Goal: Task Accomplishment & Management: Use online tool/utility

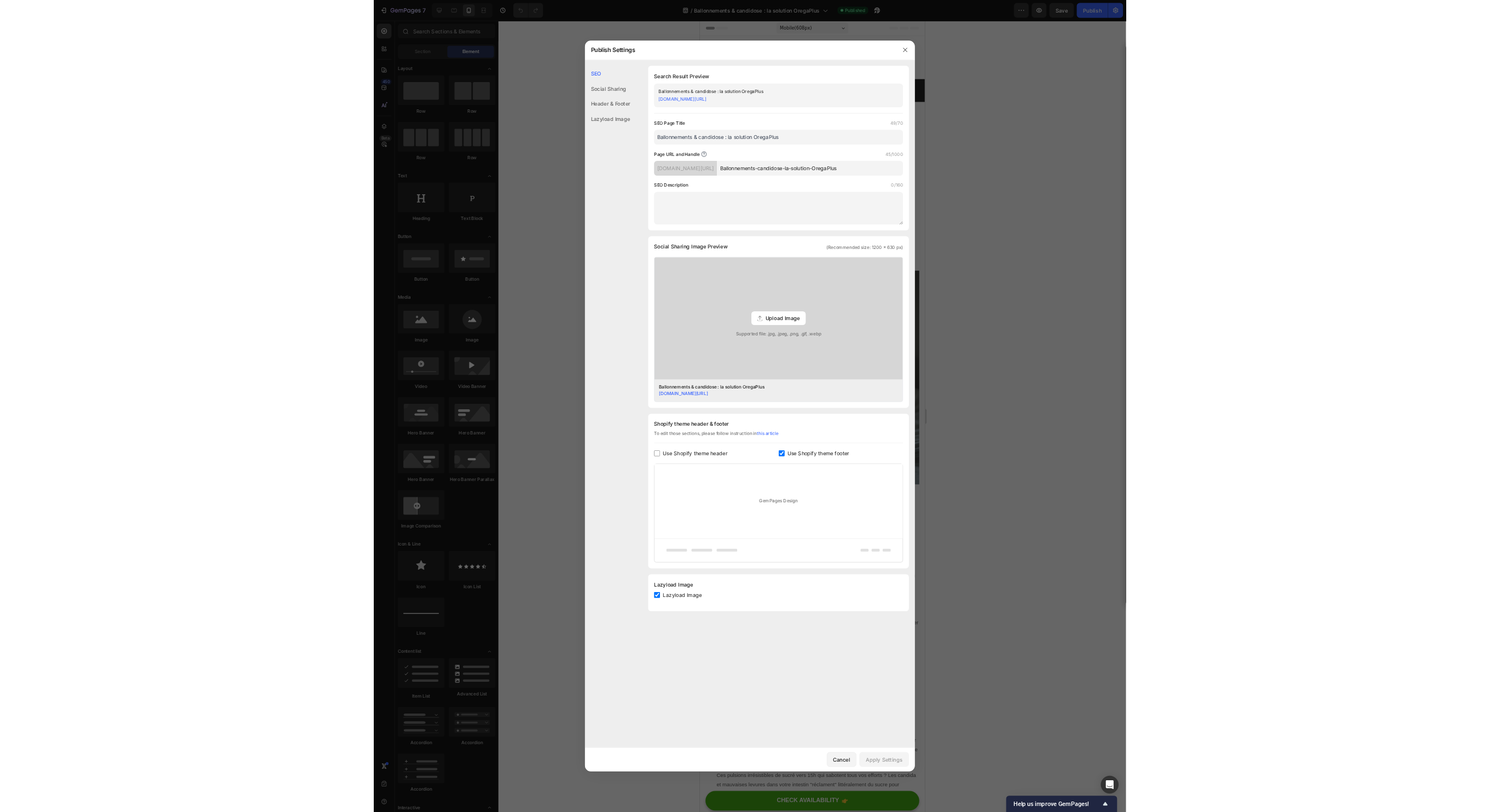
scroll to position [1515, 0]
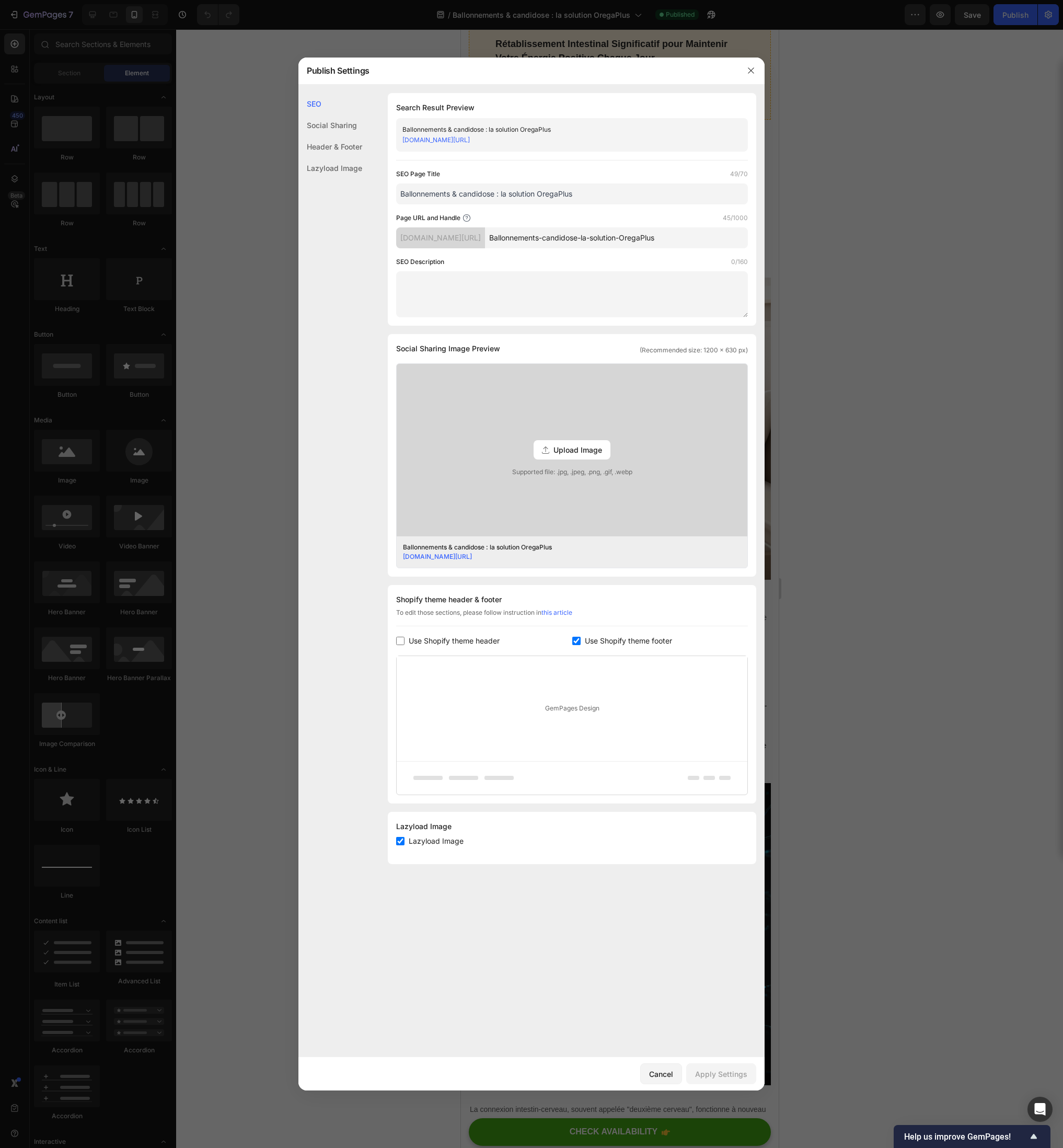
drag, startPoint x: 627, startPoint y: 135, endPoint x: 398, endPoint y: 138, distance: 229.0
click at [398, 138] on div "Ballonnements & candidose : la solution OregaPlus [DOMAIN_NAME][URL]" at bounding box center [572, 135] width 352 height 33
copy link "[DOMAIN_NAME][URL]"
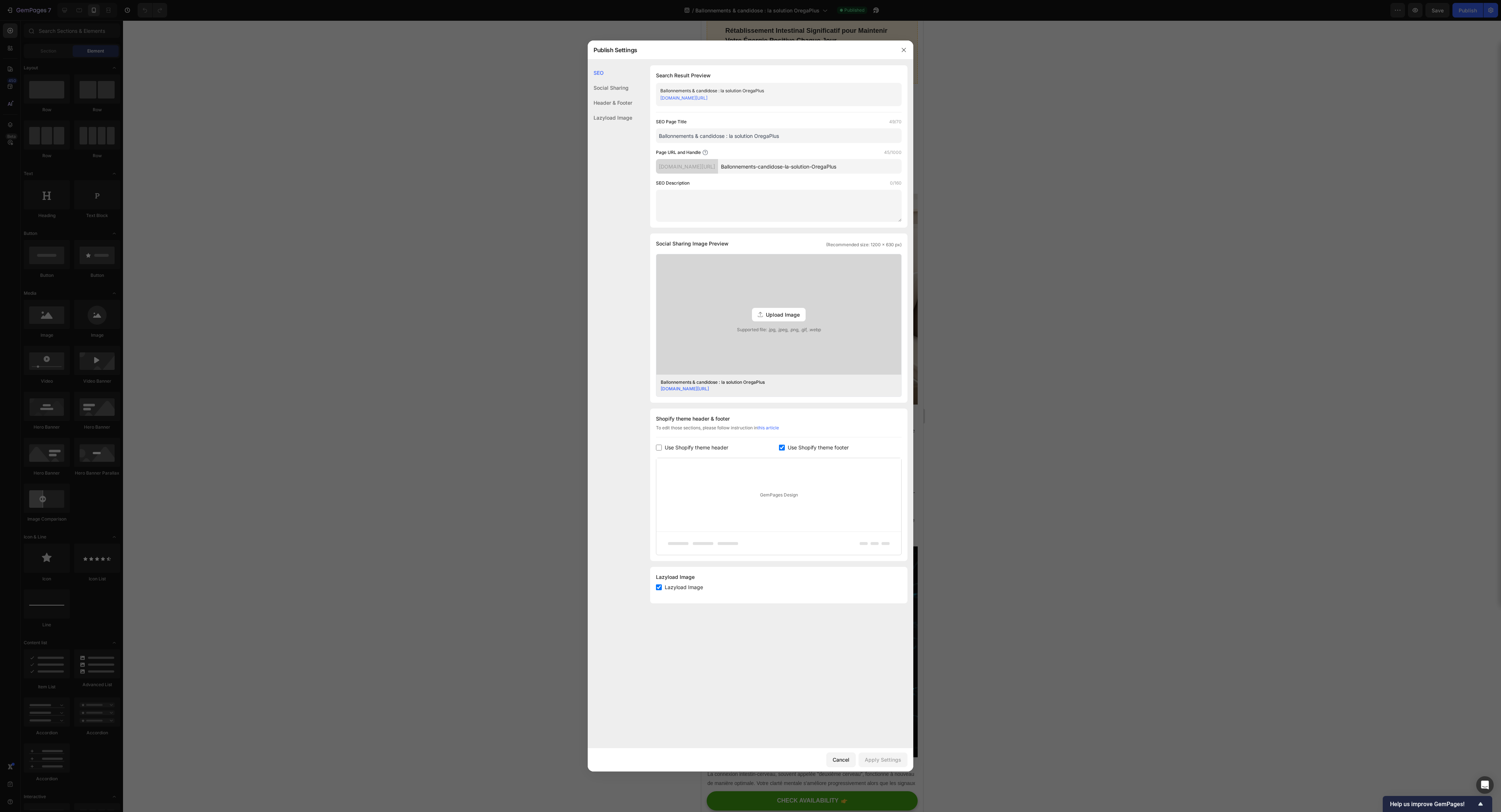
click at [742, 359] on div at bounding box center [750, 406] width 1501 height 812
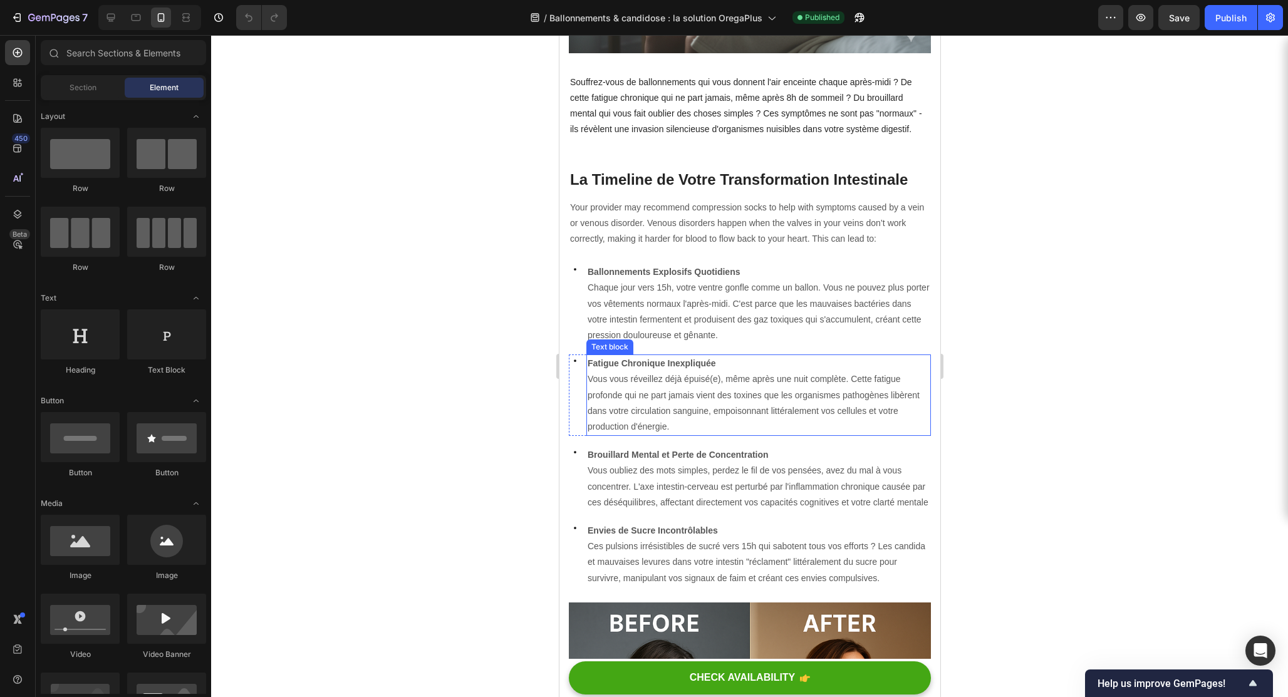
scroll to position [0, 0]
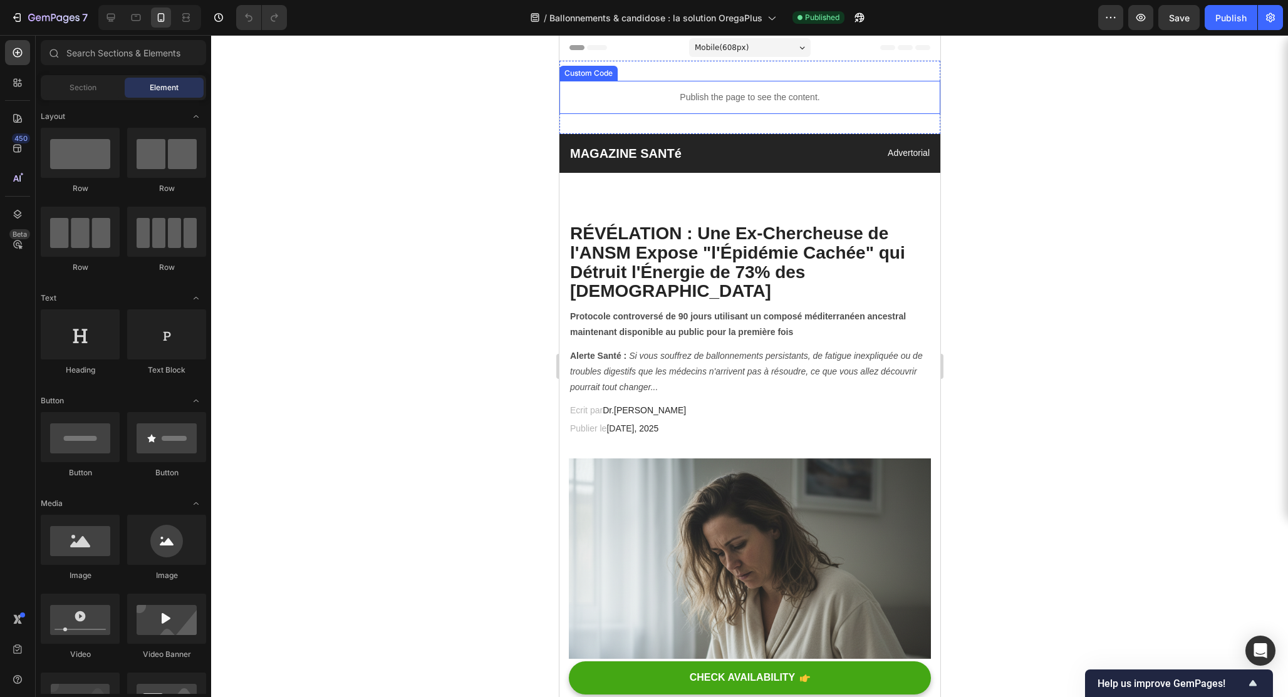
click at [692, 107] on div "Publish the page to see the content." at bounding box center [749, 97] width 381 height 33
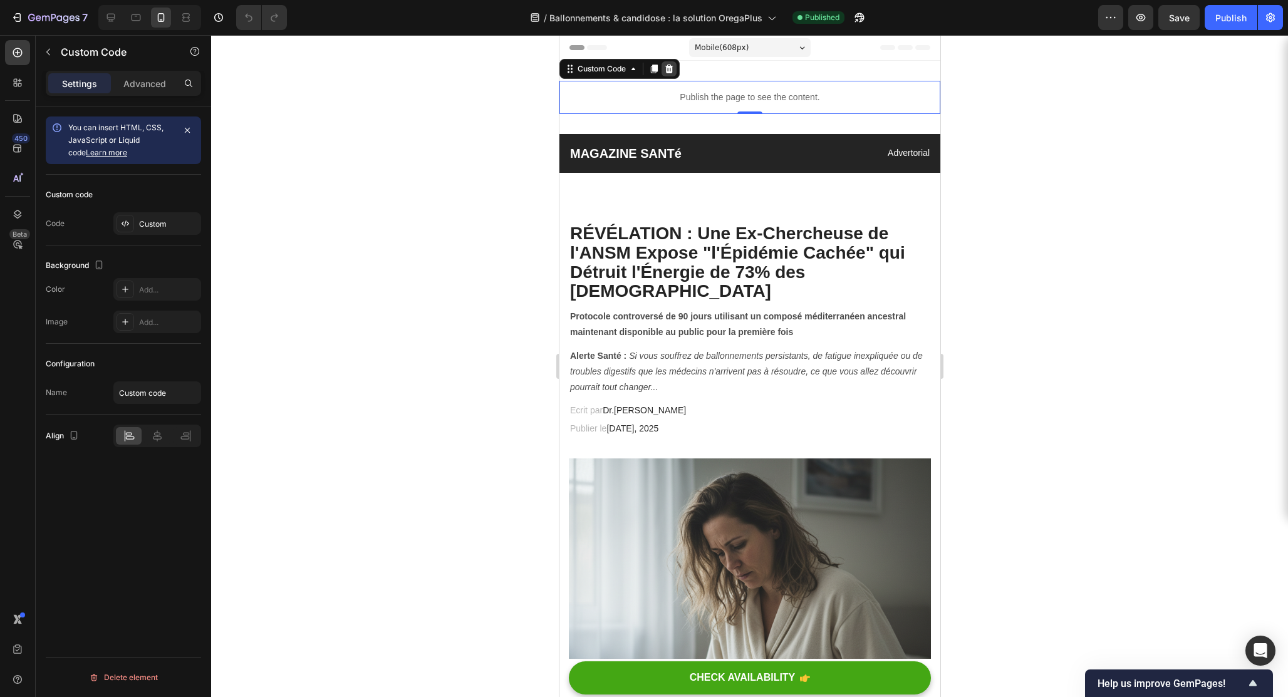
click at [672, 73] on icon at bounding box center [668, 69] width 10 height 10
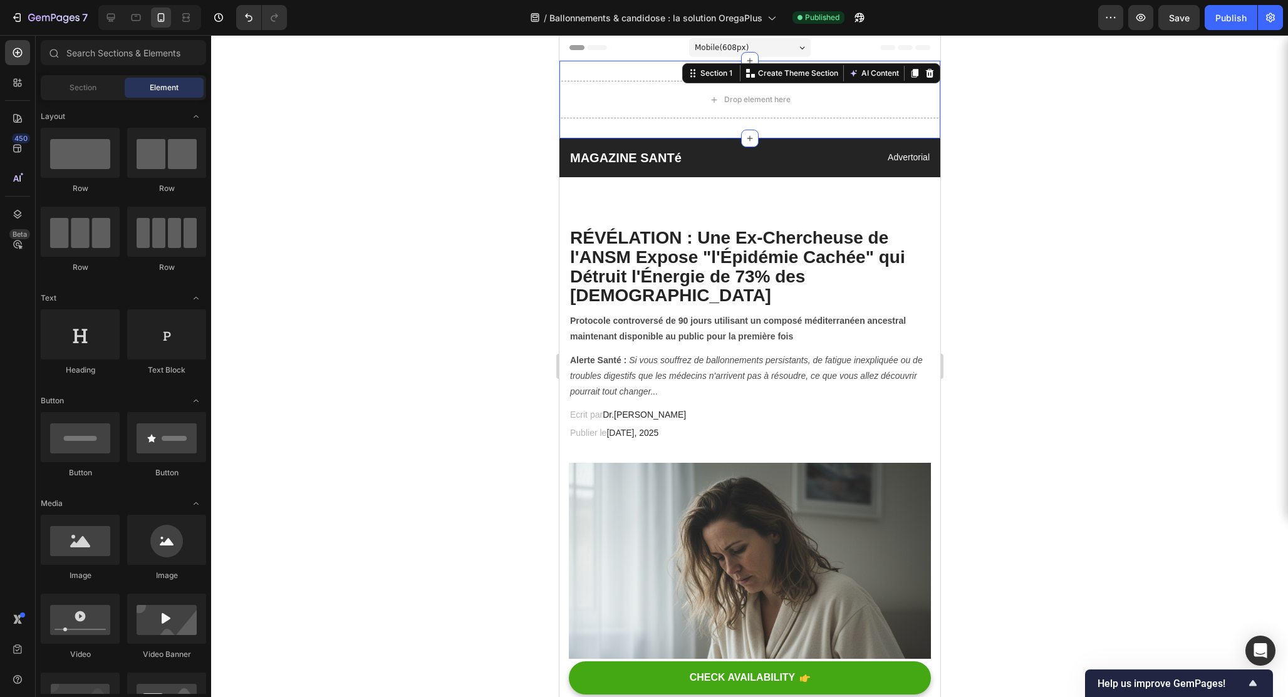
click at [685, 123] on div "Drop element here Section 1 You can create reusable sections Create Theme Secti…" at bounding box center [749, 100] width 381 height 78
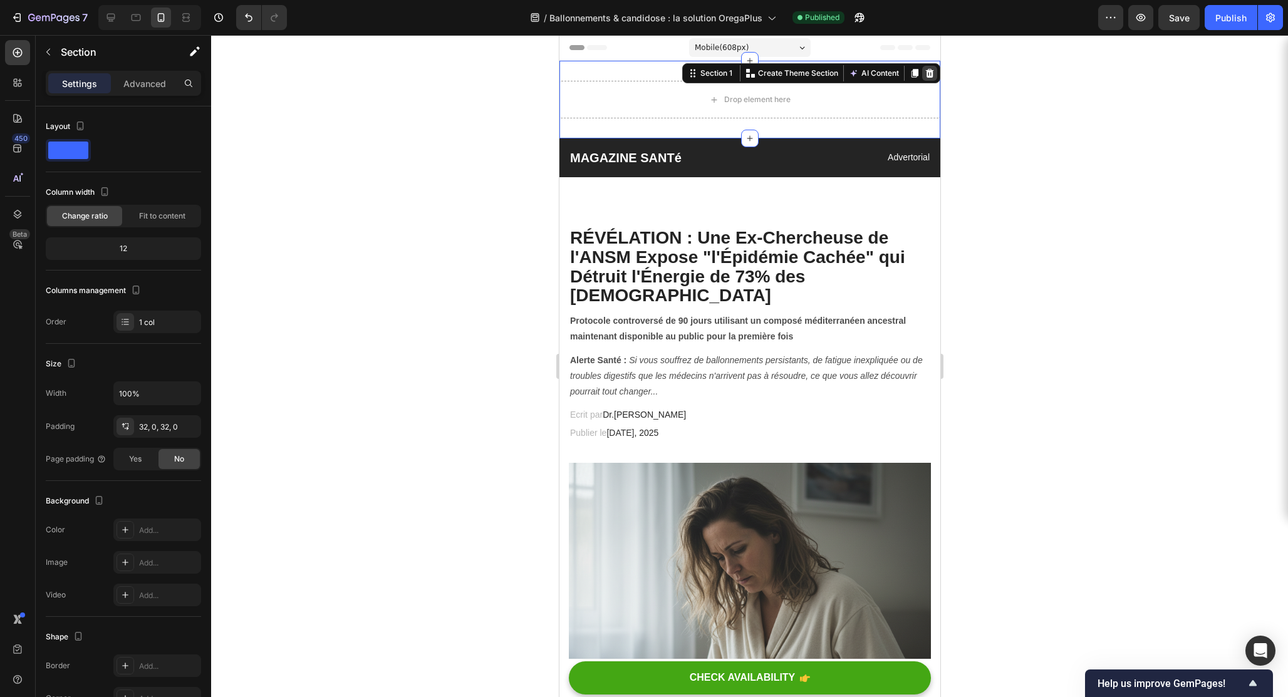
click at [927, 73] on icon at bounding box center [929, 73] width 8 height 9
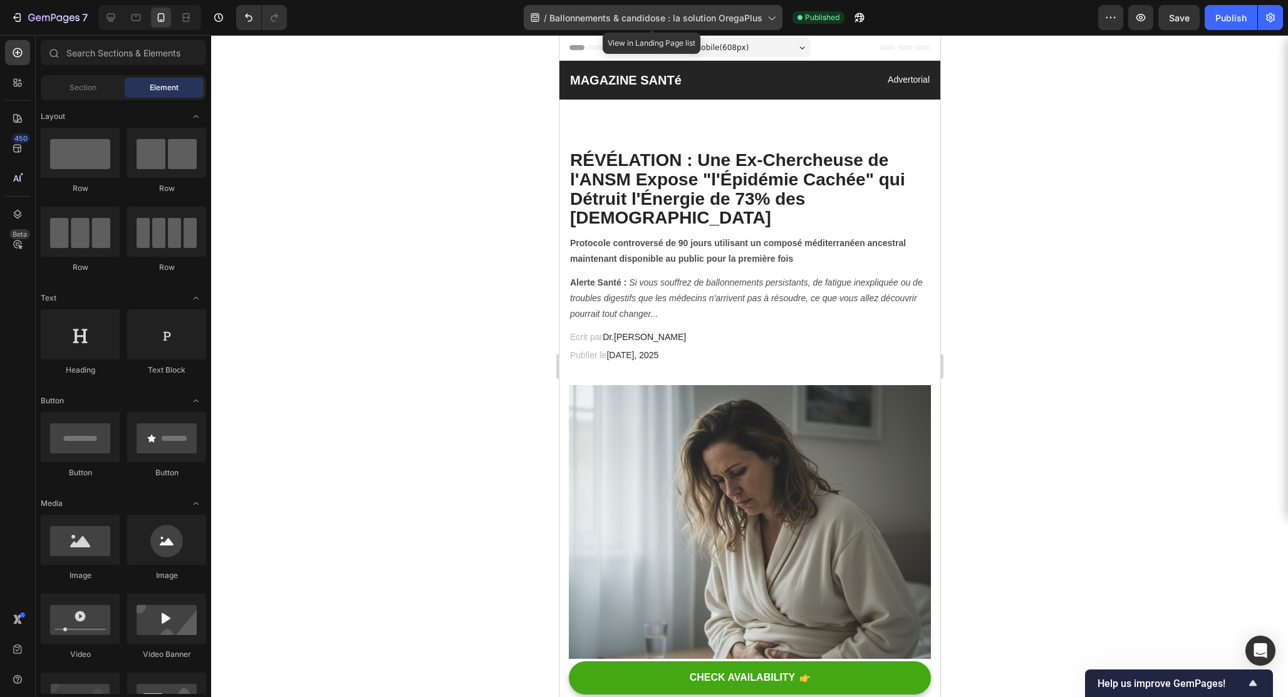
click at [766, 19] on icon at bounding box center [771, 17] width 13 height 13
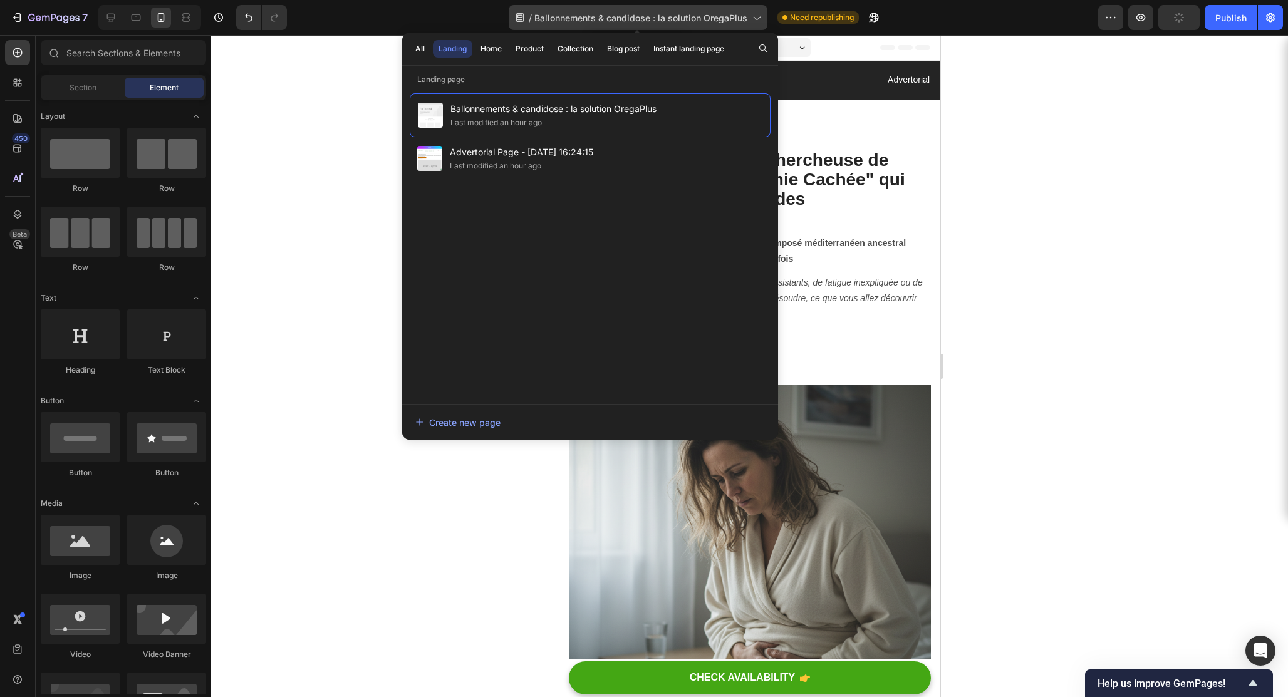
click at [766, 19] on div "/ Ballonnements & candidose : la solution OregaPlus" at bounding box center [638, 17] width 259 height 25
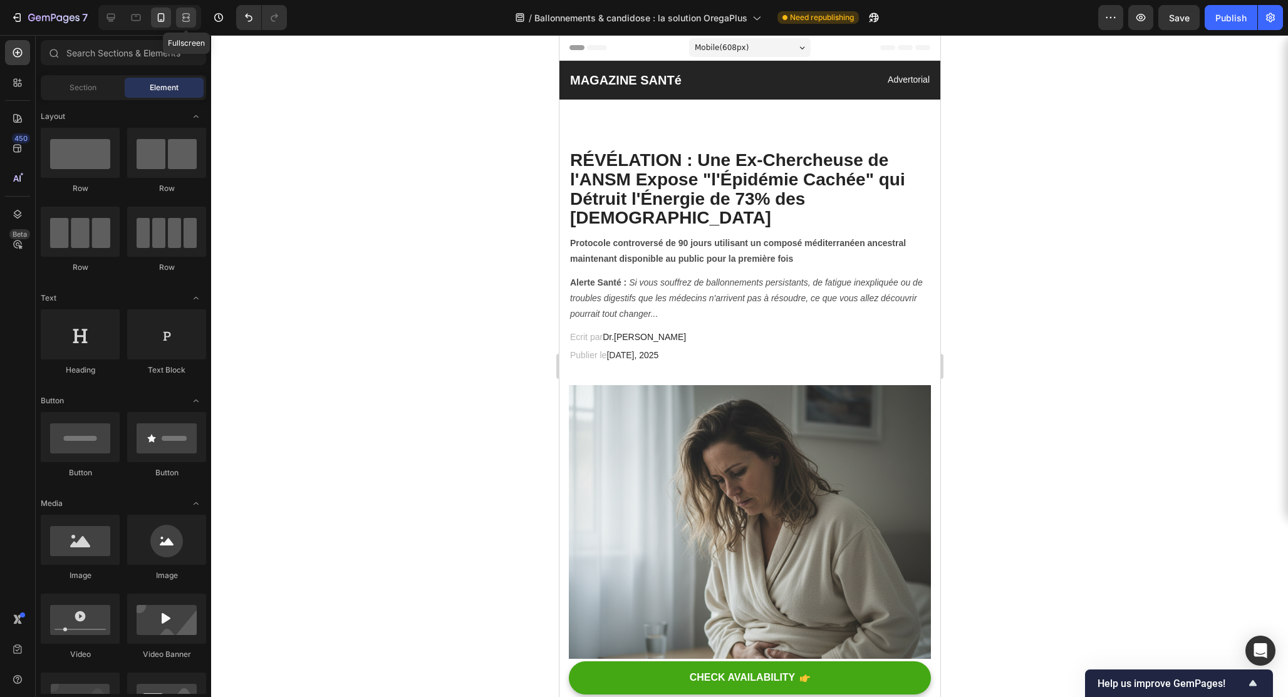
click at [187, 21] on icon at bounding box center [186, 20] width 8 height 3
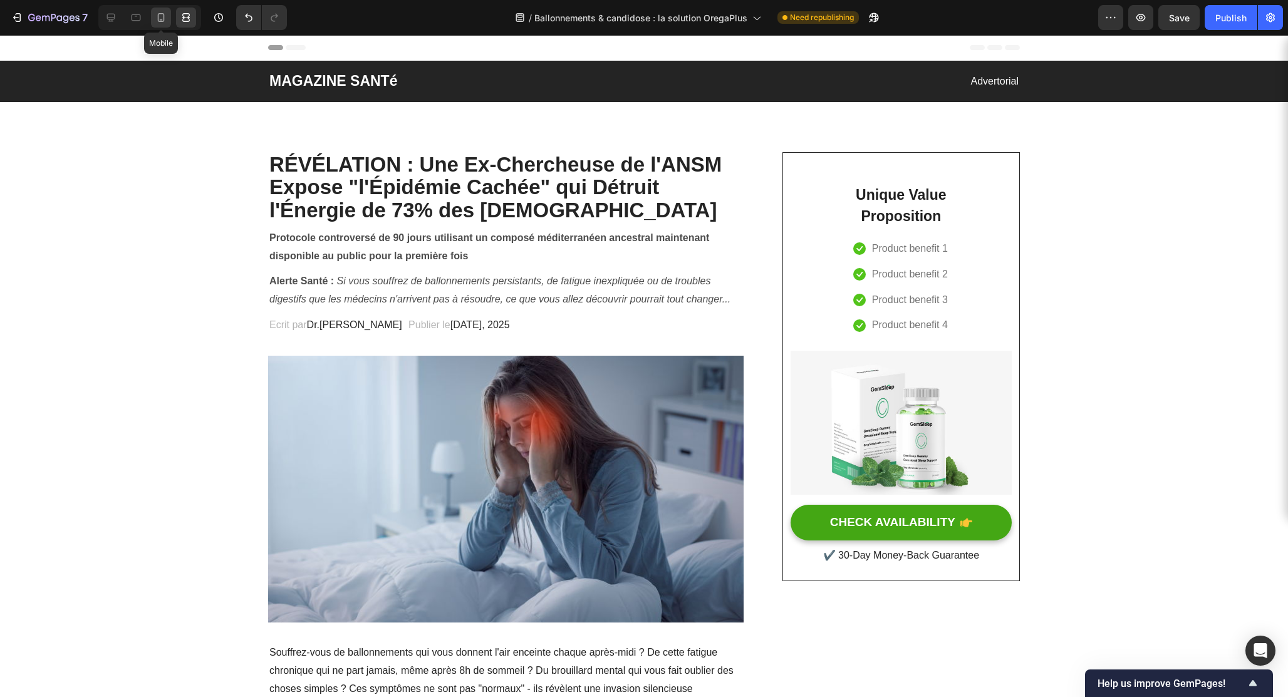
click at [155, 18] on icon at bounding box center [161, 17] width 13 height 13
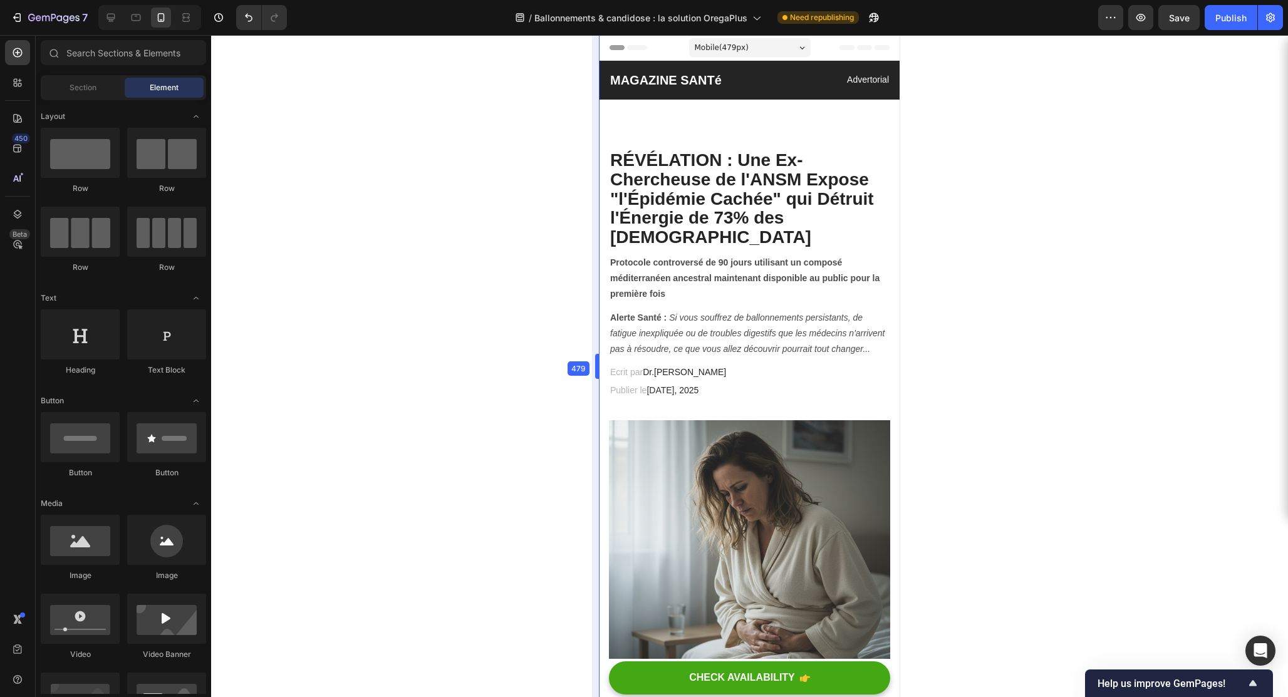
drag, startPoint x: 557, startPoint y: 368, endPoint x: 639, endPoint y: 374, distance: 82.3
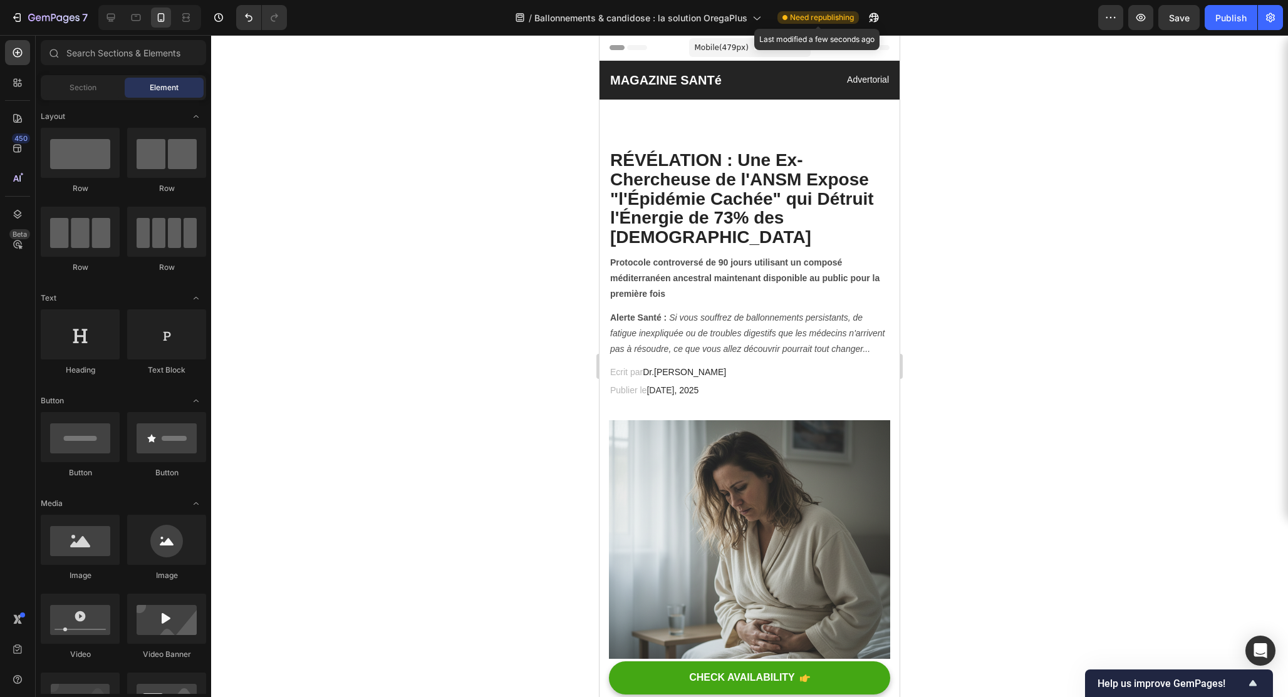
click at [826, 21] on span "Need republishing" at bounding box center [822, 17] width 64 height 11
click at [1213, 16] on button "Publish" at bounding box center [1231, 17] width 53 height 25
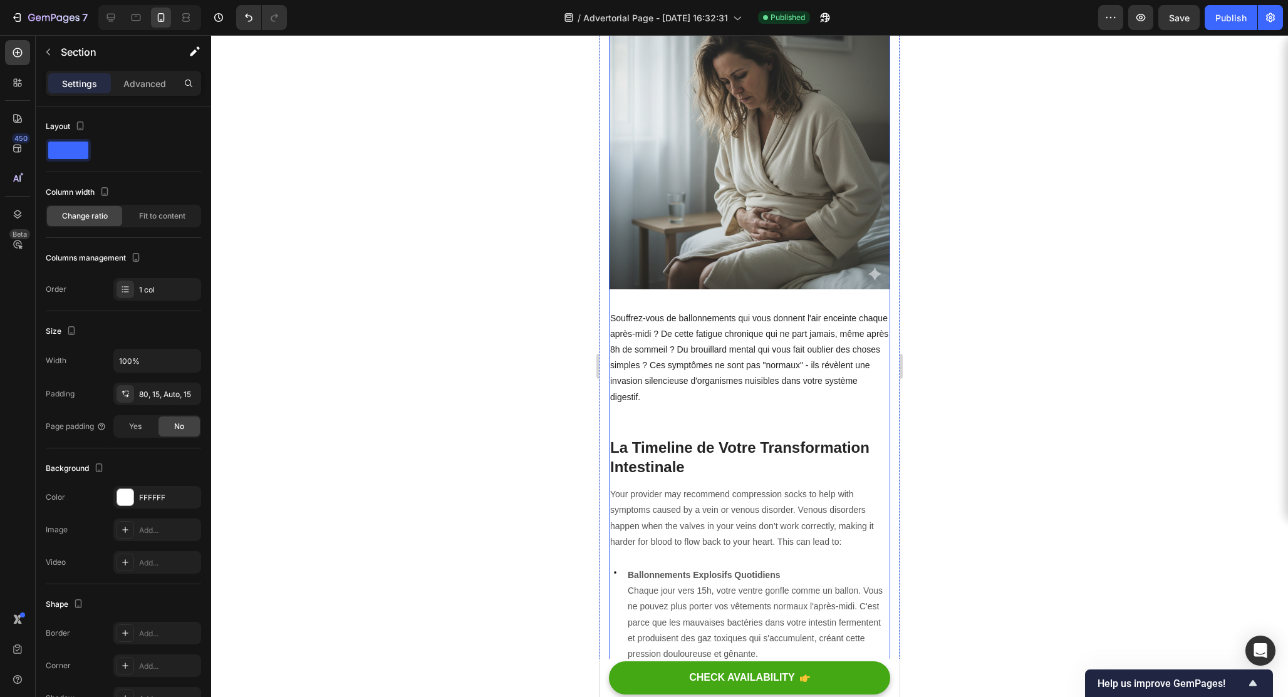
scroll to position [606, 0]
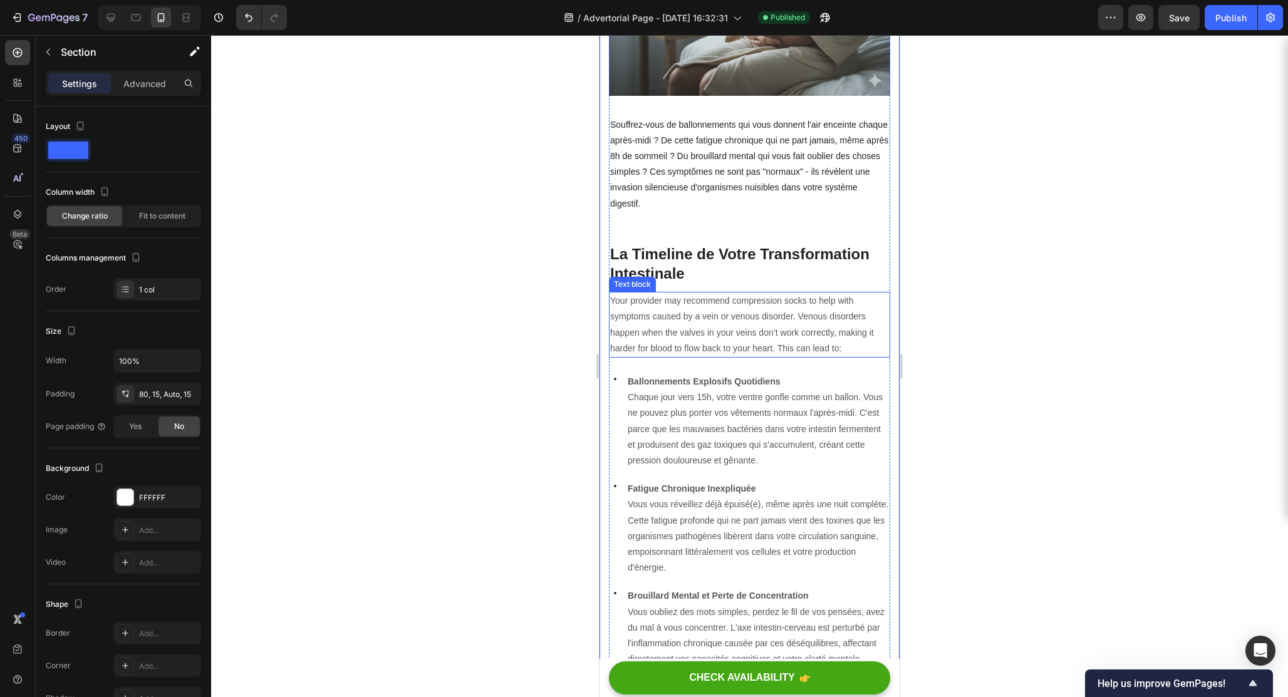
click at [677, 294] on p "Your provider may recommend compression socks to help with symptoms caused by a…" at bounding box center [749, 324] width 279 height 63
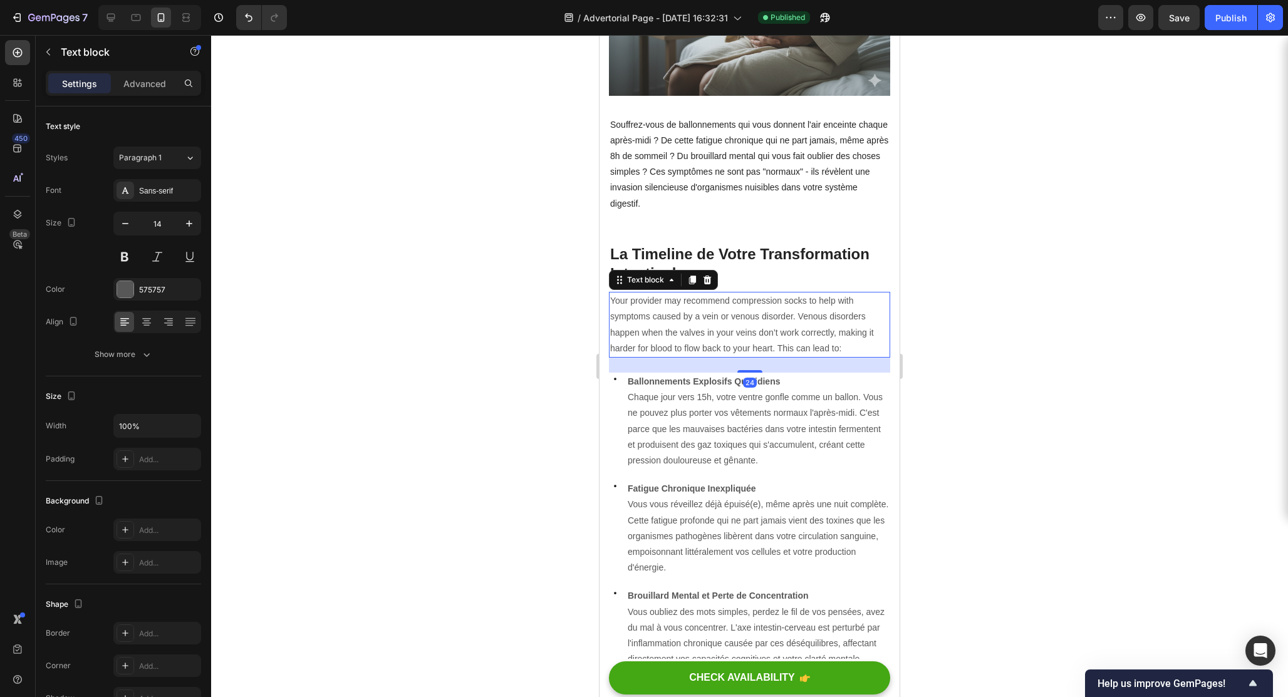
click at [677, 294] on p "Your provider may recommend compression socks to help with symptoms caused by a…" at bounding box center [749, 324] width 279 height 63
click at [626, 321] on p "Your provider may recommend compression socks to help with symptoms caused by a…" at bounding box center [749, 324] width 279 height 63
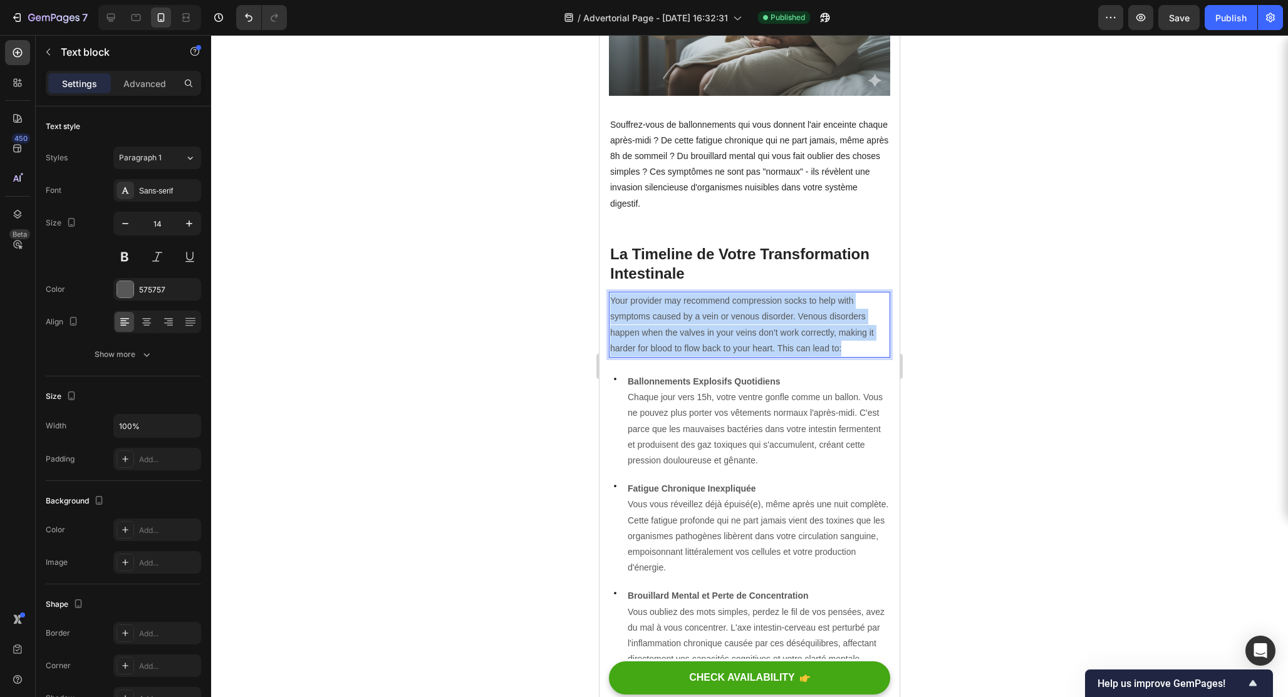
click at [626, 321] on p "Your provider may recommend compression socks to help with symptoms caused by a…" at bounding box center [749, 324] width 279 height 63
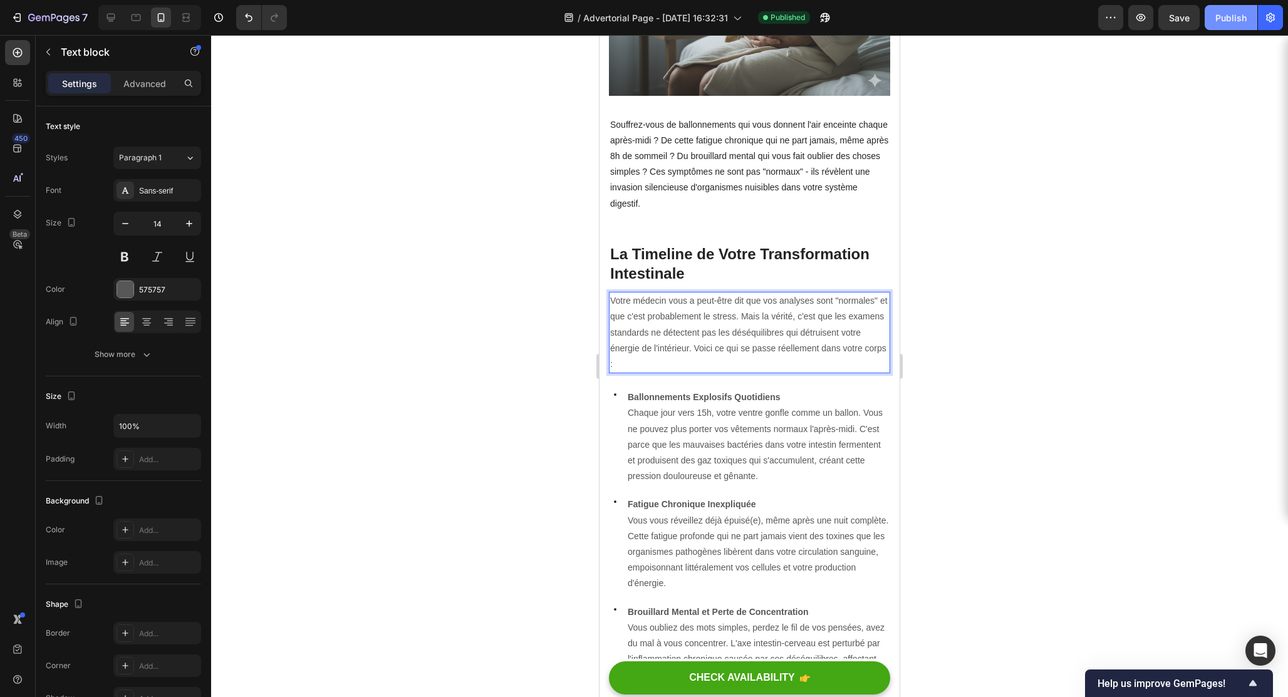
click at [1218, 28] on button "Publish" at bounding box center [1231, 17] width 53 height 25
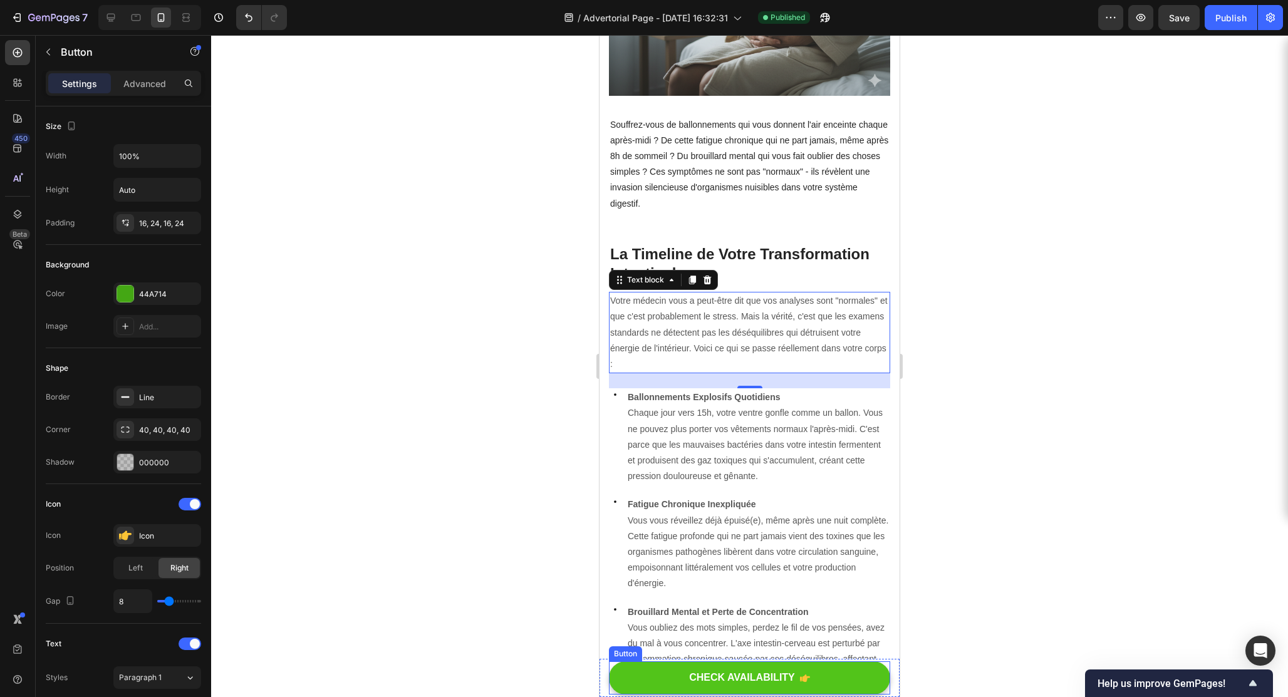
click at [645, 668] on button "CHECK AVAILABILITY" at bounding box center [749, 678] width 281 height 33
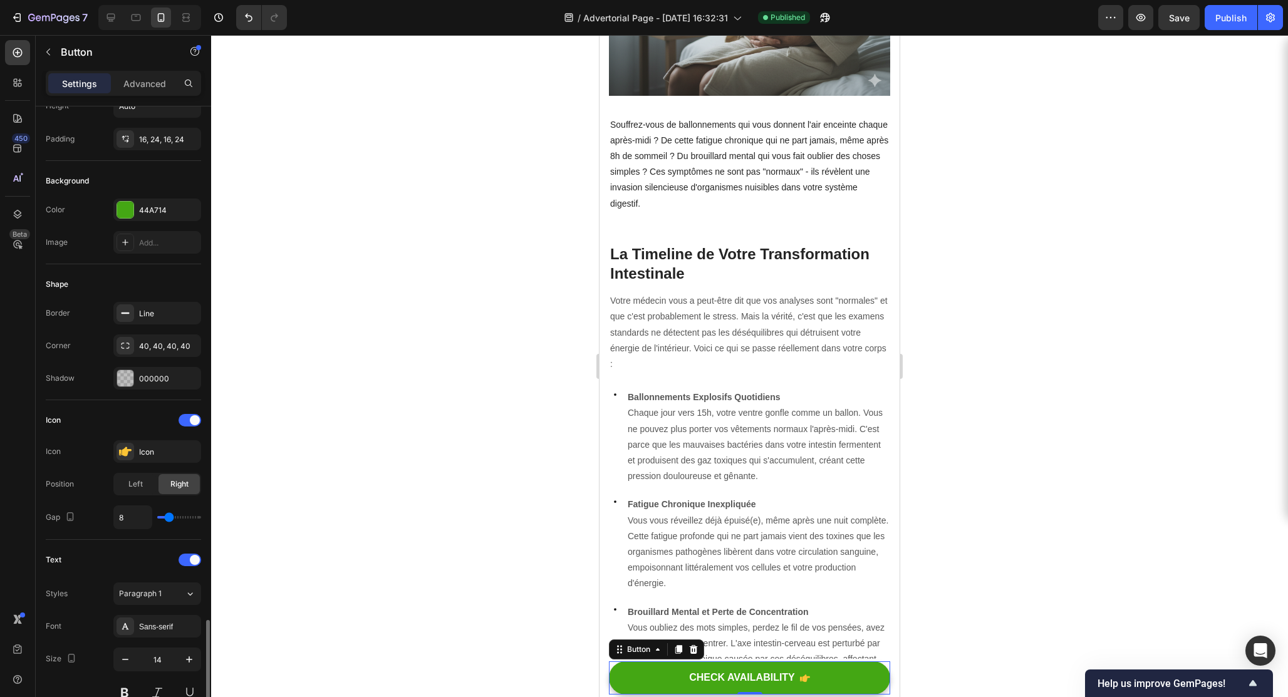
scroll to position [0, 0]
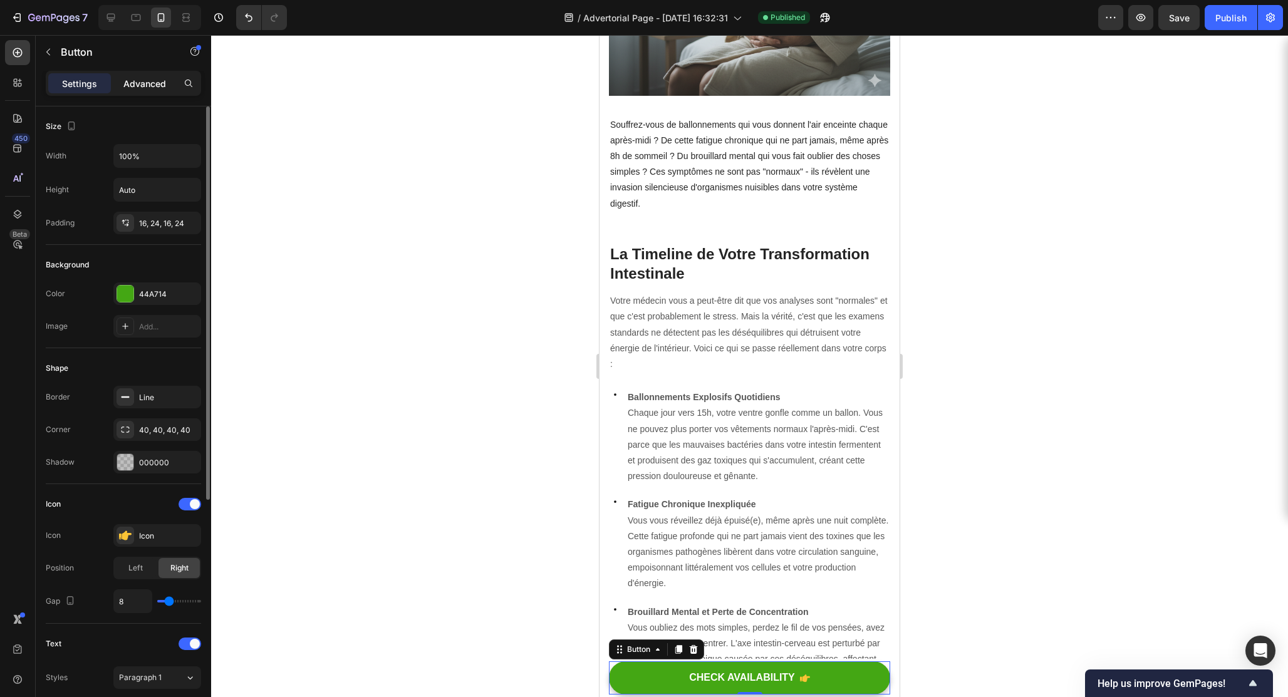
click at [148, 80] on p "Advanced" at bounding box center [144, 83] width 43 height 13
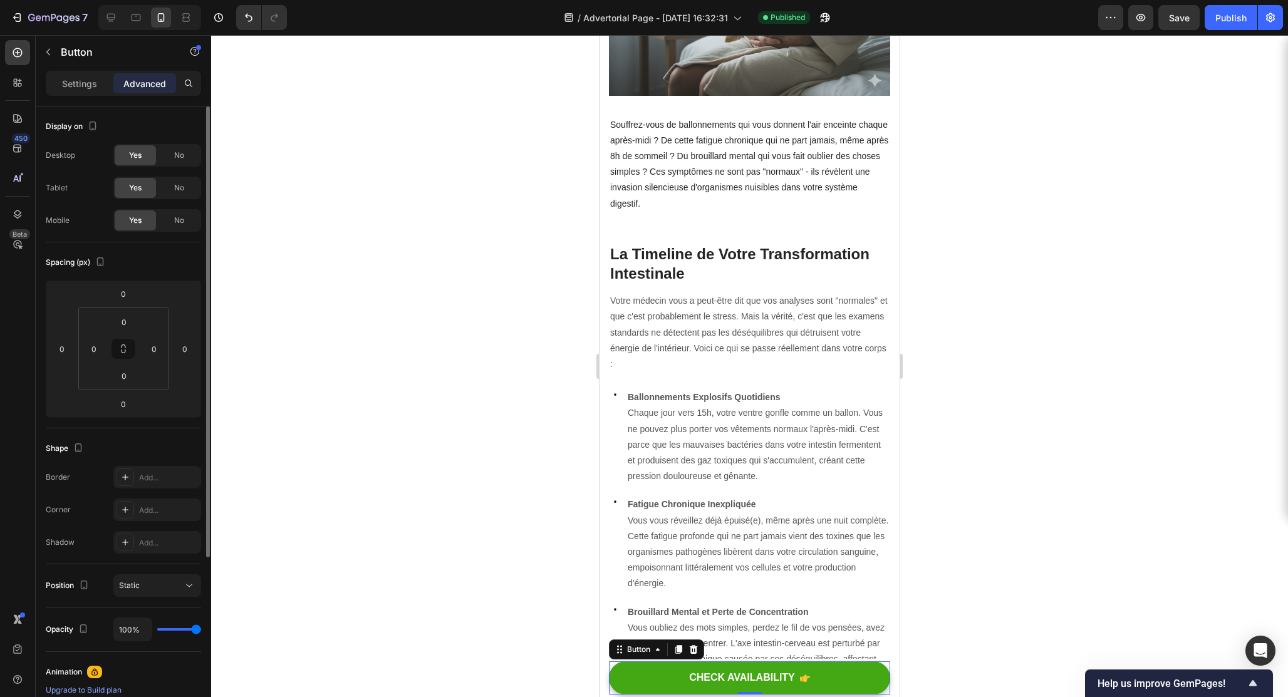
click at [87, 69] on div "Button" at bounding box center [107, 53] width 143 height 36
click at [82, 78] on p "Settings" at bounding box center [79, 83] width 35 height 13
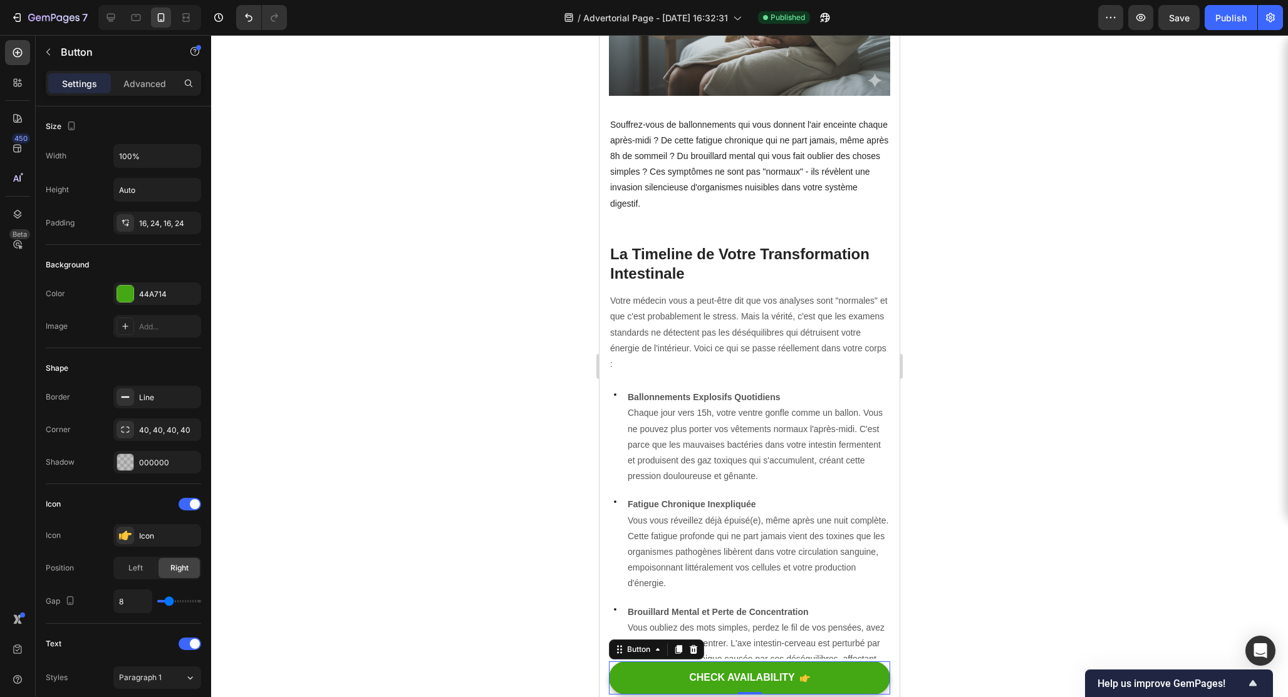
click at [885, 662] on div "CHECK AVAILABILITY Button 0" at bounding box center [749, 678] width 281 height 33
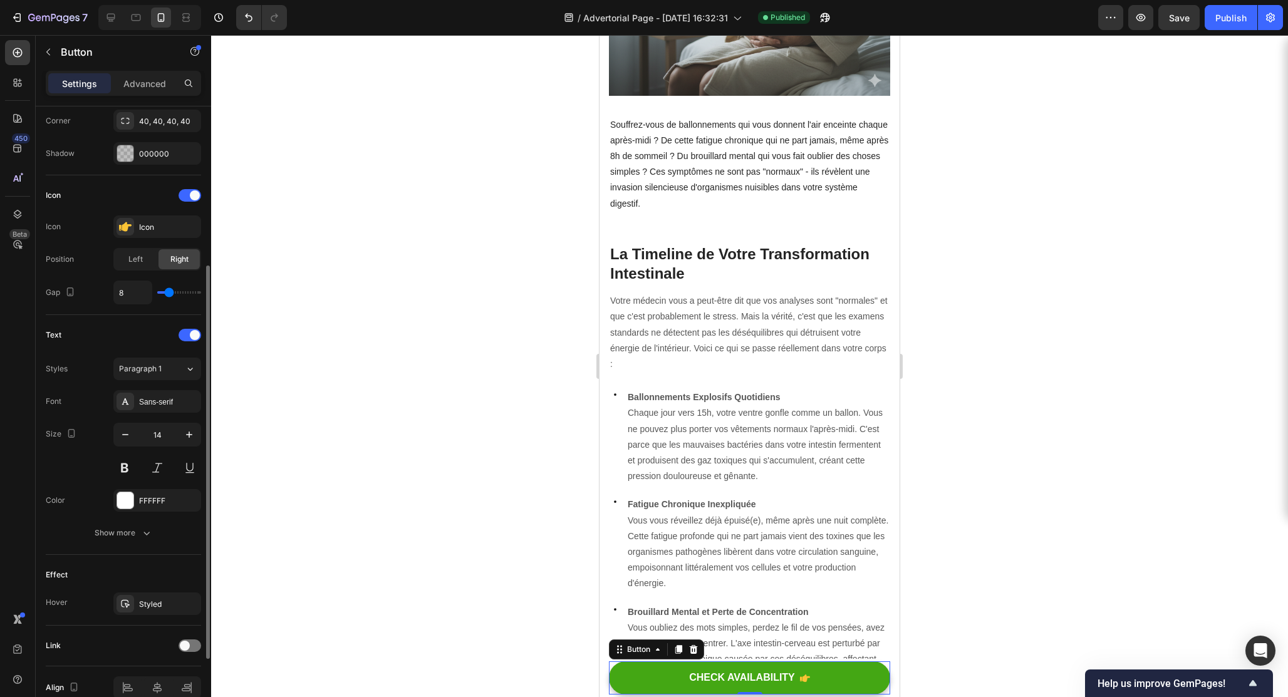
scroll to position [316, 0]
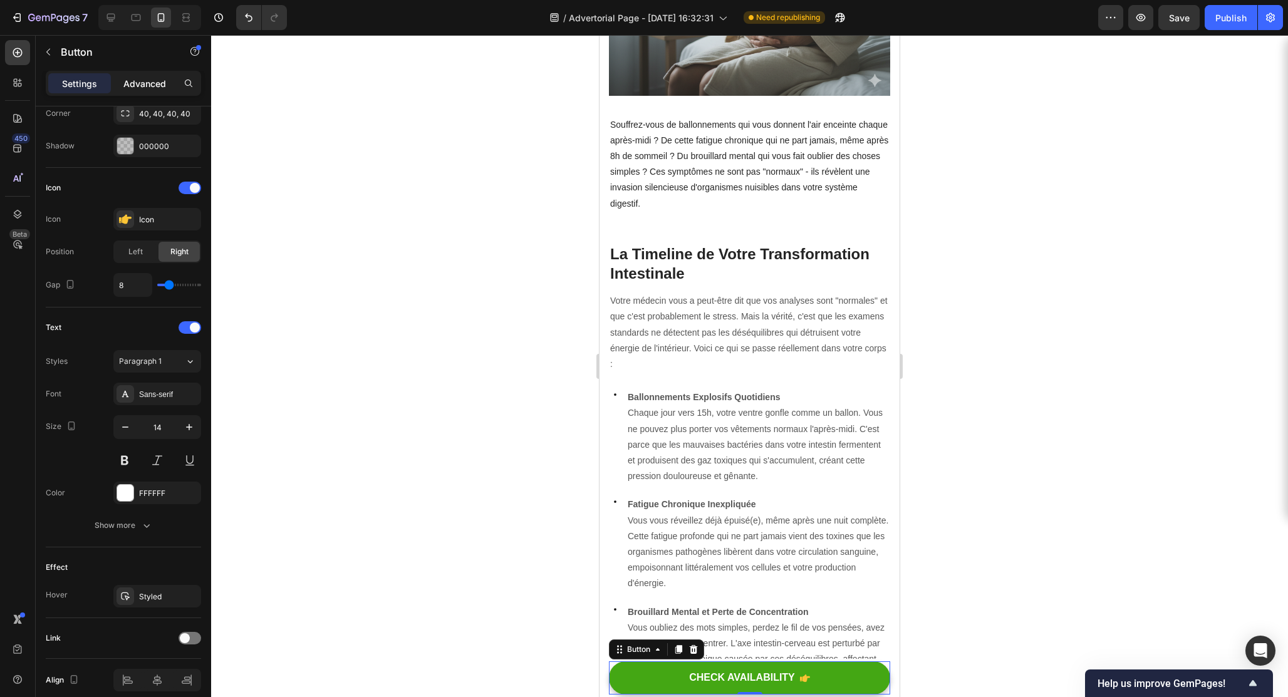
click at [137, 85] on p "Advanced" at bounding box center [144, 83] width 43 height 13
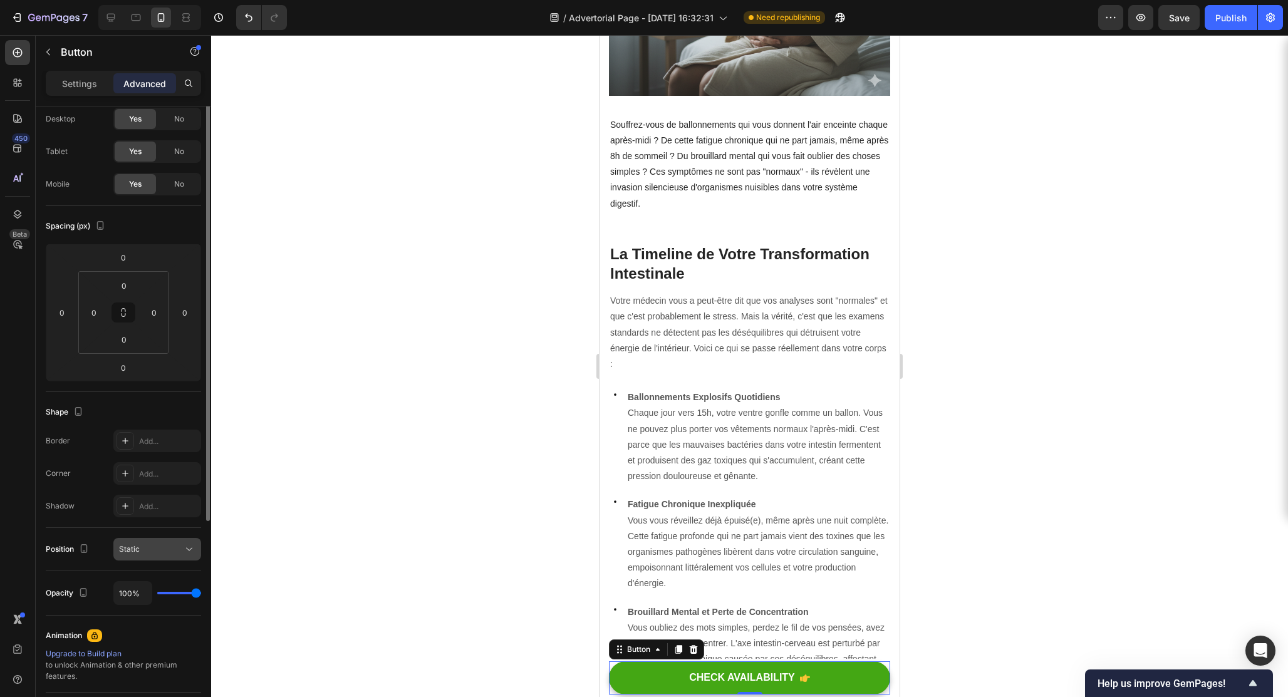
scroll to position [0, 0]
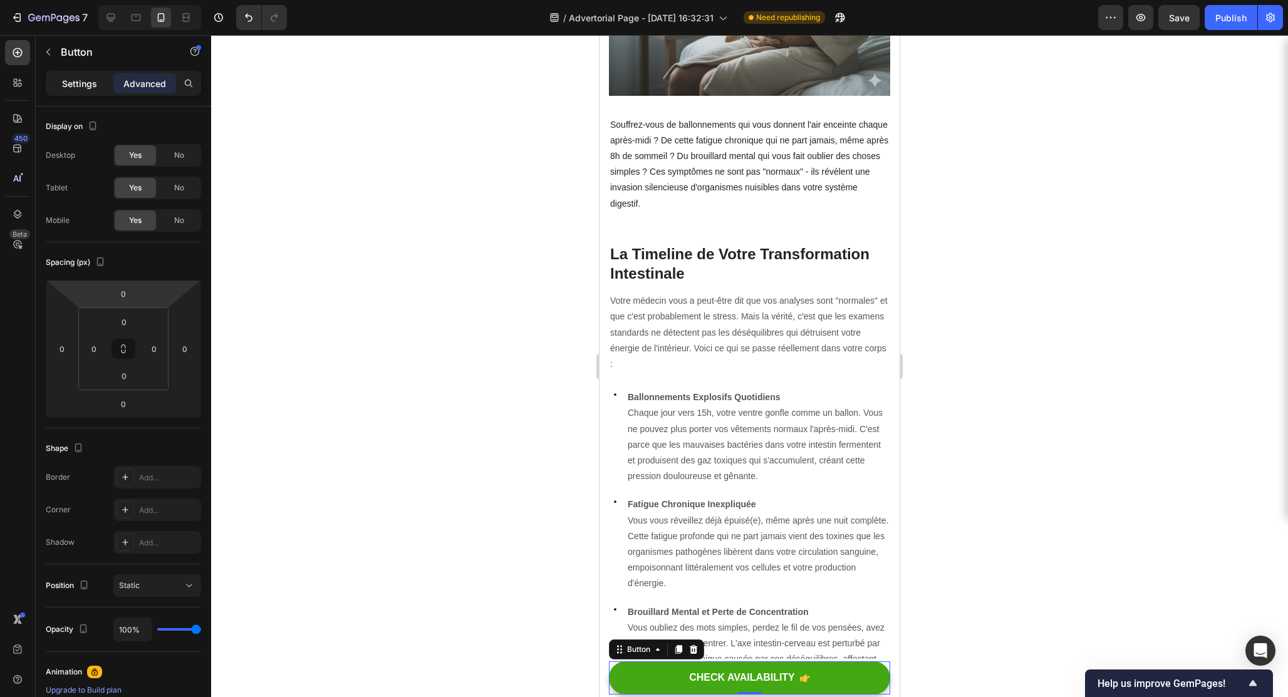
click at [93, 78] on p "Settings" at bounding box center [79, 83] width 35 height 13
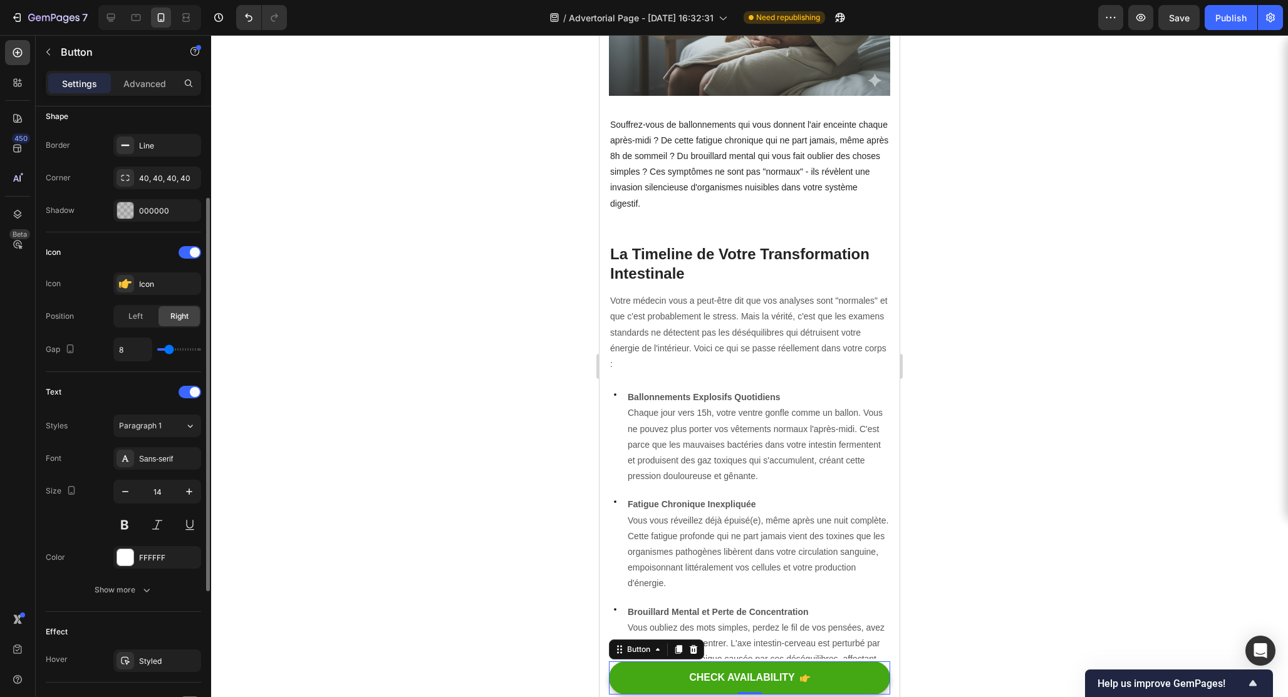
scroll to position [263, 0]
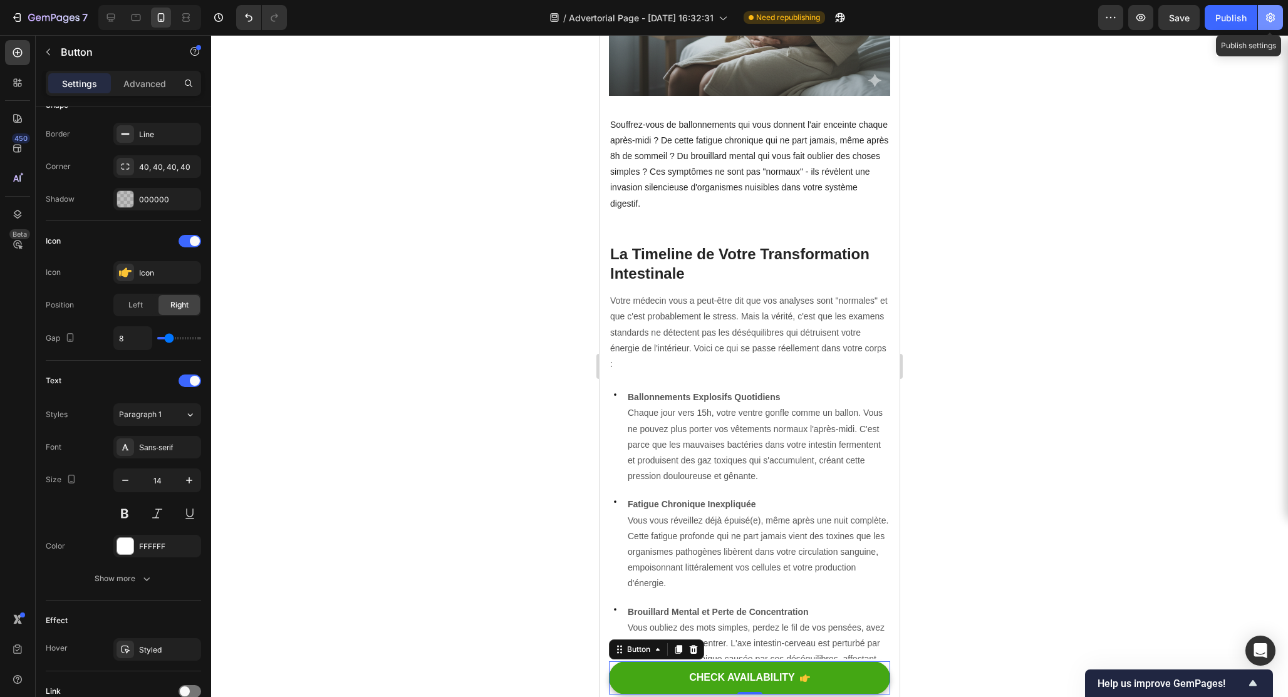
click at [1274, 29] on button "button" at bounding box center [1270, 17] width 25 height 25
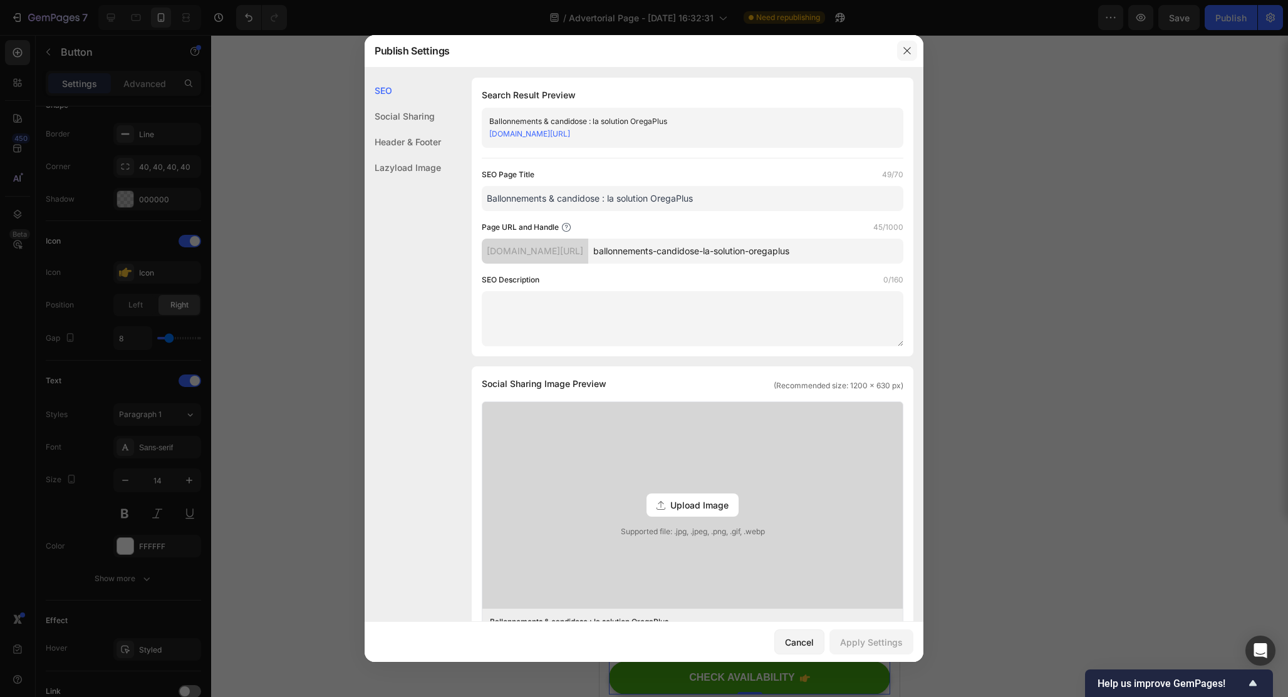
click at [915, 48] on button "button" at bounding box center [907, 51] width 20 height 20
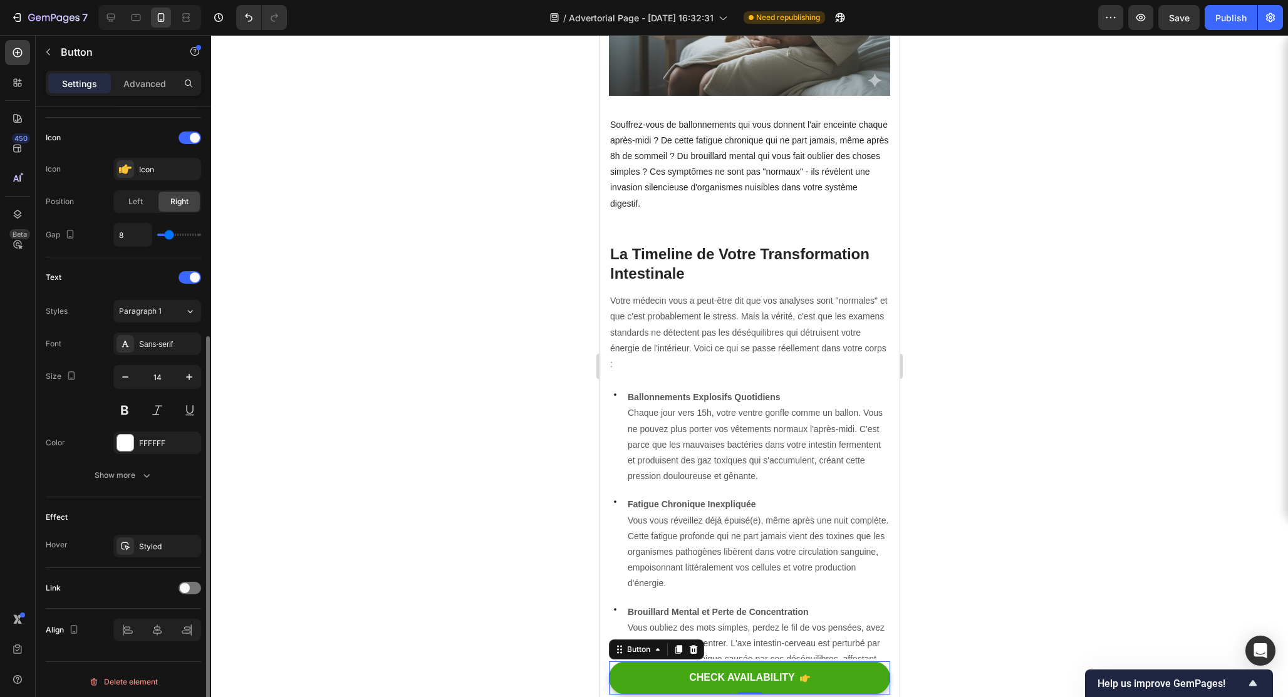
scroll to position [371, 0]
click at [108, 469] on div "Show more" at bounding box center [124, 471] width 58 height 13
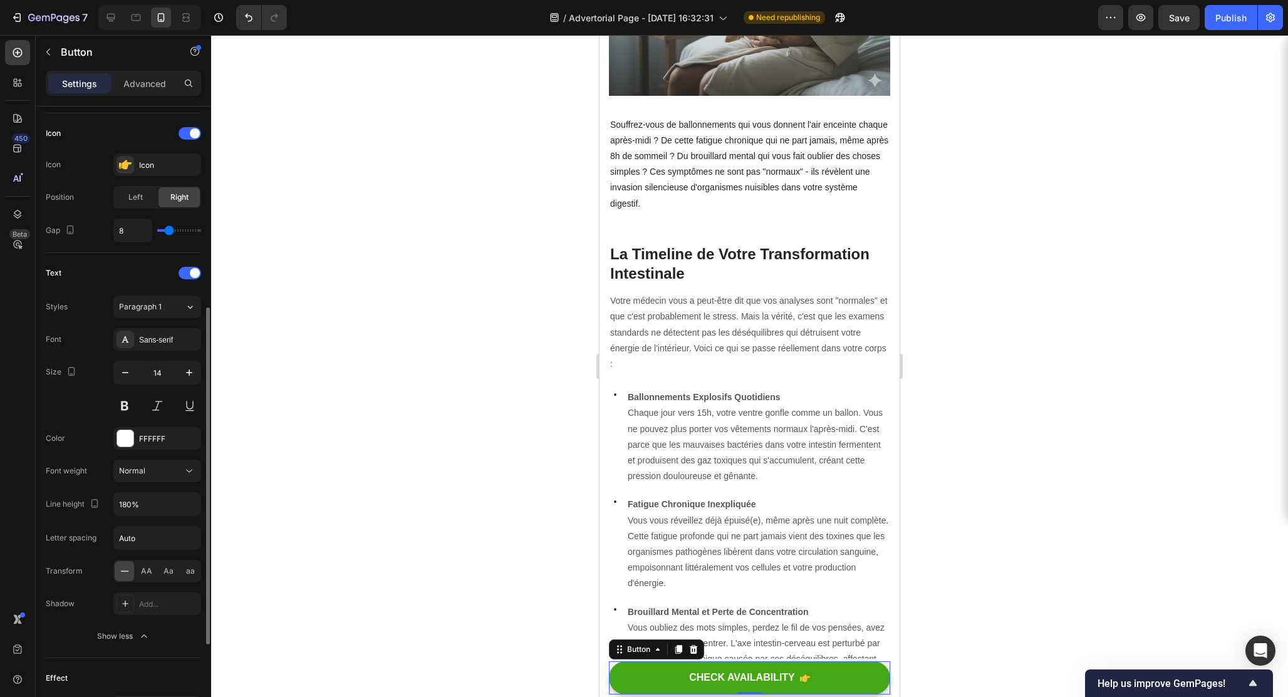
scroll to position [536, 0]
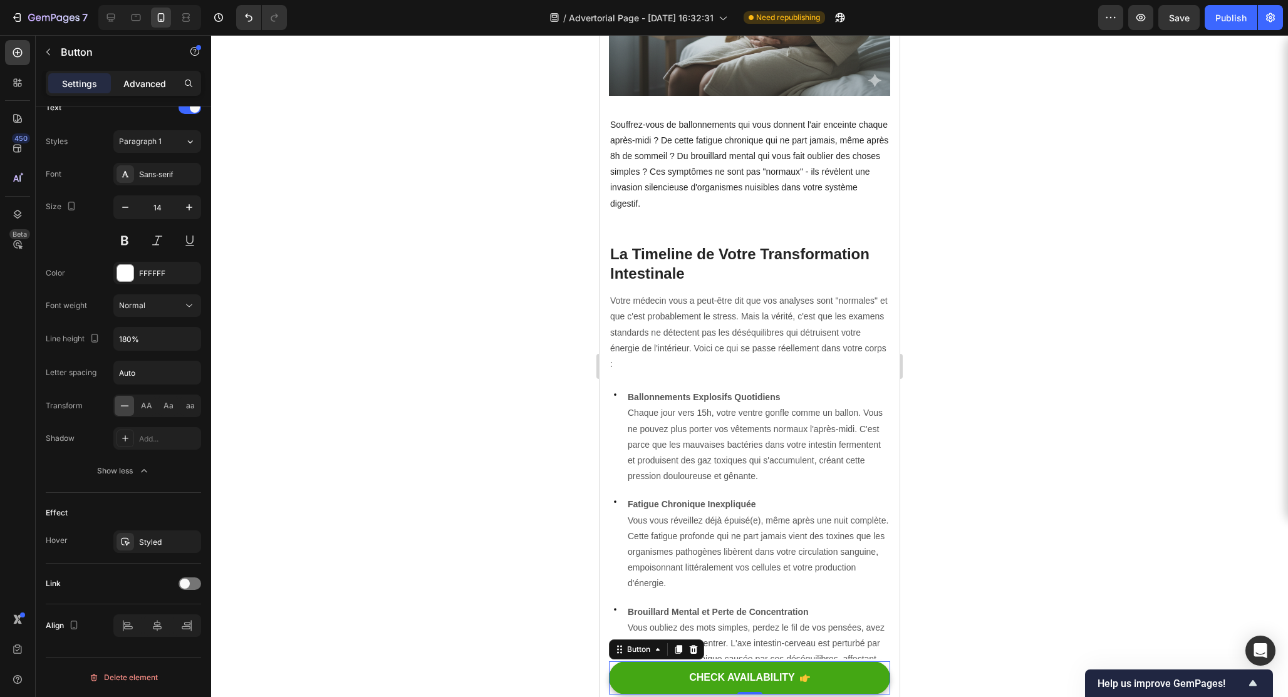
click at [140, 89] on p "Advanced" at bounding box center [144, 83] width 43 height 13
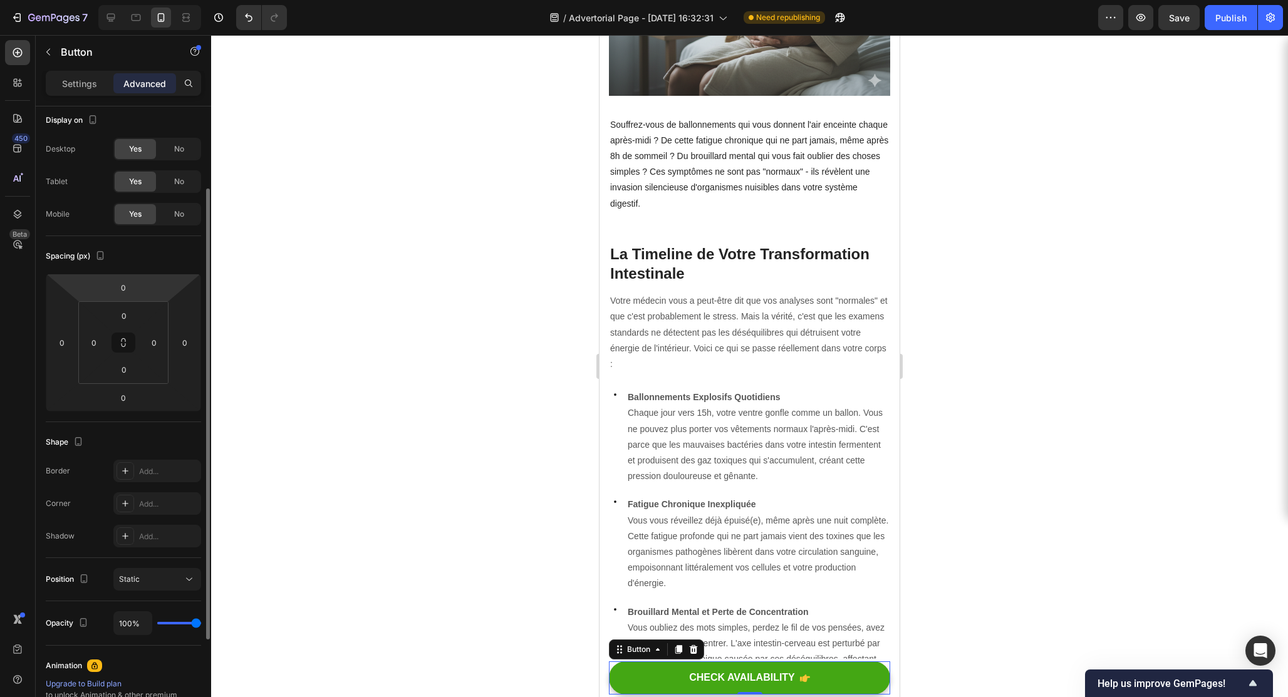
scroll to position [0, 0]
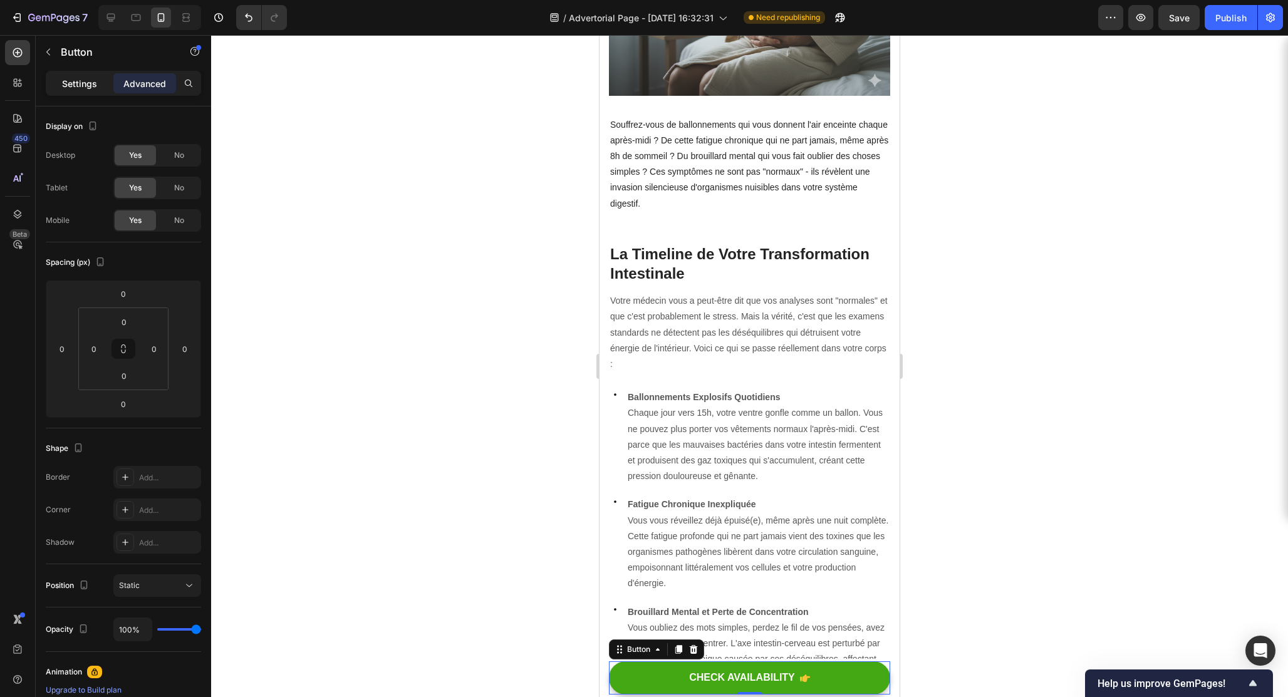
click at [73, 77] on p "Settings" at bounding box center [79, 83] width 35 height 13
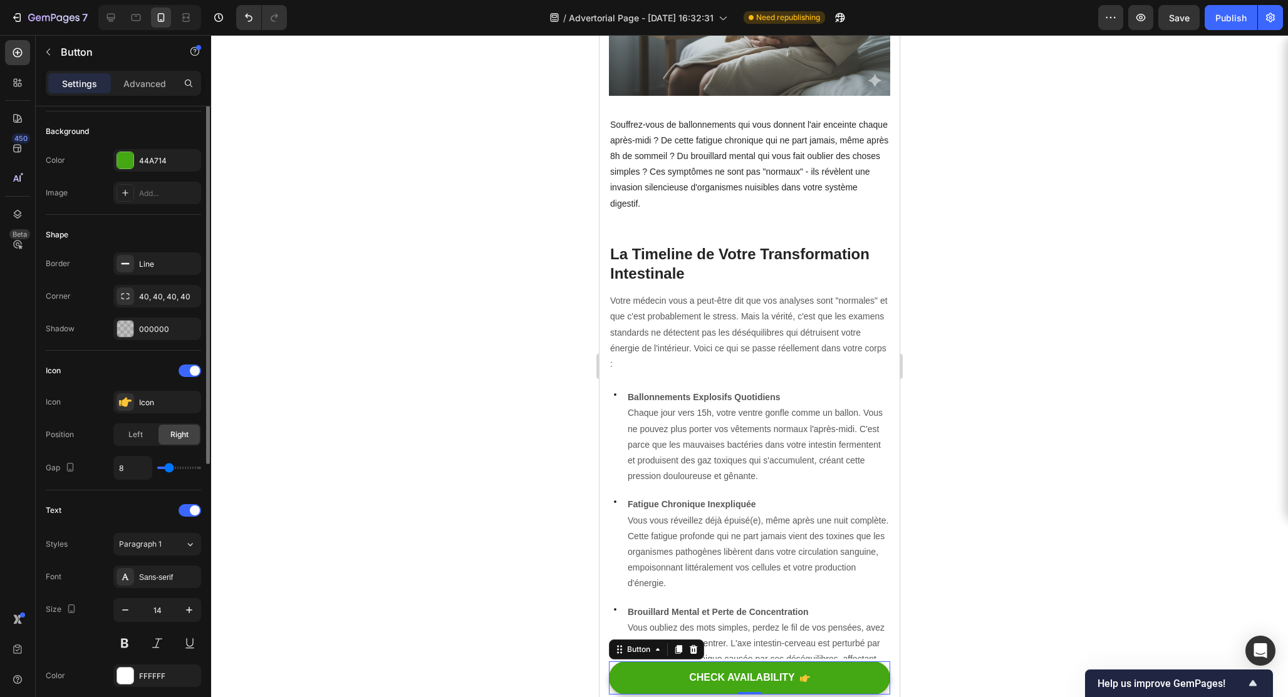
scroll to position [252, 0]
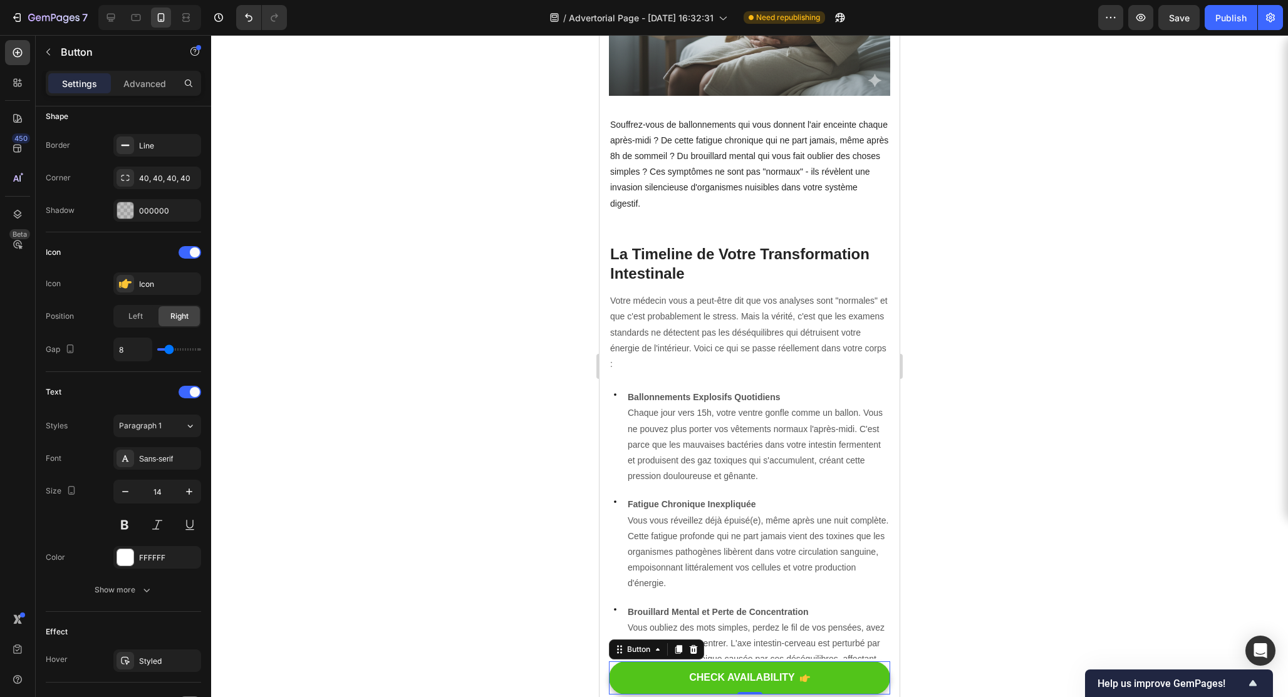
click at [643, 668] on button "CHECK AVAILABILITY" at bounding box center [749, 678] width 281 height 33
click at [701, 674] on div "CHECK AVAILABILITY" at bounding box center [742, 678] width 106 height 13
click at [676, 674] on button "CHECK AVAILABILITY" at bounding box center [749, 678] width 281 height 33
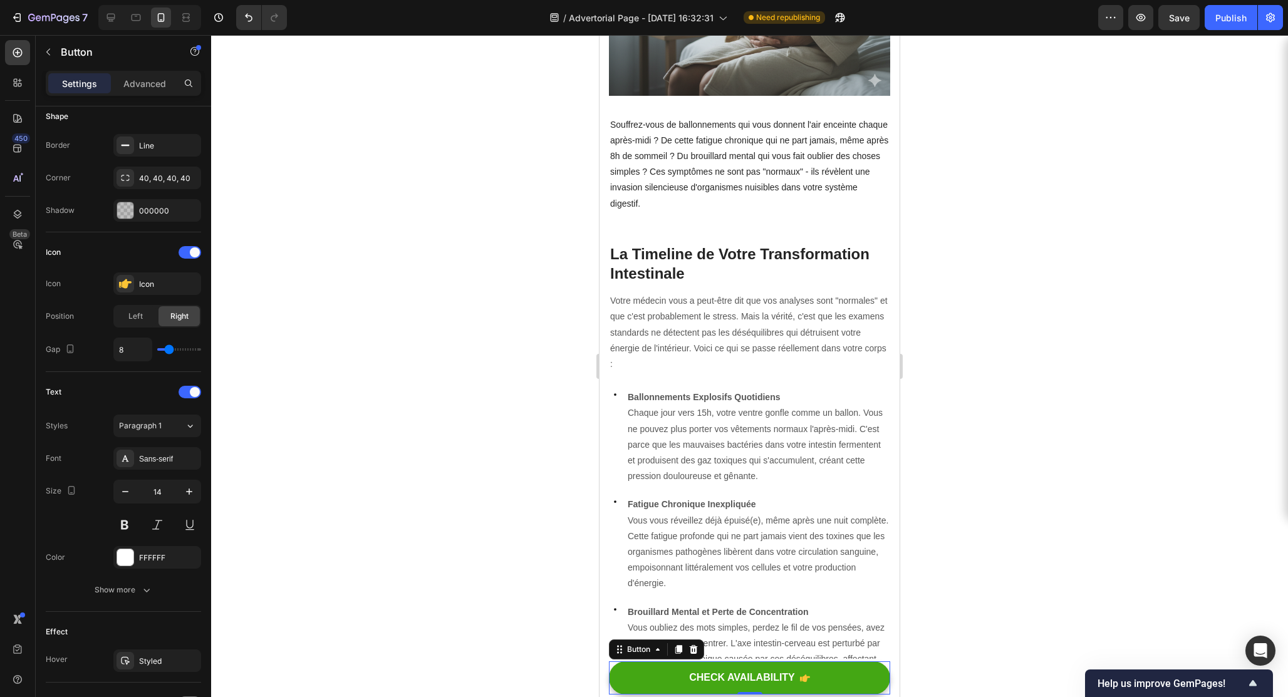
click at [650, 640] on div "Button" at bounding box center [656, 650] width 95 height 20
click at [650, 643] on div "Button" at bounding box center [638, 649] width 53 height 15
click at [648, 647] on div "Button" at bounding box center [639, 649] width 28 height 11
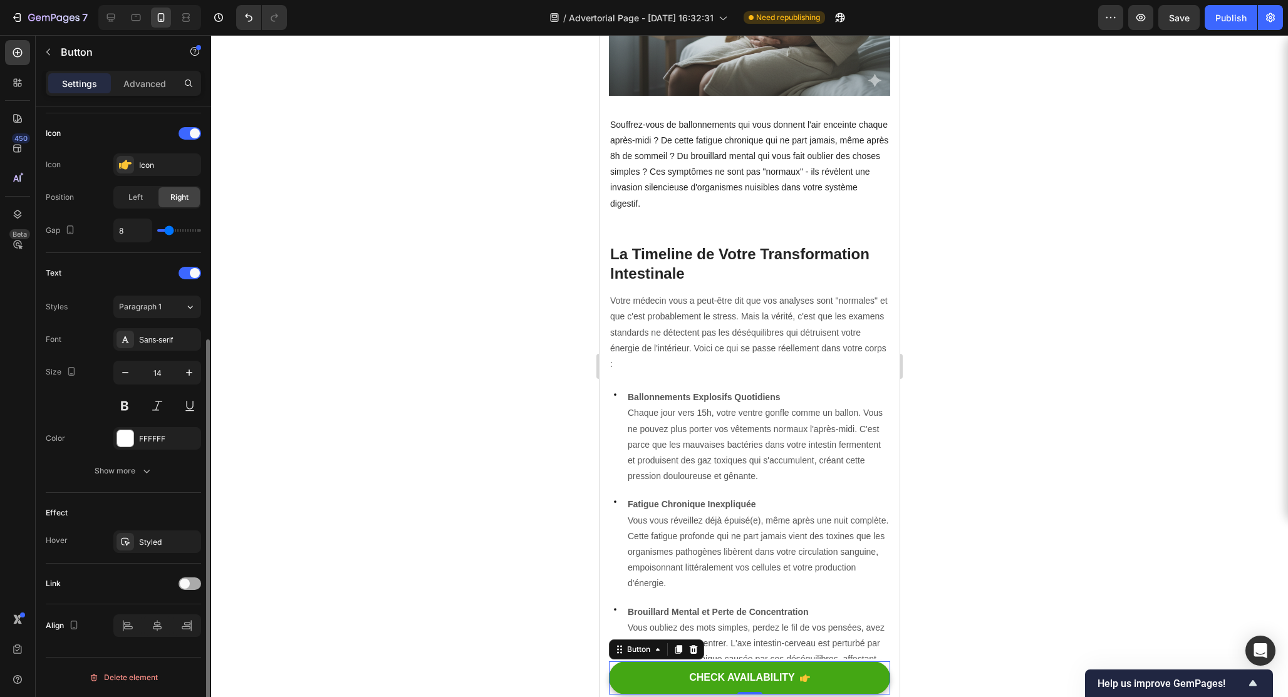
click at [183, 582] on span at bounding box center [185, 584] width 10 height 10
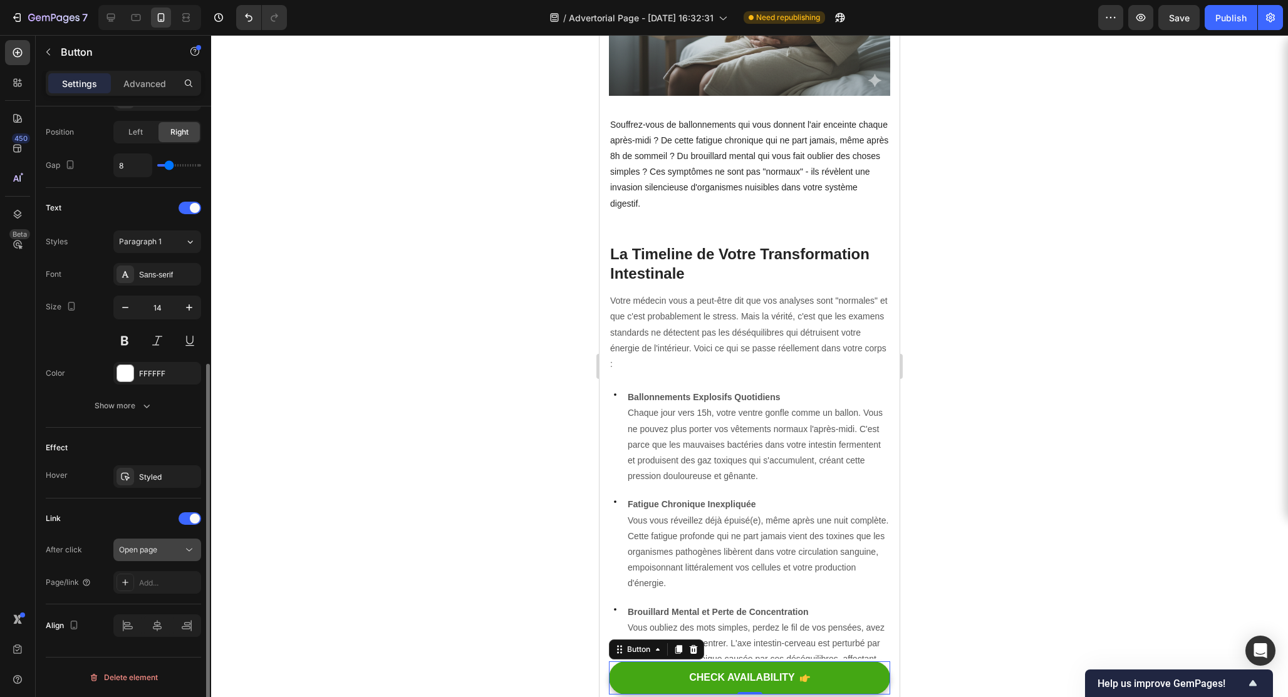
click at [157, 551] on span "Open page" at bounding box center [138, 549] width 38 height 9
click at [100, 532] on div "Link After click Open page Page/link Add..." at bounding box center [123, 551] width 155 height 85
click at [158, 585] on div "Add..." at bounding box center [168, 583] width 59 height 11
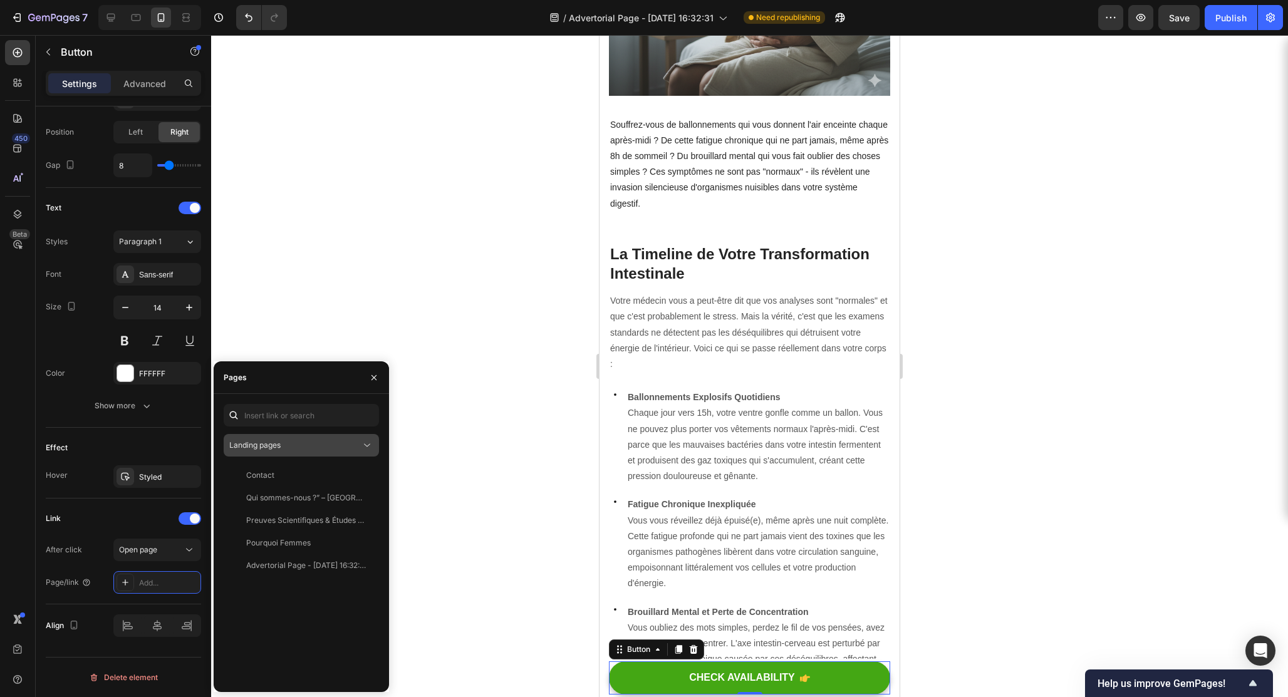
click at [283, 446] on div "Landing pages" at bounding box center [295, 445] width 132 height 11
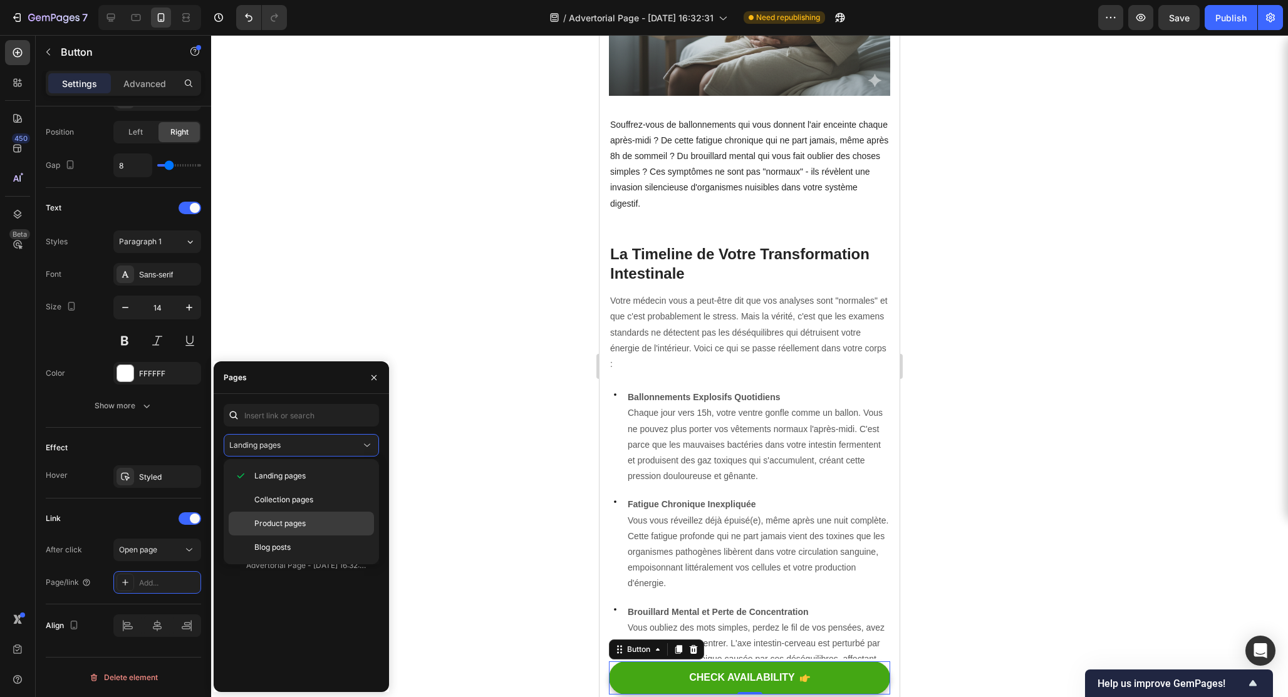
click at [277, 512] on div "Product pages" at bounding box center [301, 524] width 145 height 24
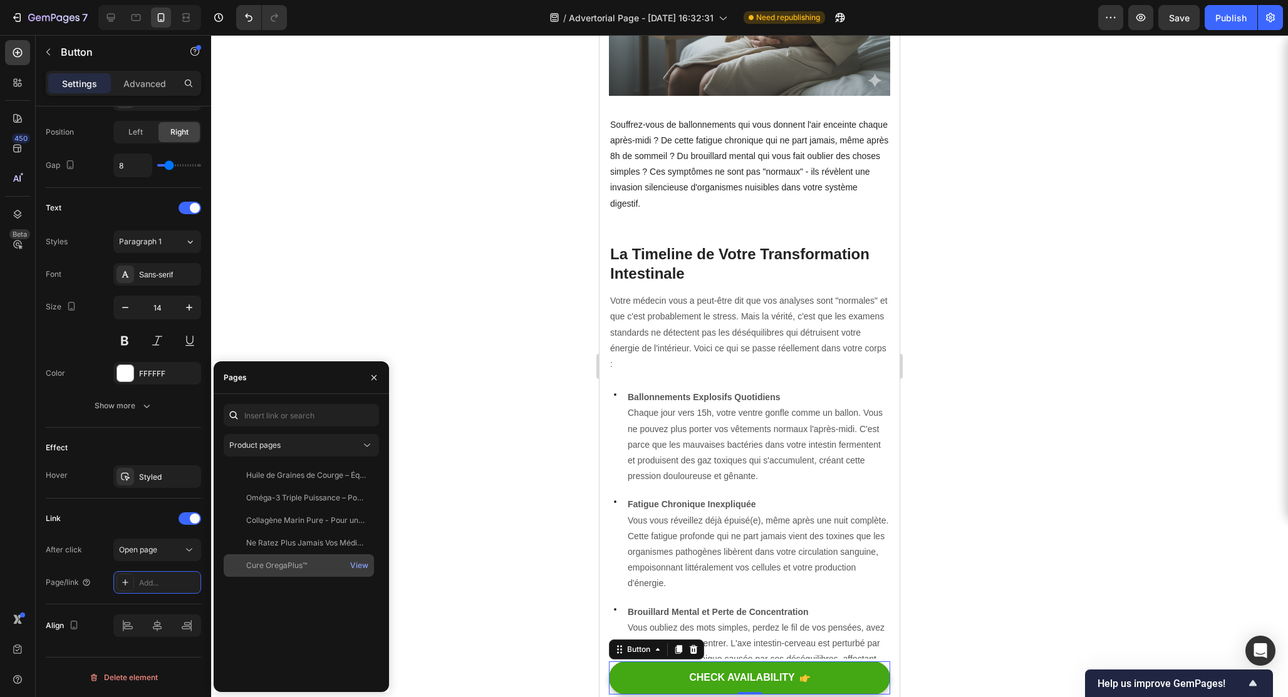
click at [286, 565] on div "Cure OregaPlus™" at bounding box center [276, 565] width 61 height 11
click at [373, 369] on button "button" at bounding box center [374, 378] width 20 height 20
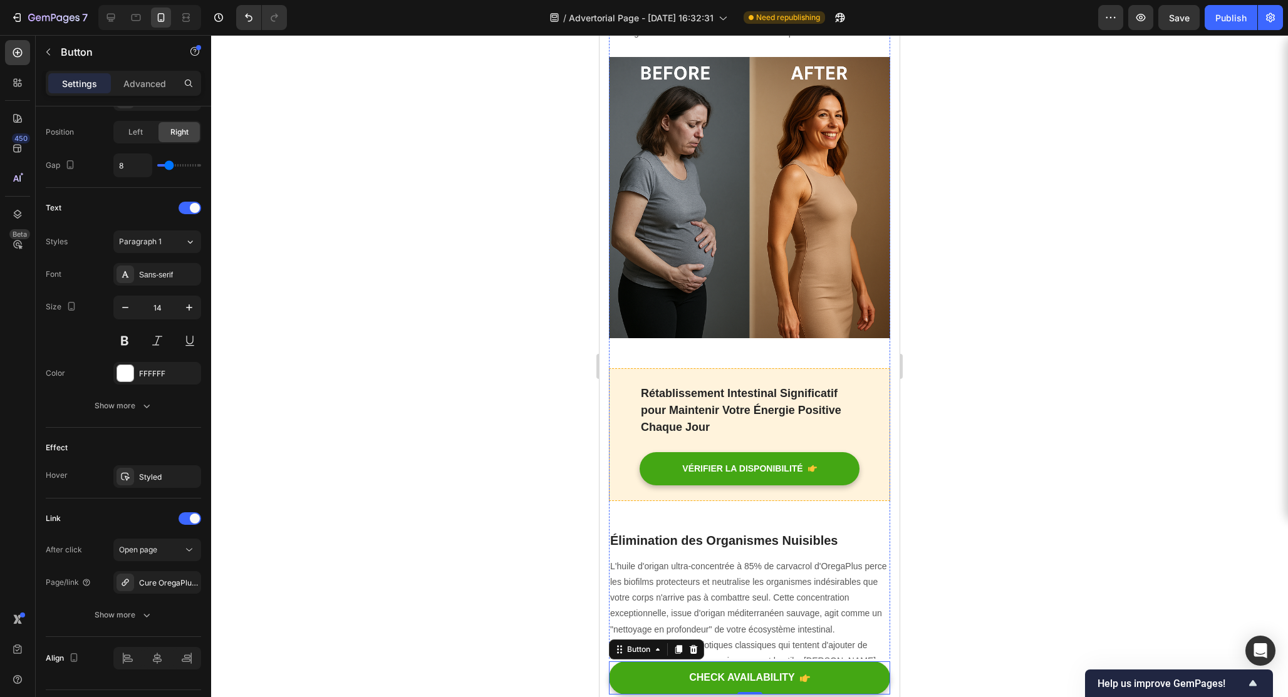
scroll to position [1581, 0]
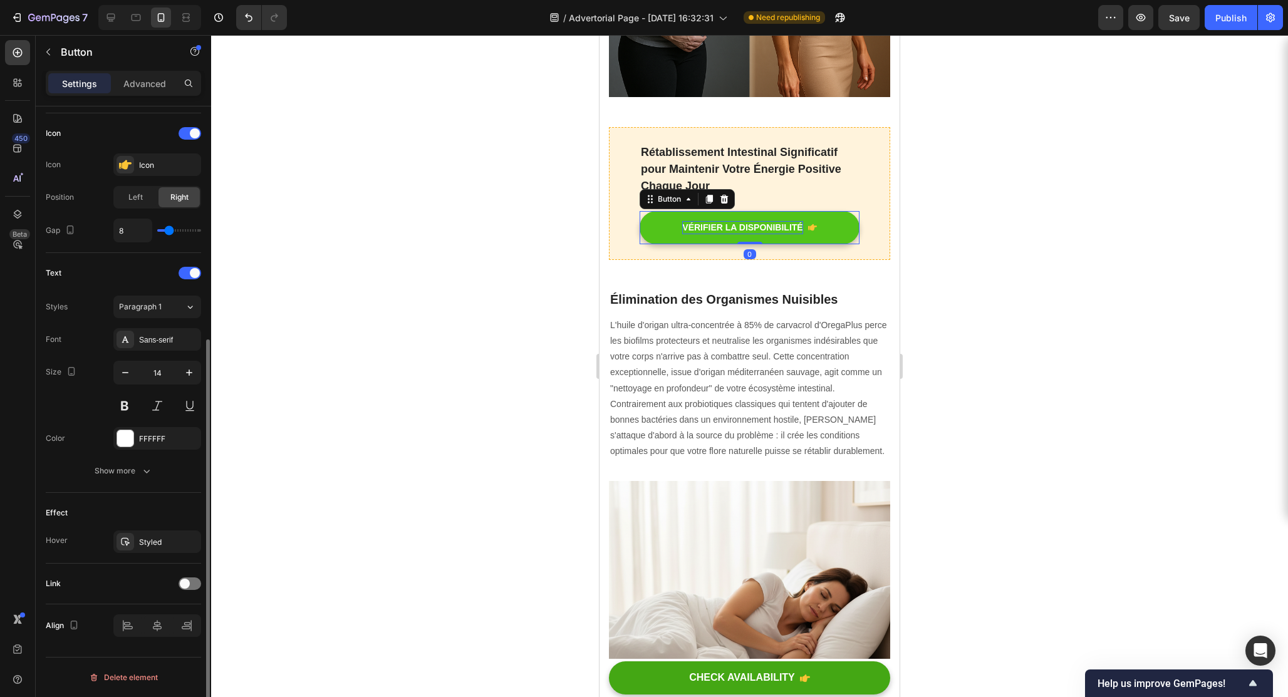
click at [740, 221] on p "VÉRIFIER LA DISPONIBILITÉ" at bounding box center [742, 227] width 120 height 13
click at [660, 217] on button "VÉRIFIER LA DISPONIBILITÉ" at bounding box center [750, 227] width 220 height 33
click at [185, 586] on span at bounding box center [185, 584] width 10 height 10
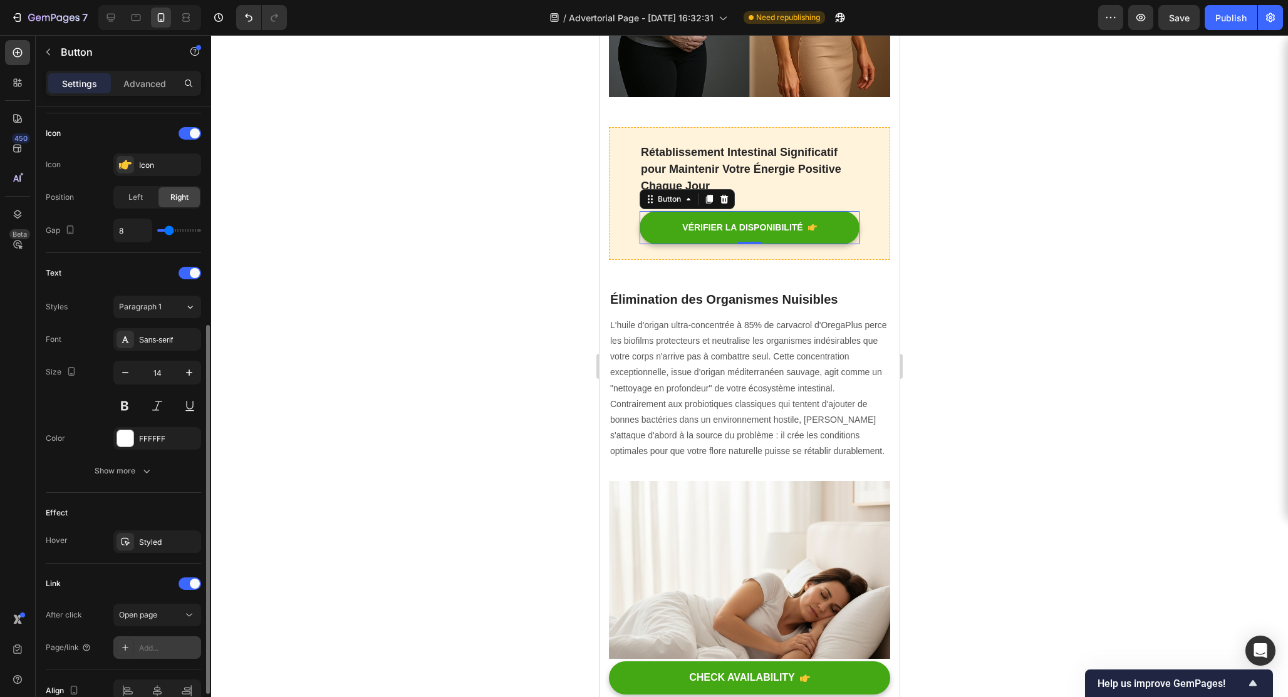
click at [155, 644] on div "Add..." at bounding box center [168, 648] width 59 height 11
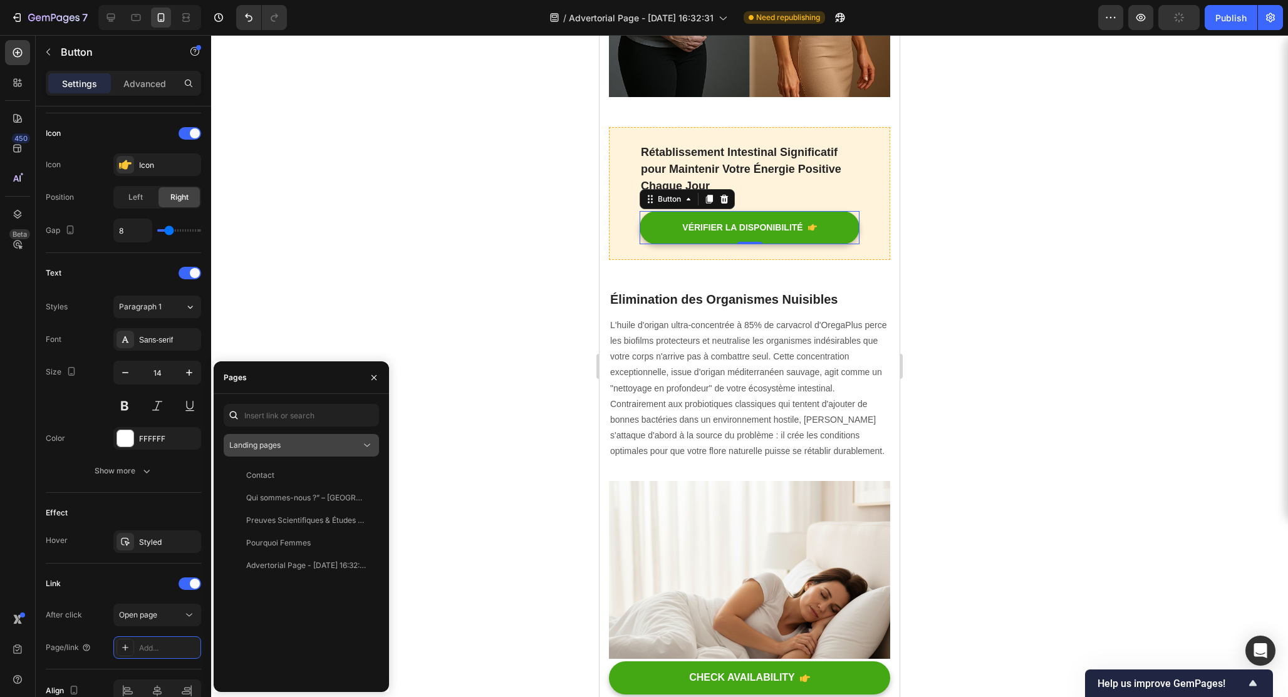
click at [287, 444] on div "Landing pages" at bounding box center [295, 445] width 132 height 11
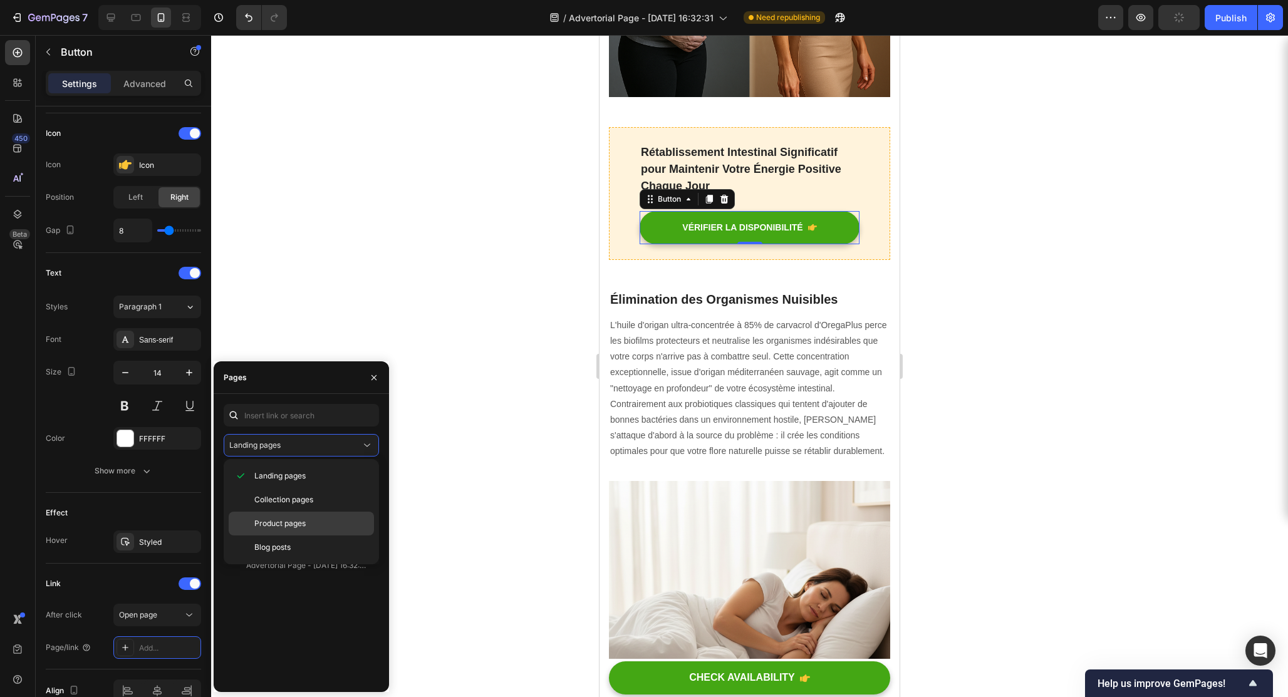
click at [284, 530] on div "Product pages" at bounding box center [301, 524] width 145 height 24
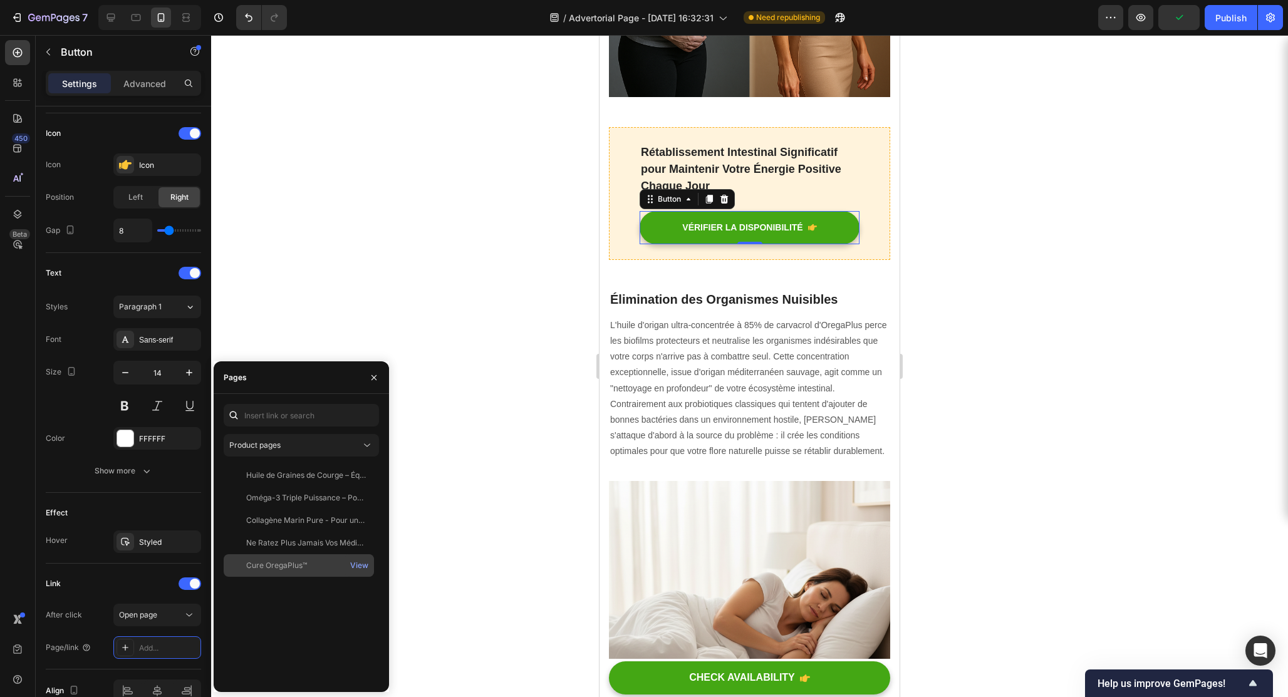
click at [286, 561] on div "Cure OregaPlus™" at bounding box center [276, 565] width 61 height 11
click at [511, 398] on div at bounding box center [749, 366] width 1077 height 662
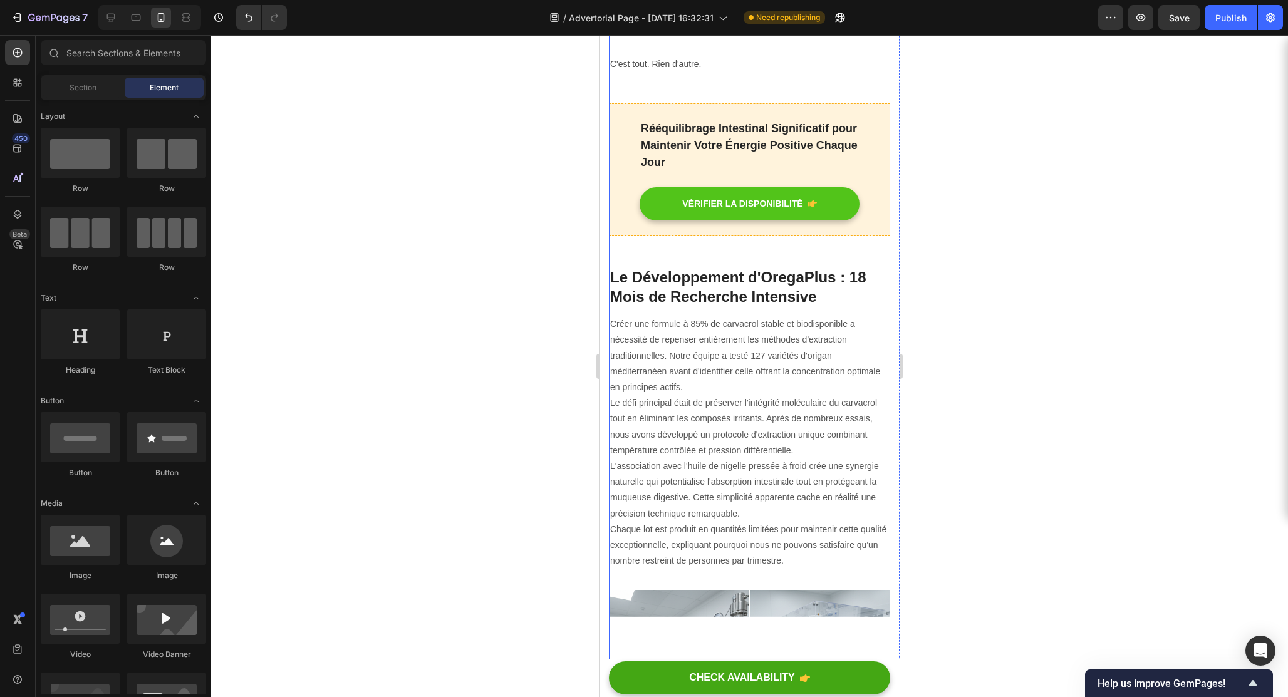
scroll to position [4279, 0]
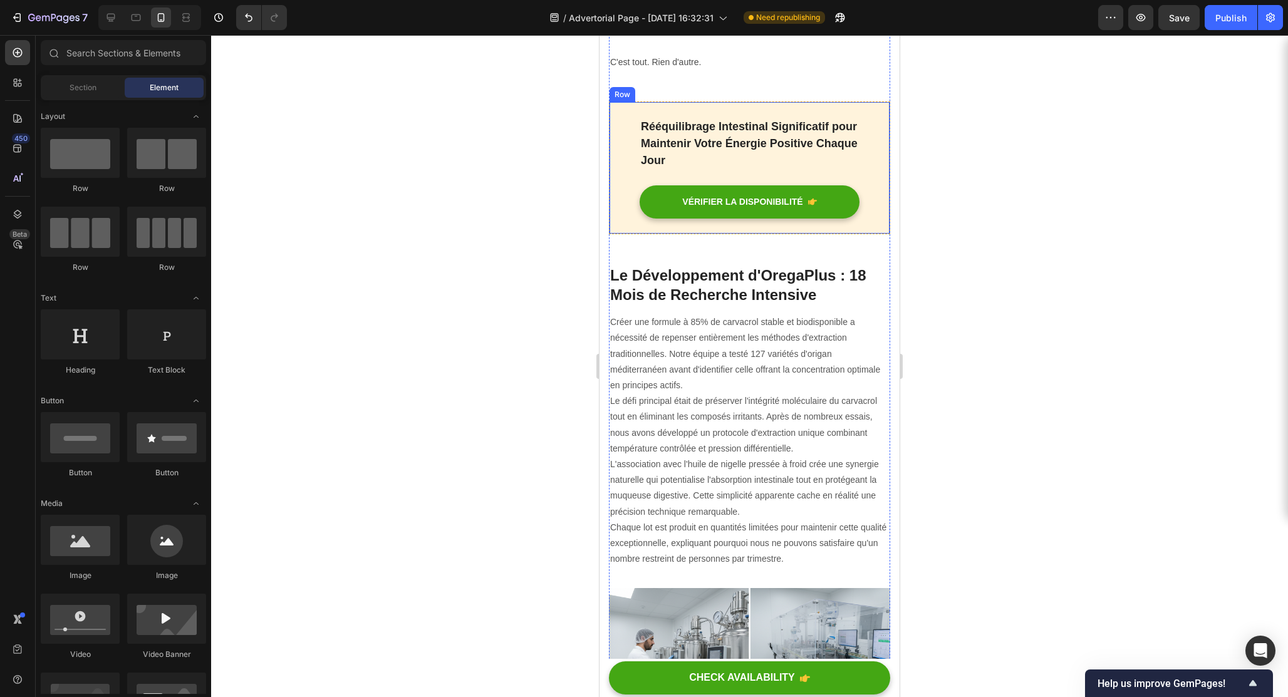
click at [810, 185] on div "Rééquilibrage Intestinal Significatif pour Maintenir Votre Énergie Positive Cha…" at bounding box center [750, 151] width 220 height 68
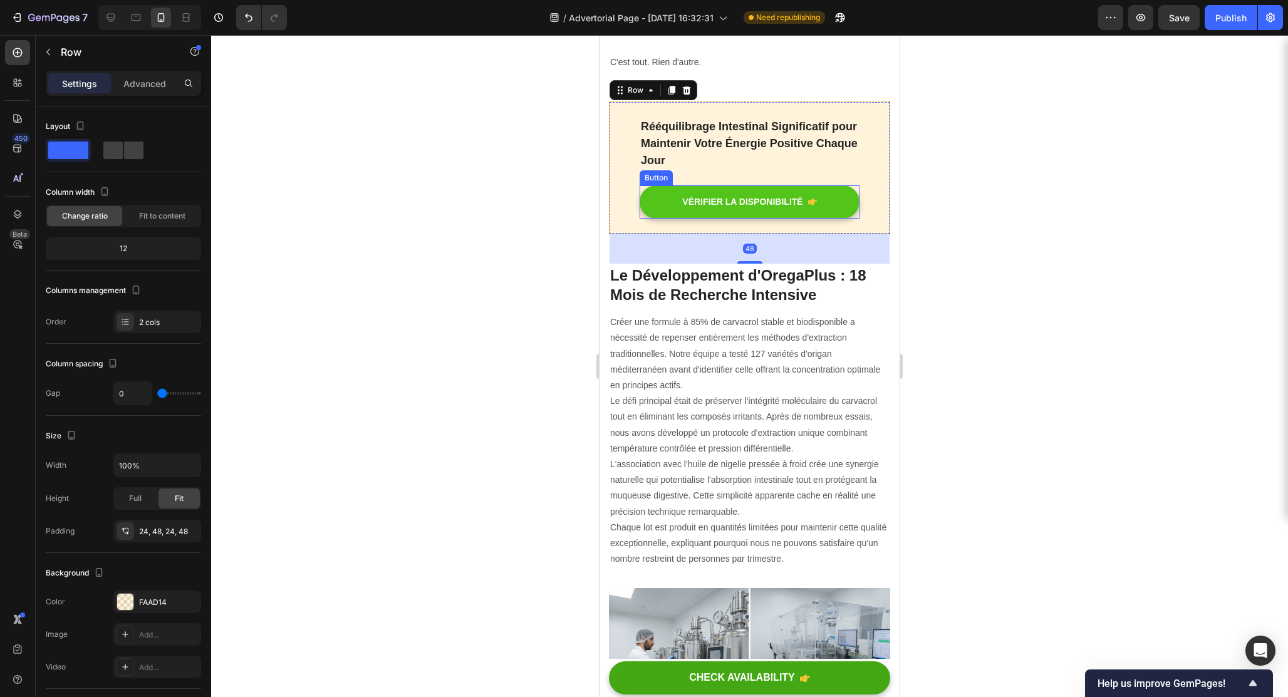
click at [804, 219] on button "VÉRIFIER LA DISPONIBILITÉ" at bounding box center [750, 201] width 220 height 33
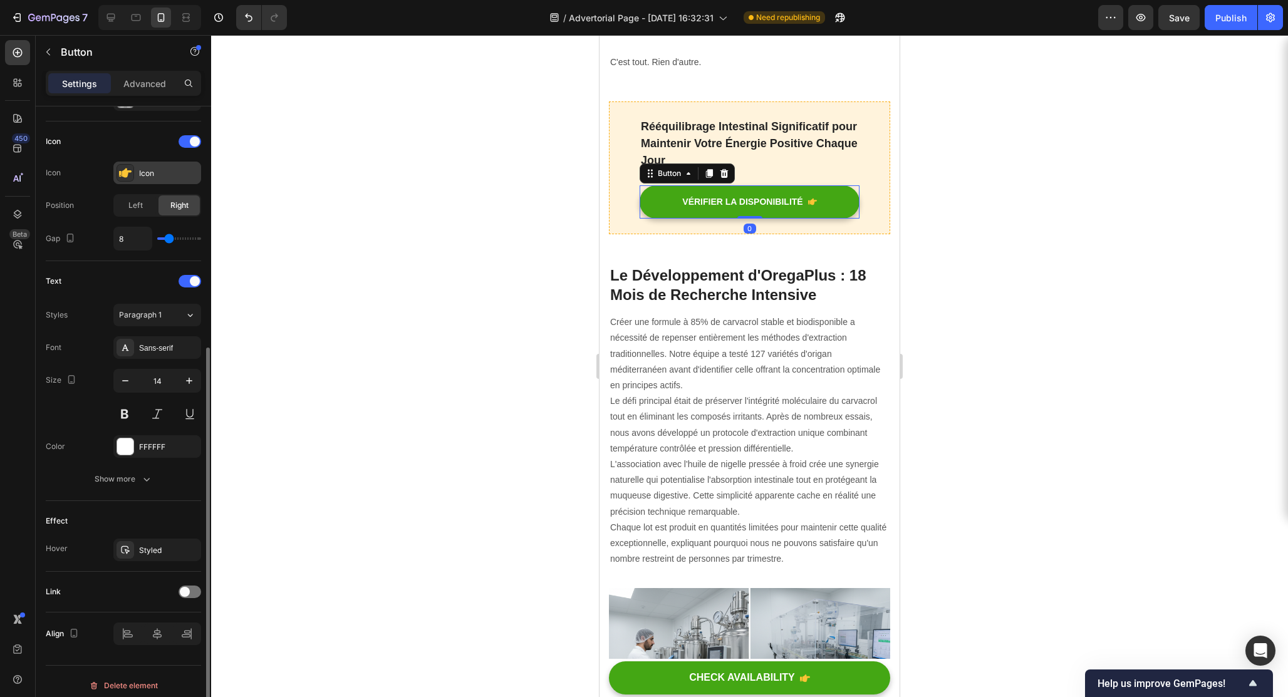
scroll to position [371, 0]
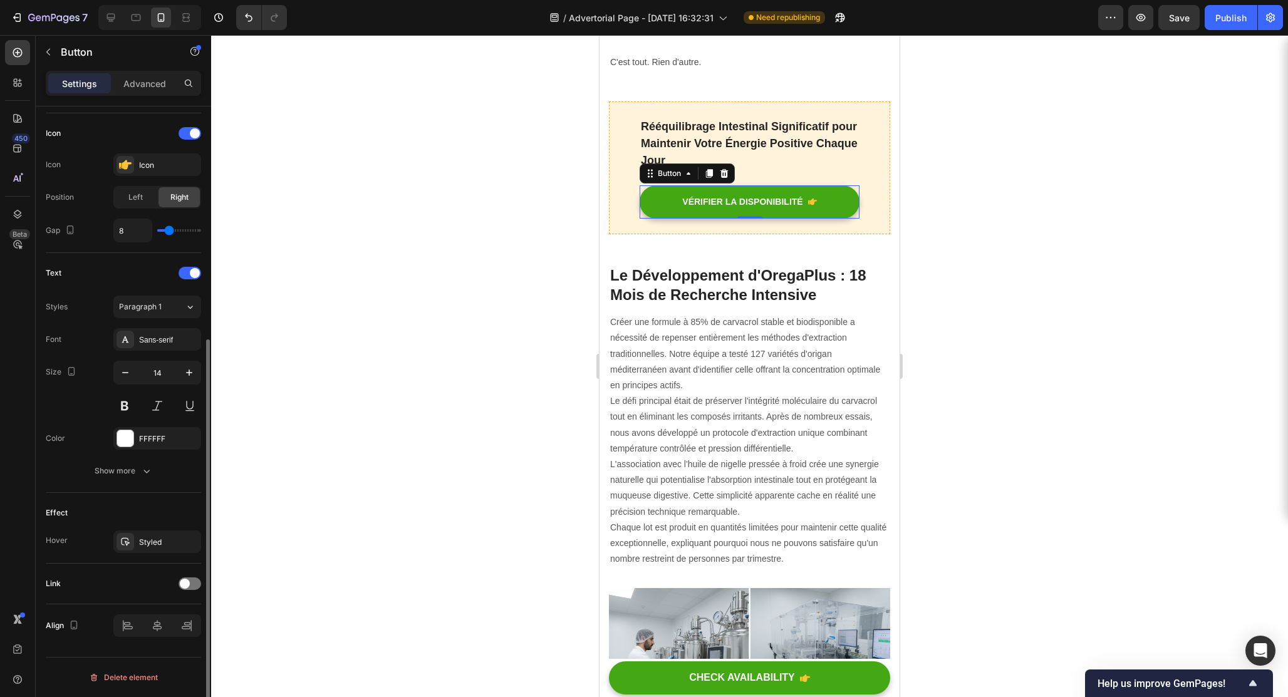
click at [189, 576] on div "Link" at bounding box center [123, 584] width 155 height 20
click at [185, 582] on span at bounding box center [185, 584] width 10 height 10
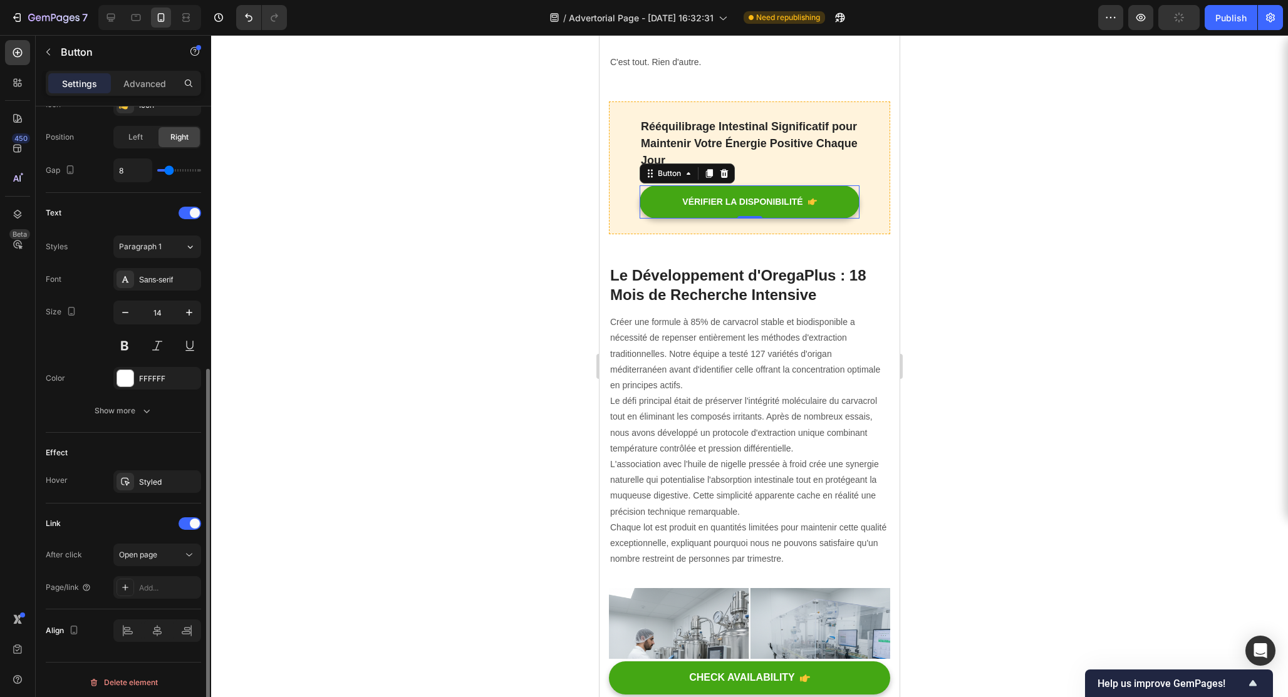
scroll to position [436, 0]
click at [158, 588] on div "Add..." at bounding box center [168, 583] width 59 height 11
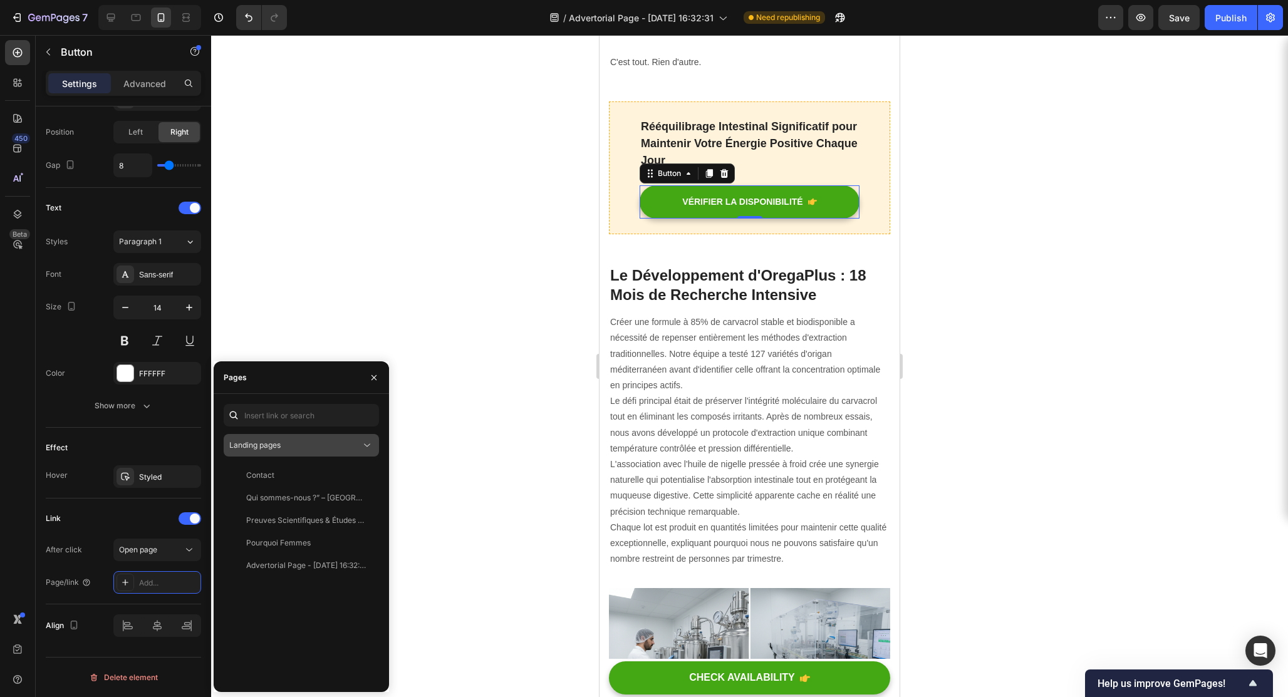
click at [298, 446] on div "Landing pages" at bounding box center [295, 445] width 132 height 11
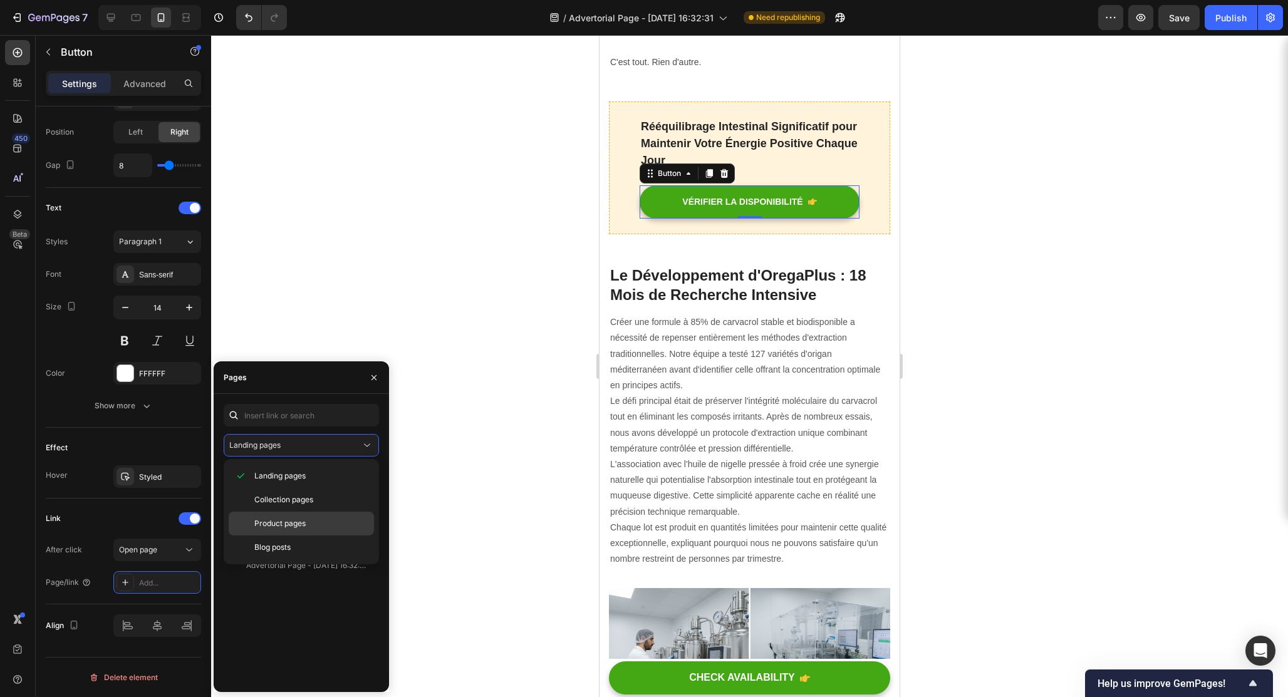
click at [299, 522] on span "Product pages" at bounding box center [279, 523] width 51 height 11
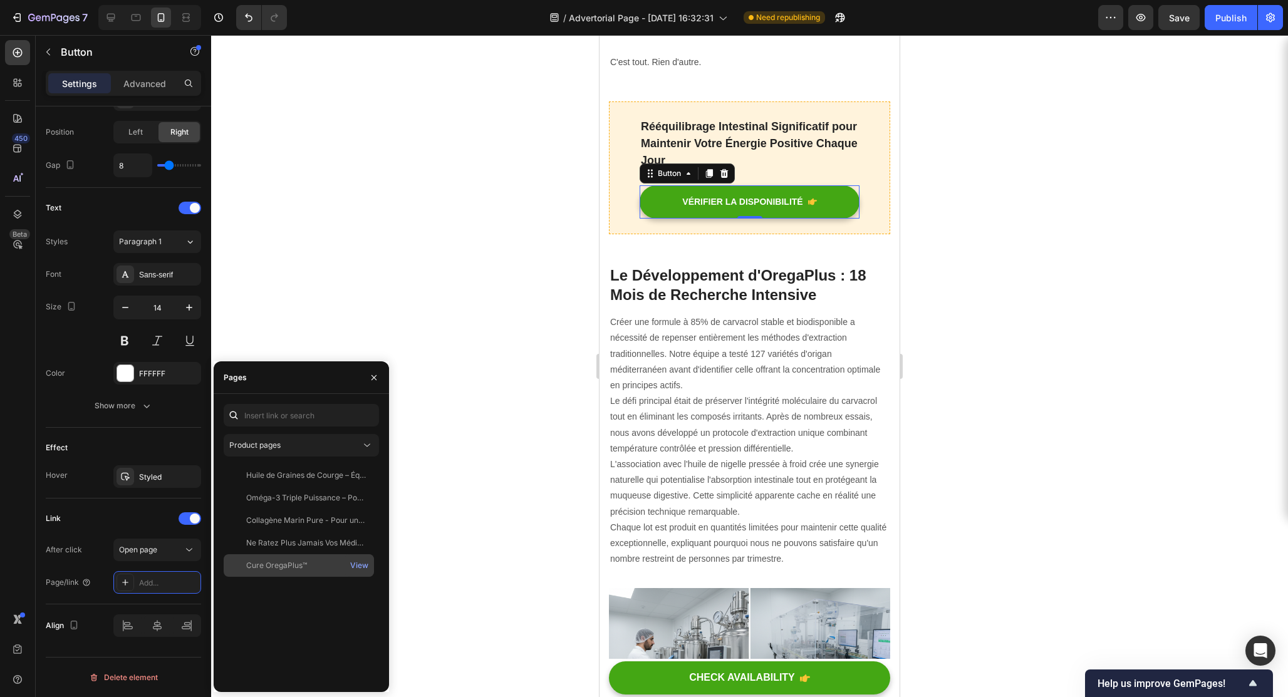
click at [298, 564] on div "Cure OregaPlus™" at bounding box center [276, 565] width 61 height 11
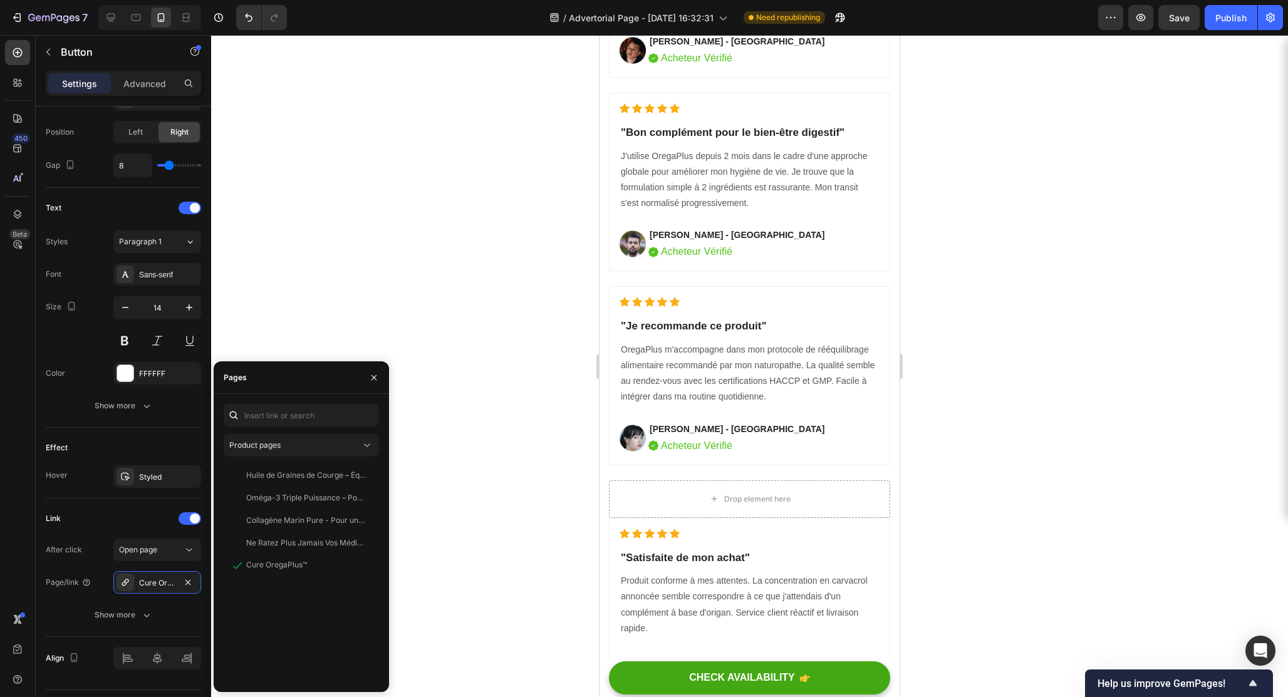
scroll to position [6345, 0]
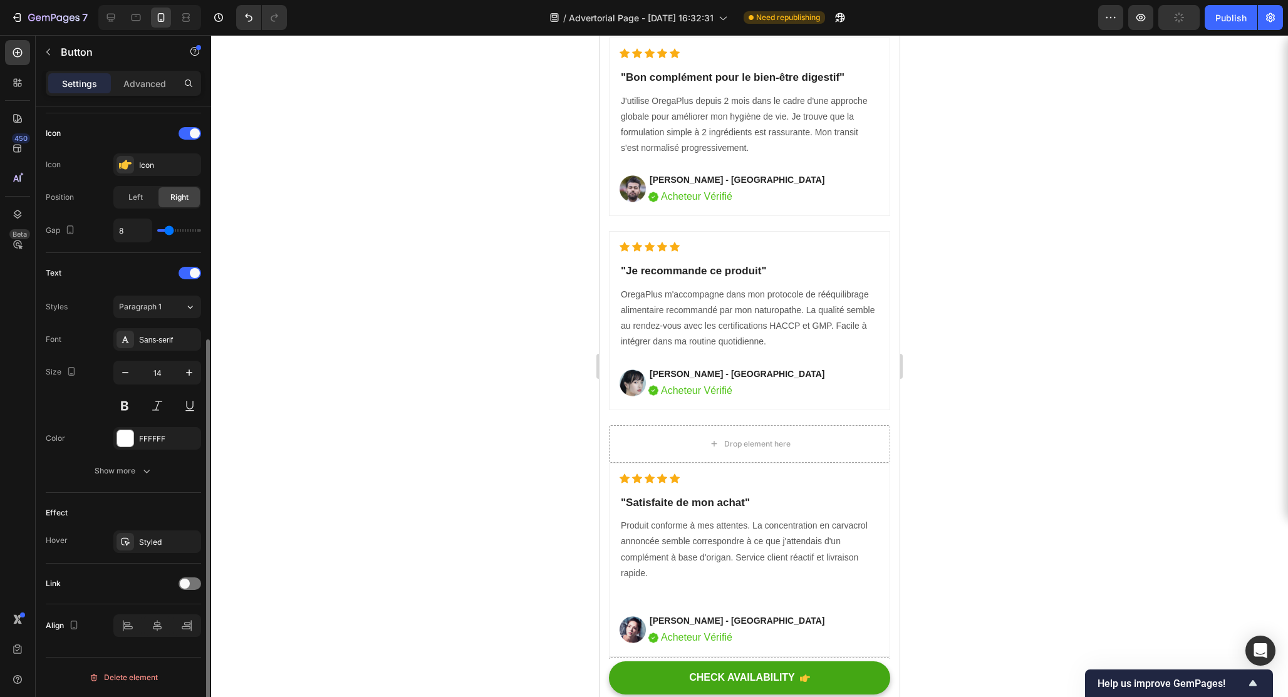
click at [184, 584] on span at bounding box center [185, 584] width 10 height 10
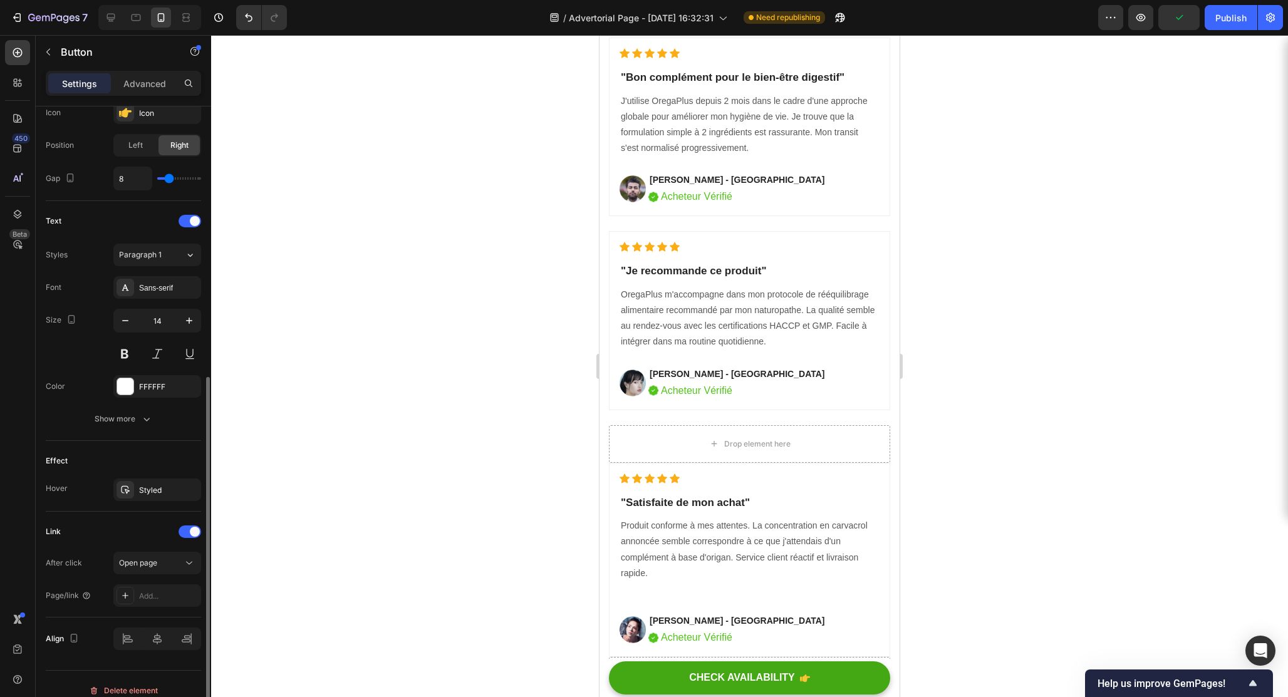
scroll to position [436, 0]
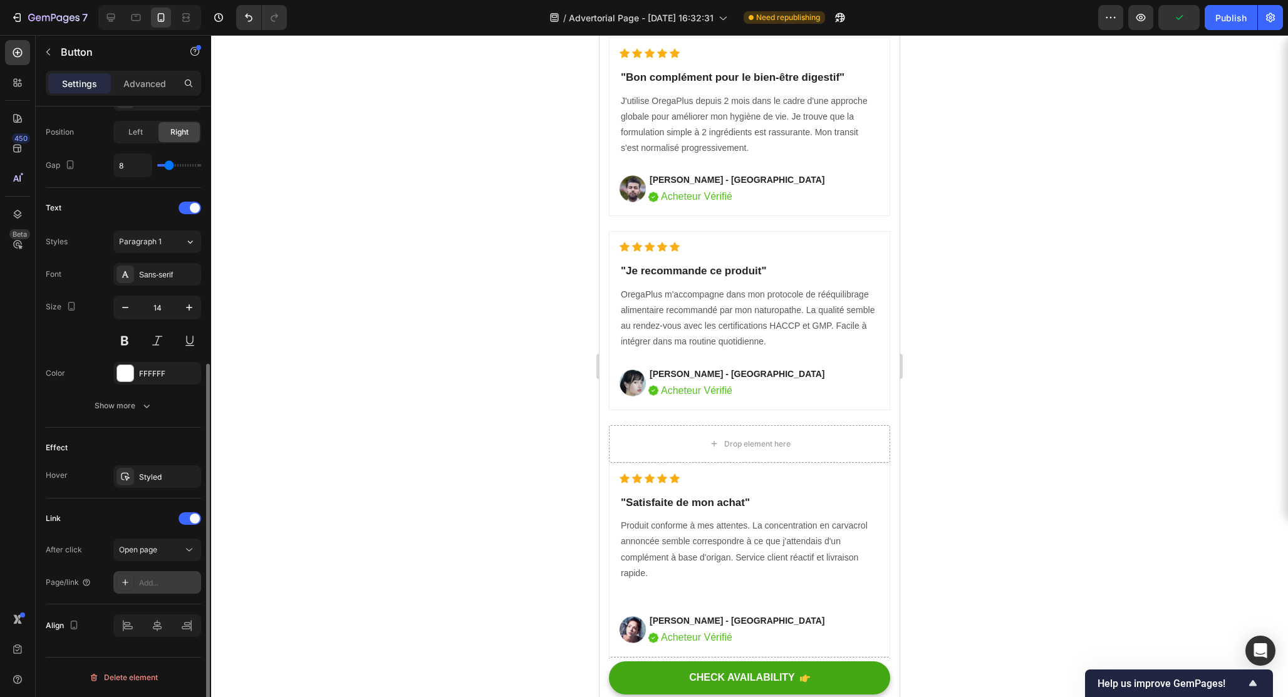
click at [149, 578] on div "Add..." at bounding box center [168, 583] width 59 height 11
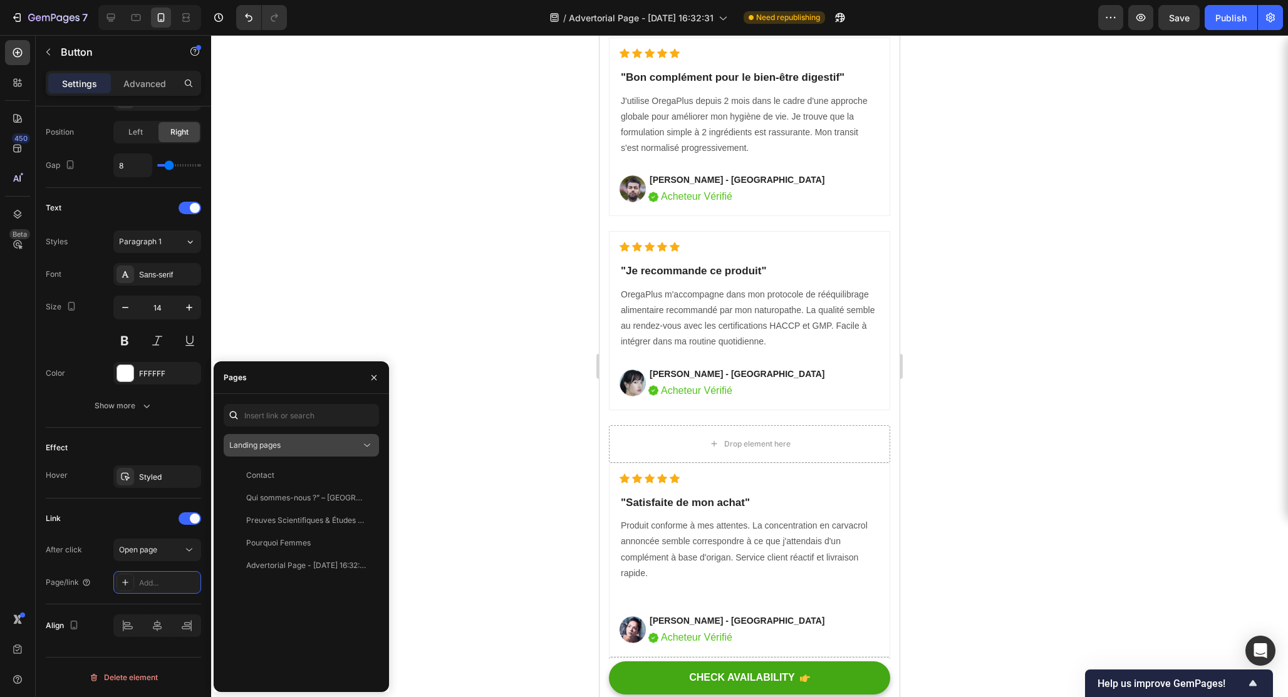
click at [293, 446] on div "Landing pages" at bounding box center [295, 445] width 132 height 11
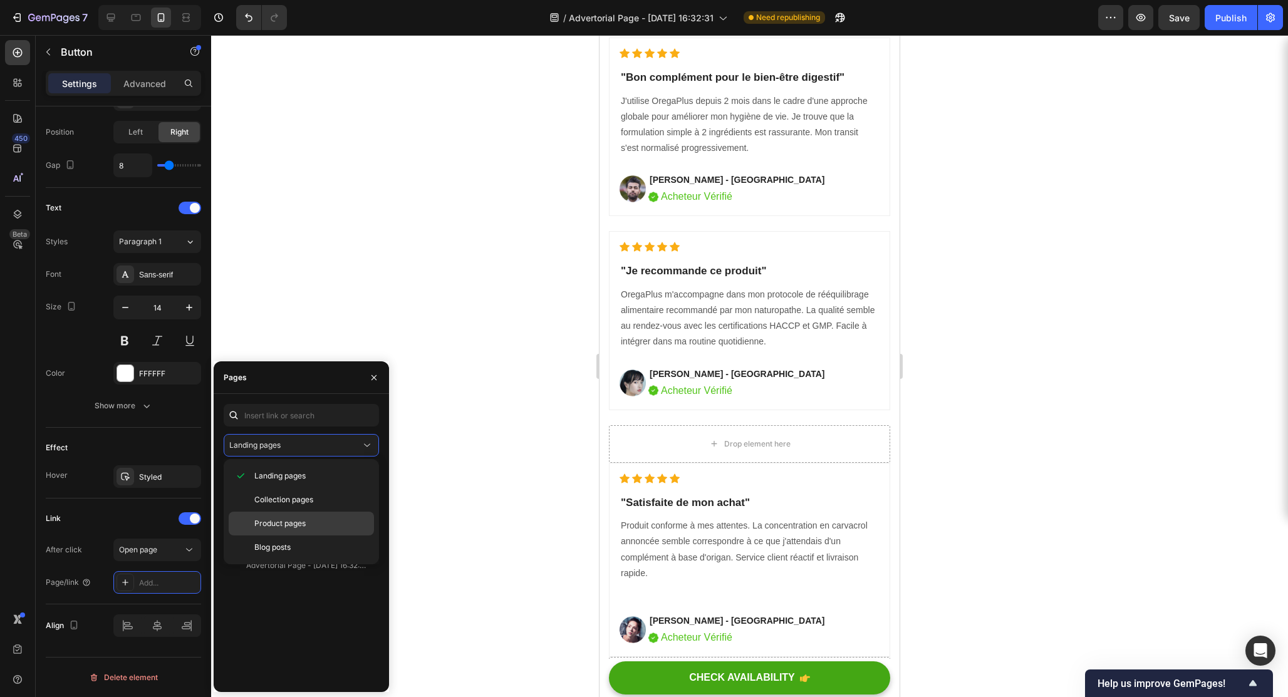
click at [284, 524] on span "Product pages" at bounding box center [279, 523] width 51 height 11
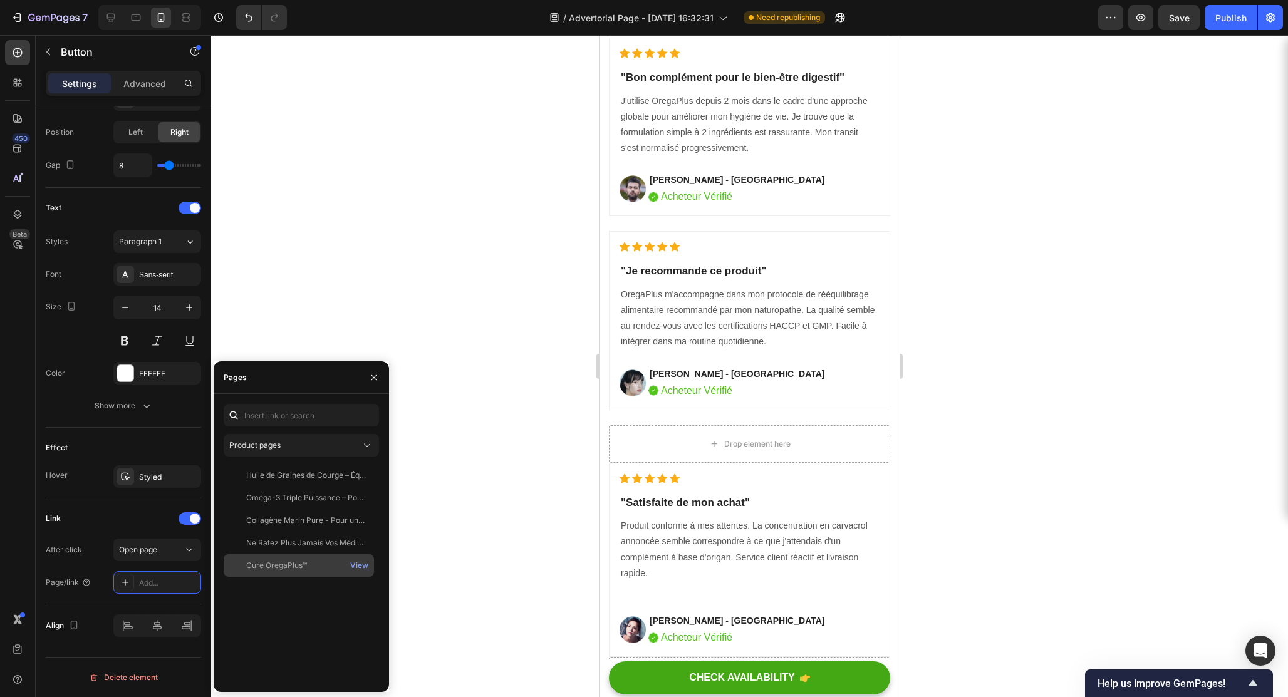
click at [283, 566] on div "Cure OregaPlus™" at bounding box center [276, 565] width 61 height 11
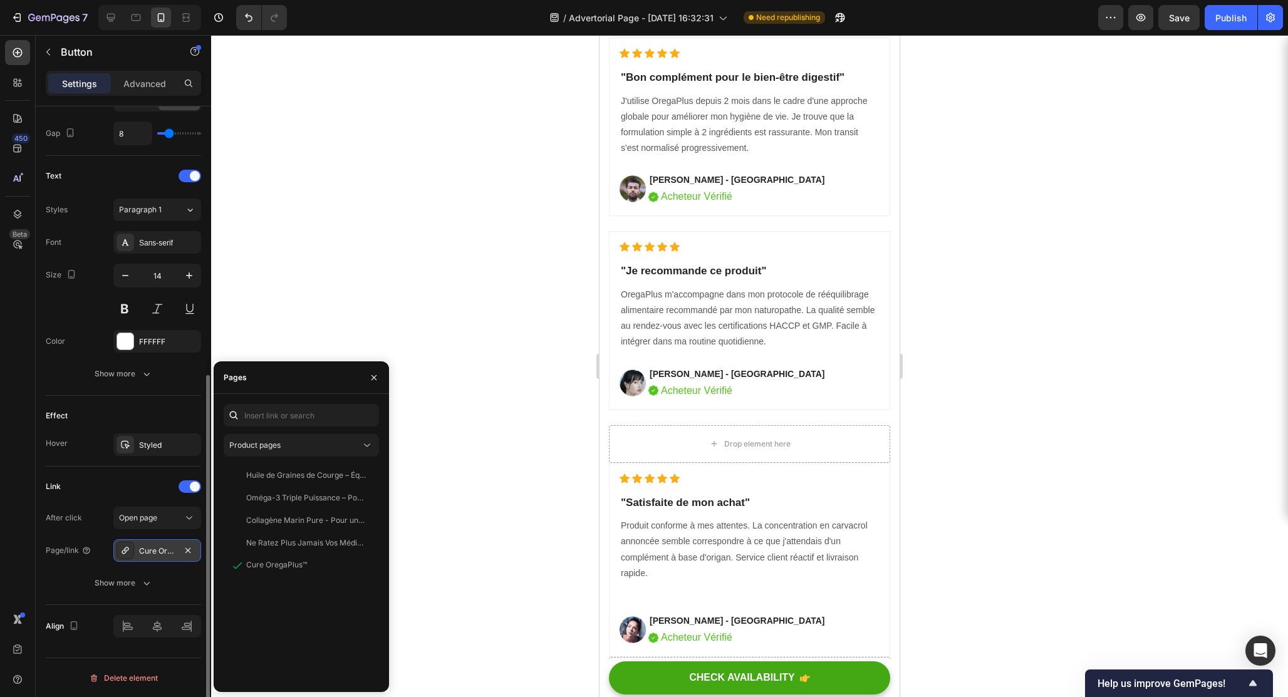
scroll to position [469, 0]
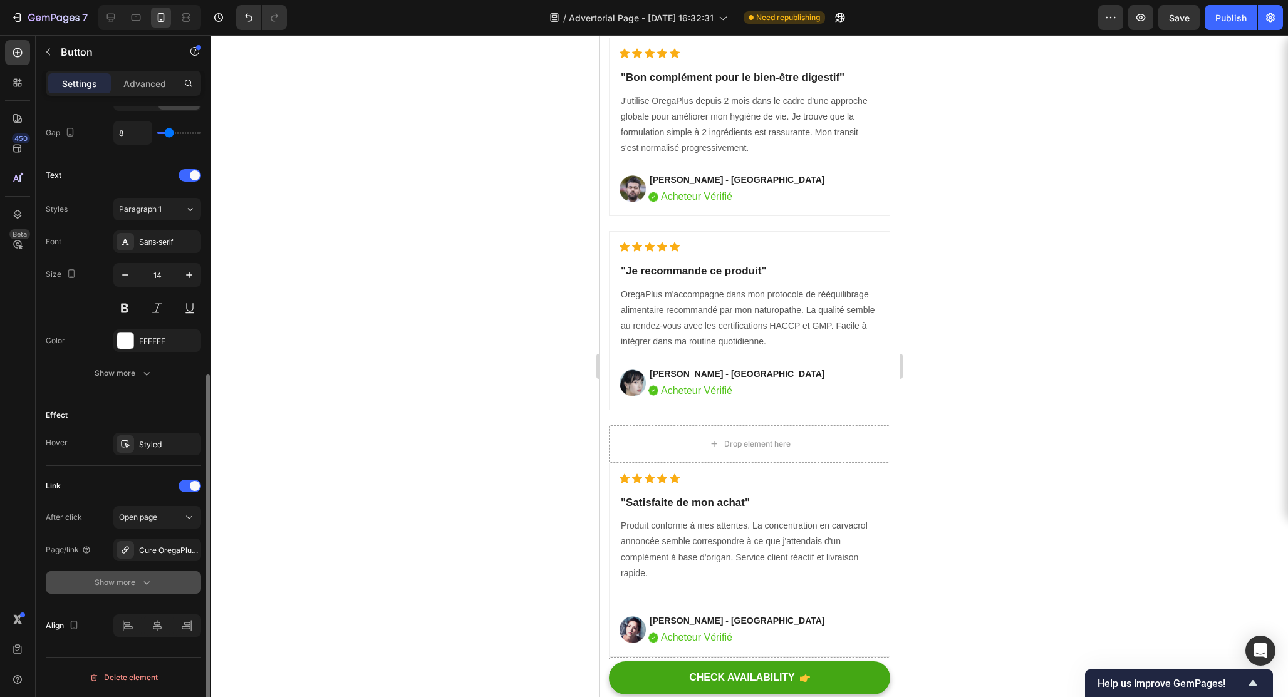
click at [138, 584] on div "Show more" at bounding box center [124, 582] width 58 height 13
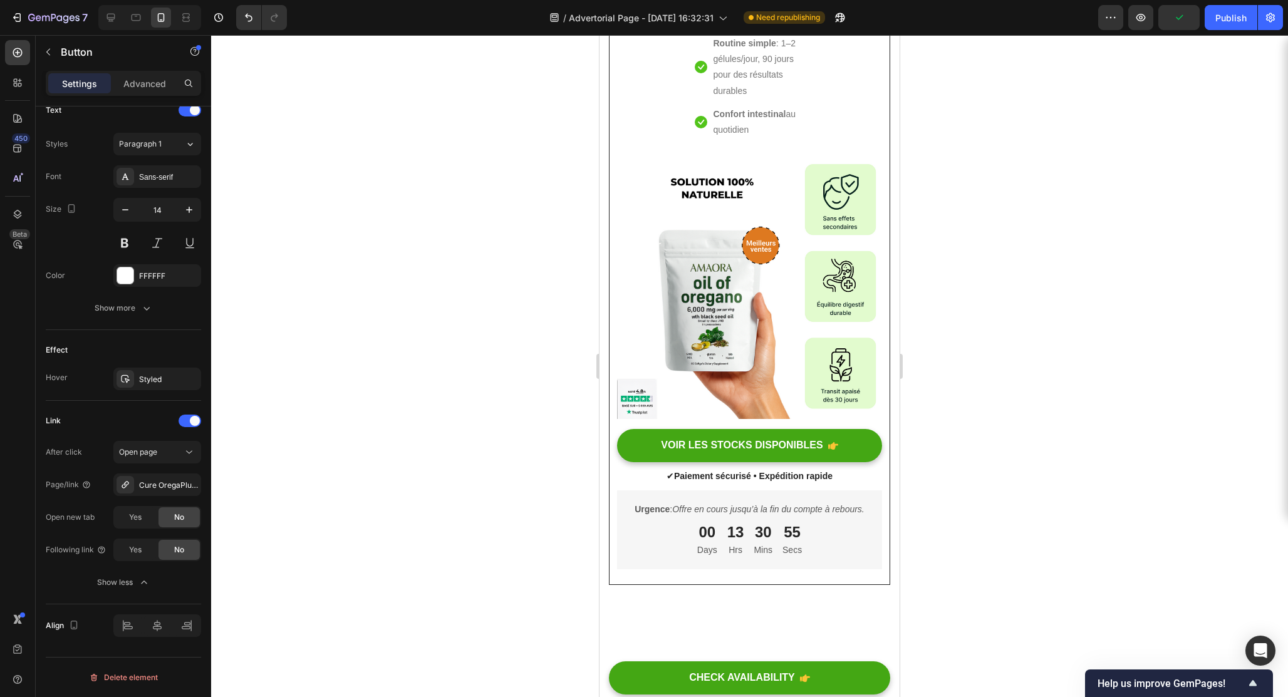
scroll to position [9200, 0]
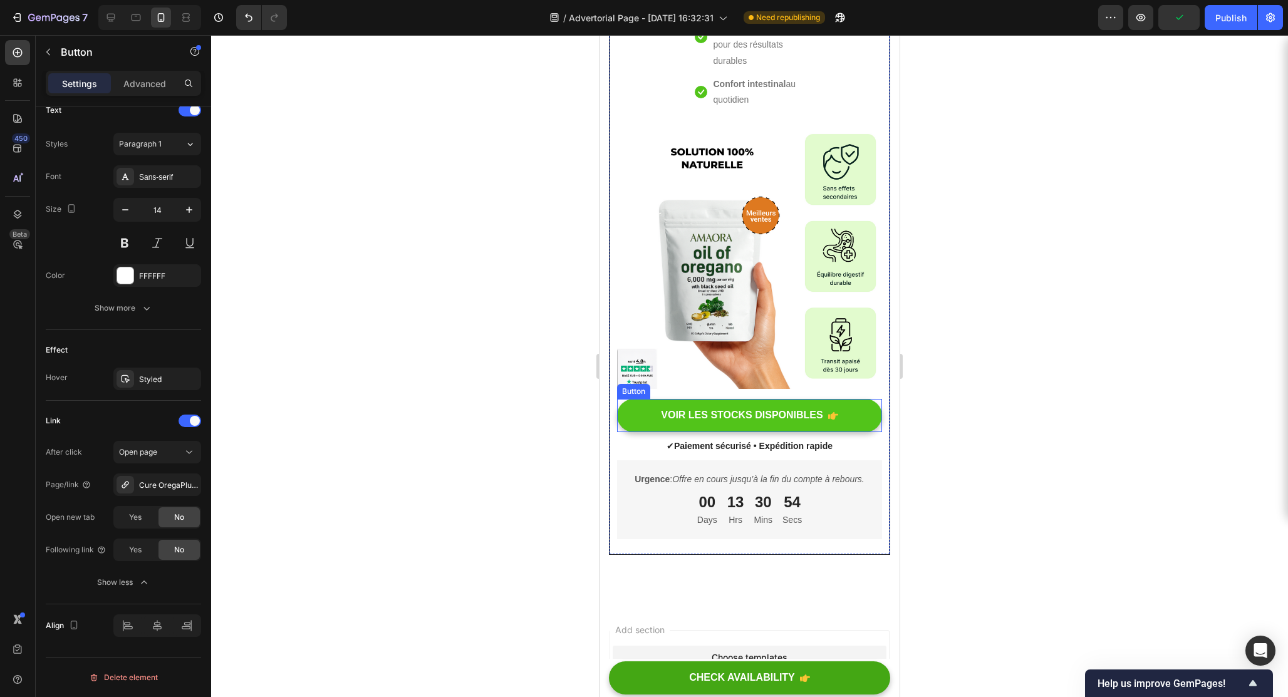
click at [824, 402] on button "VOIR LES STOCKS DISPONIBLES" at bounding box center [749, 415] width 265 height 33
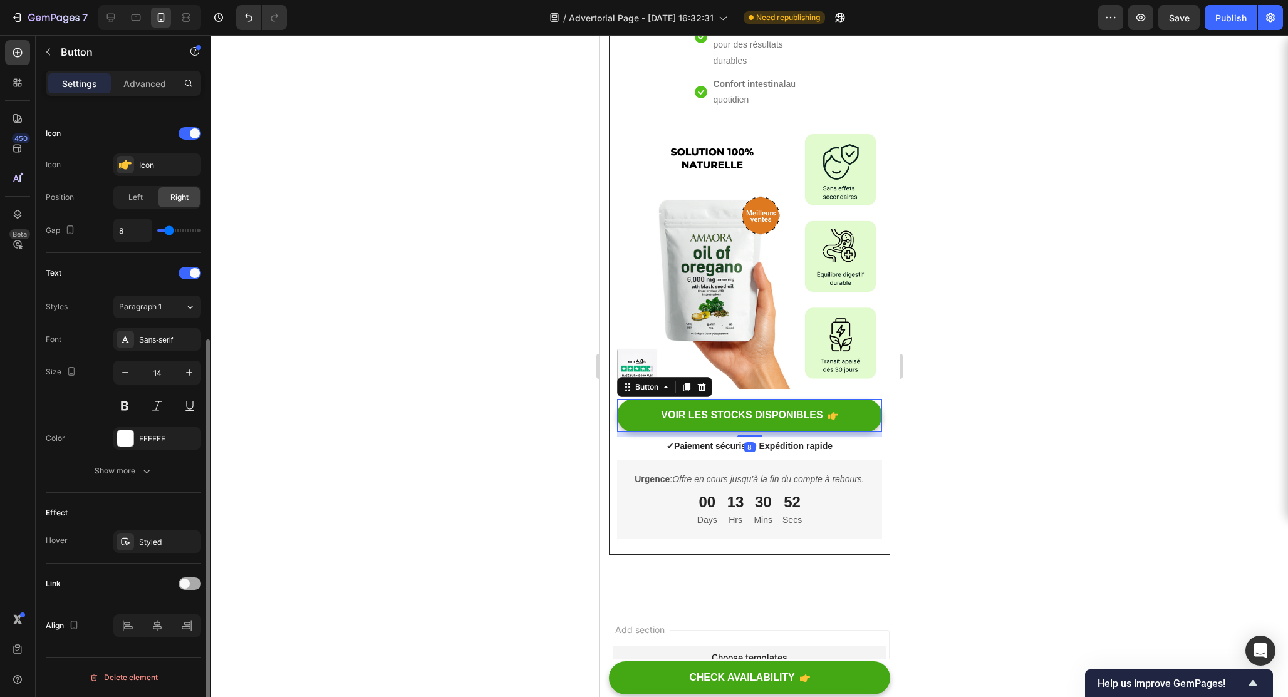
click at [186, 581] on span at bounding box center [185, 584] width 10 height 10
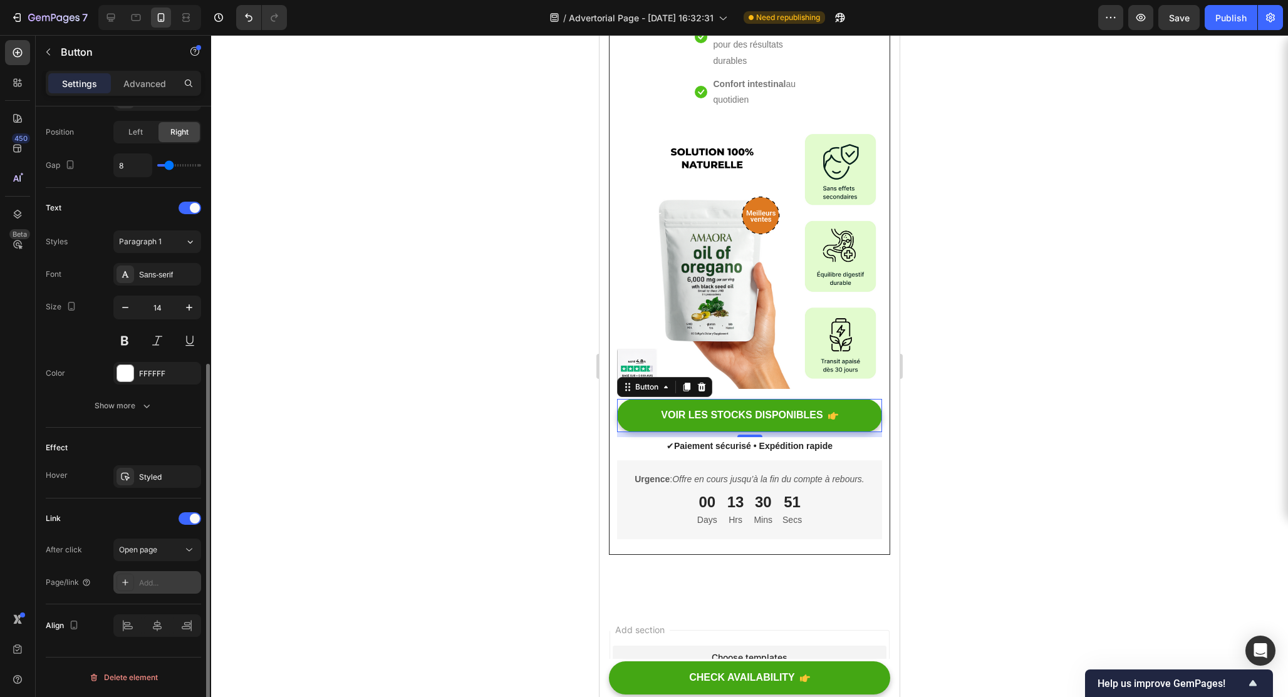
click at [152, 591] on div "Add..." at bounding box center [157, 582] width 88 height 23
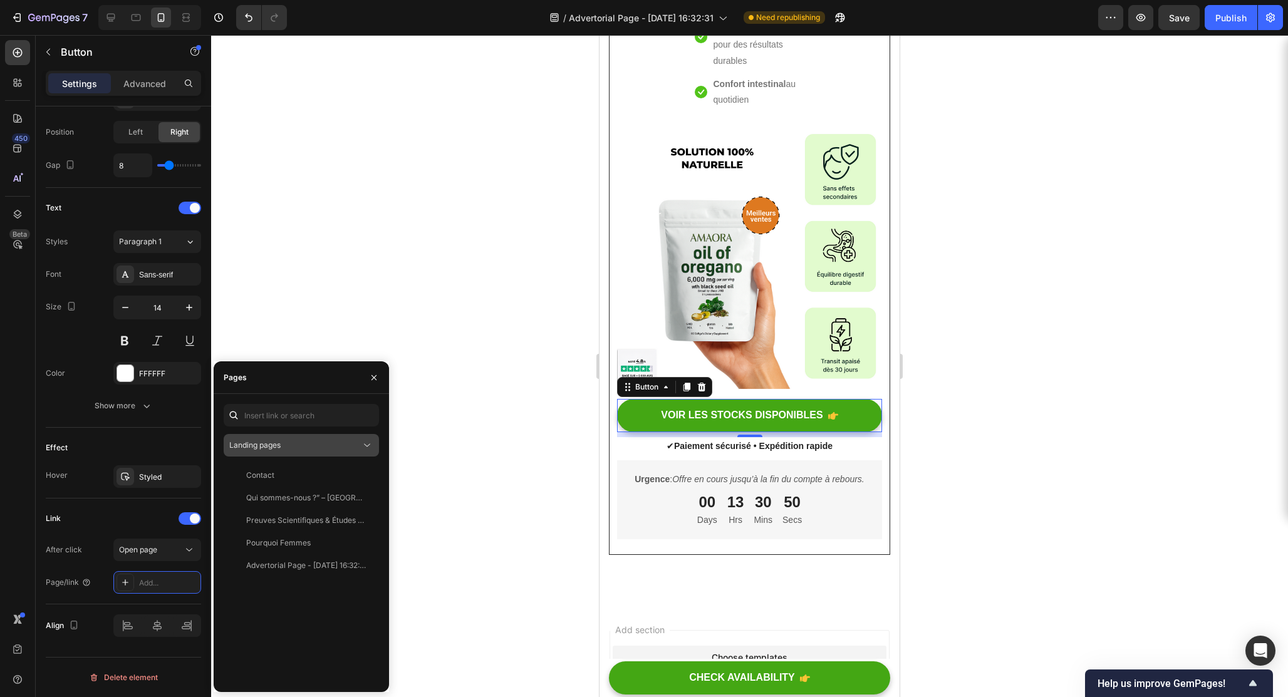
click at [267, 439] on div "Landing pages" at bounding box center [301, 445] width 144 height 13
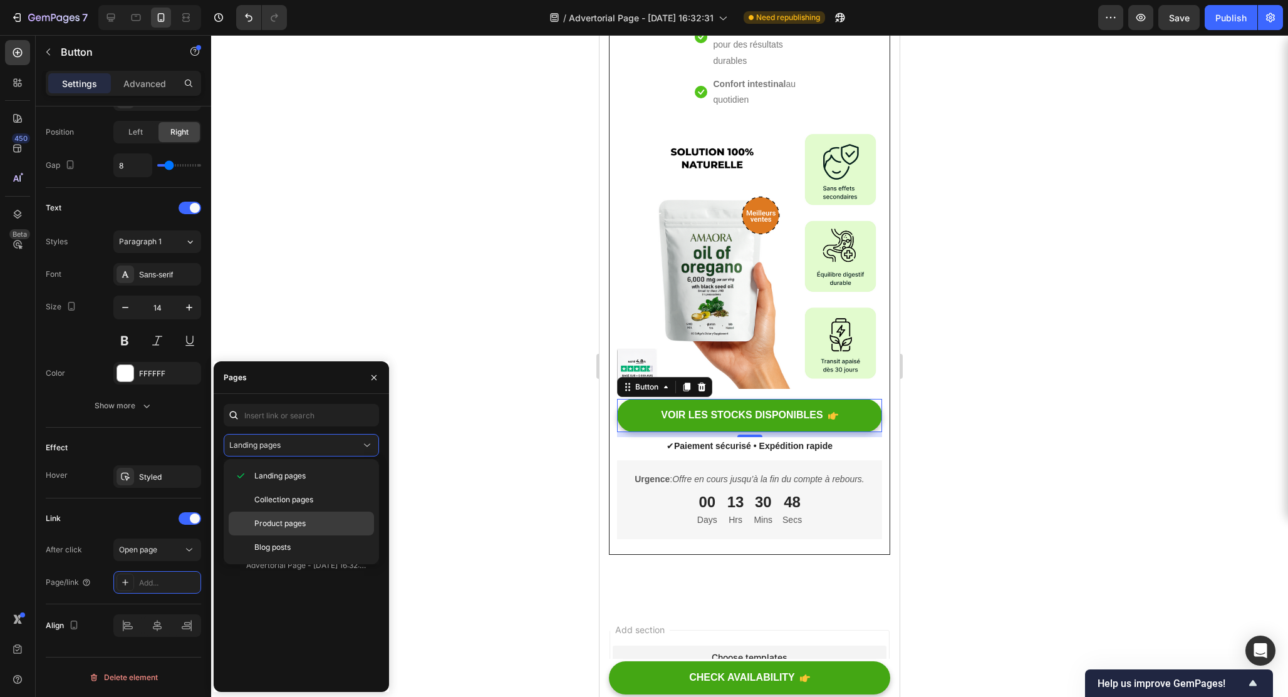
click at [277, 528] on span "Product pages" at bounding box center [279, 523] width 51 height 11
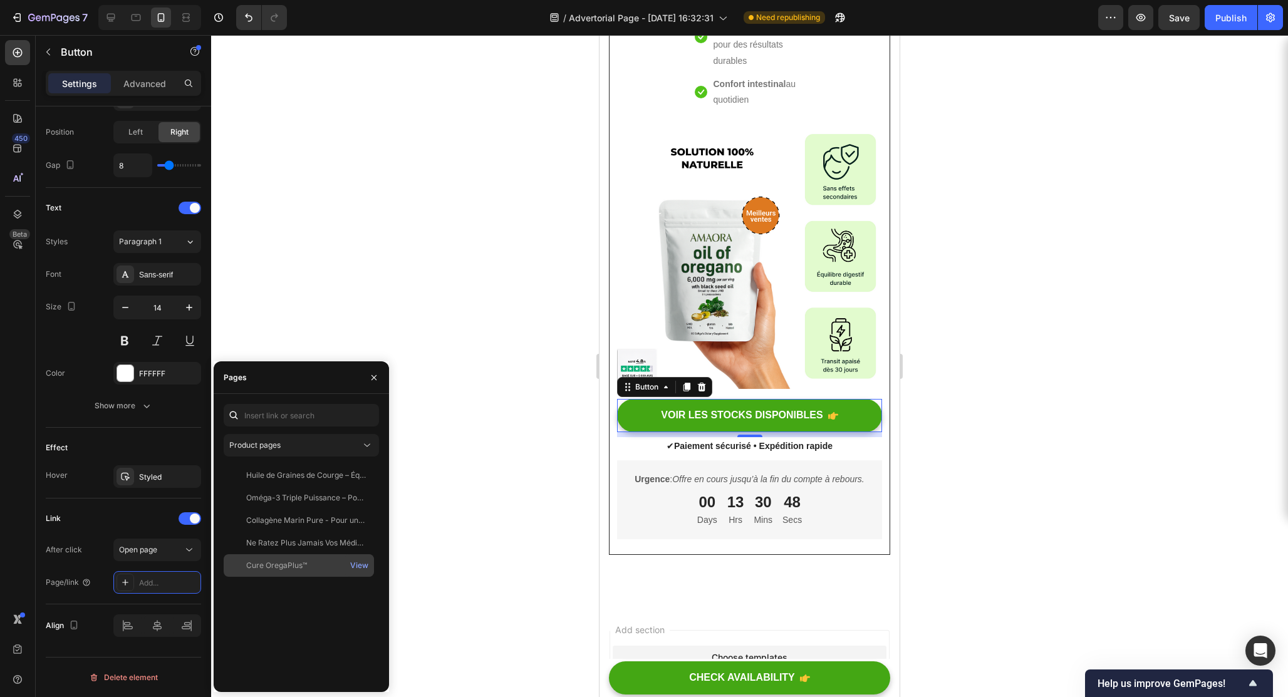
click at [275, 567] on div "Cure OregaPlus™" at bounding box center [276, 565] width 61 height 11
click at [418, 544] on div at bounding box center [749, 366] width 1077 height 662
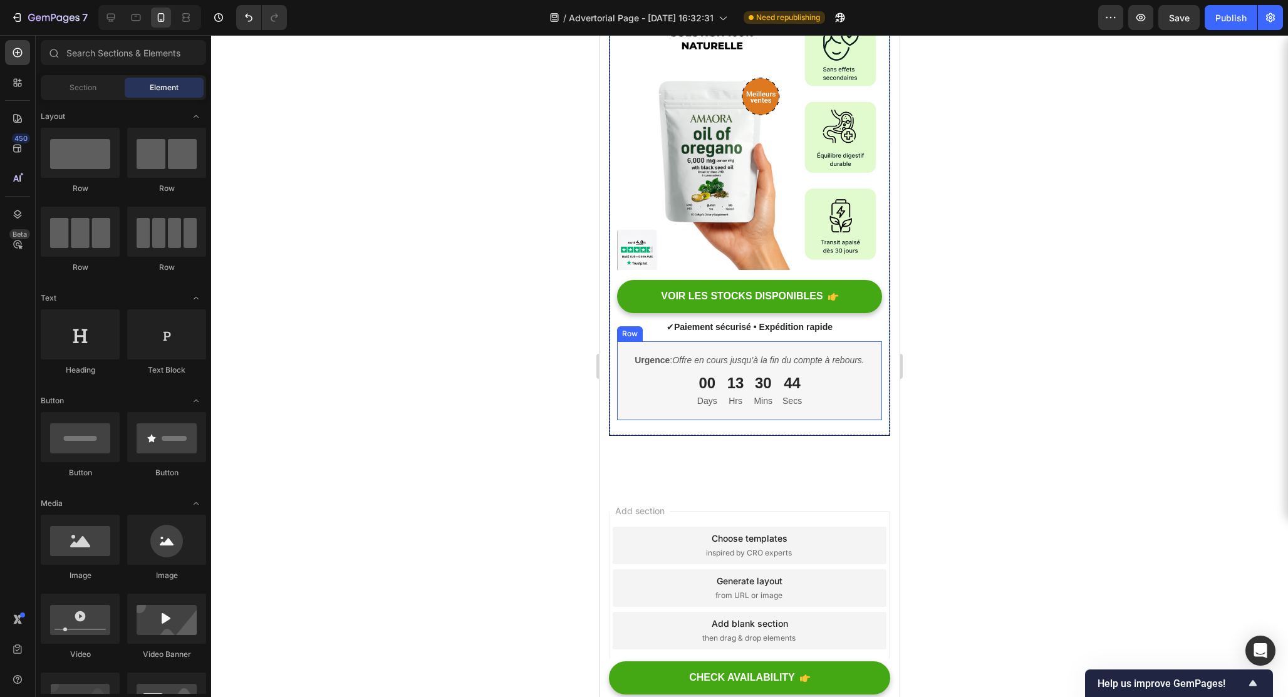
scroll to position [9373, 0]
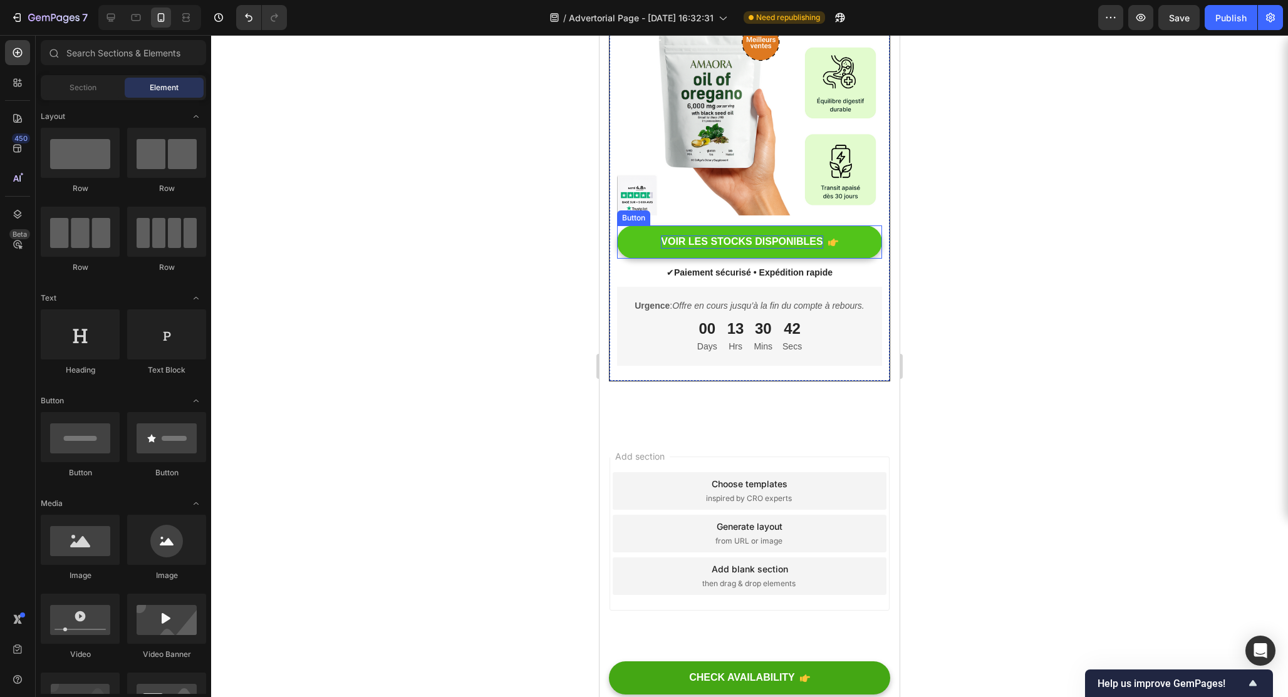
click at [719, 237] on p "VOIR LES STOCKS DISPONIBLES" at bounding box center [742, 242] width 162 height 13
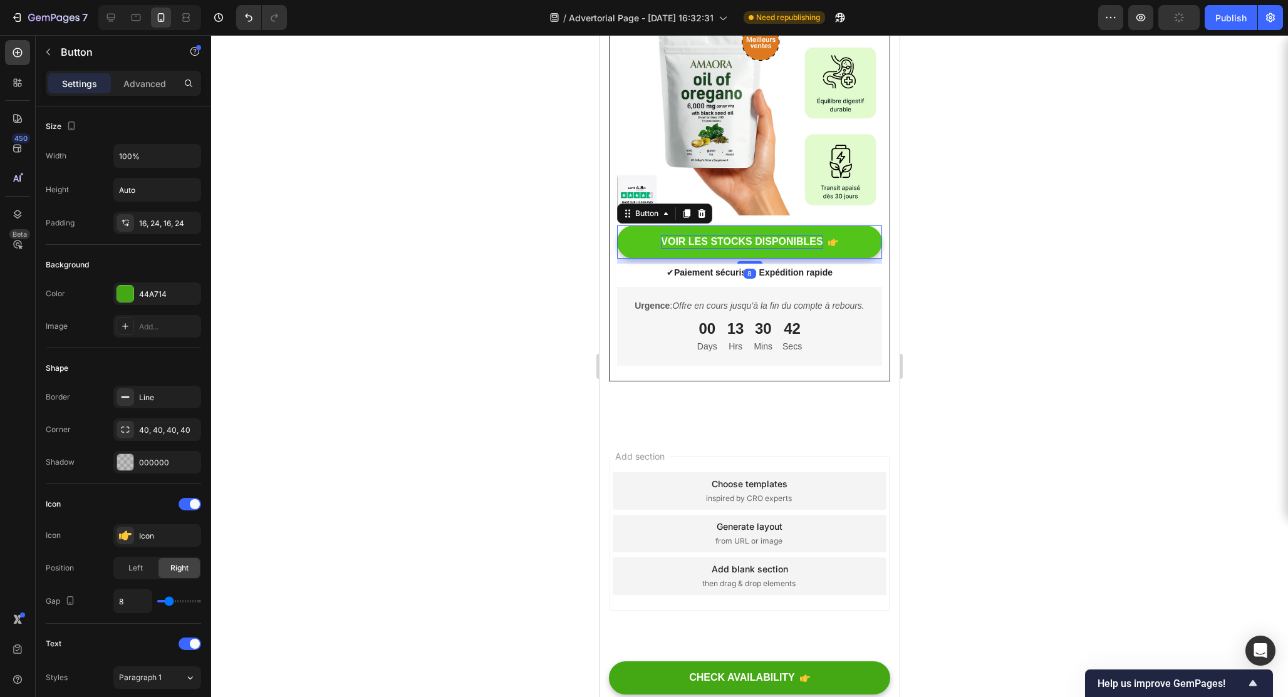
click at [719, 237] on p "VOIR LES STOCKS DISPONIBLES" at bounding box center [742, 242] width 162 height 13
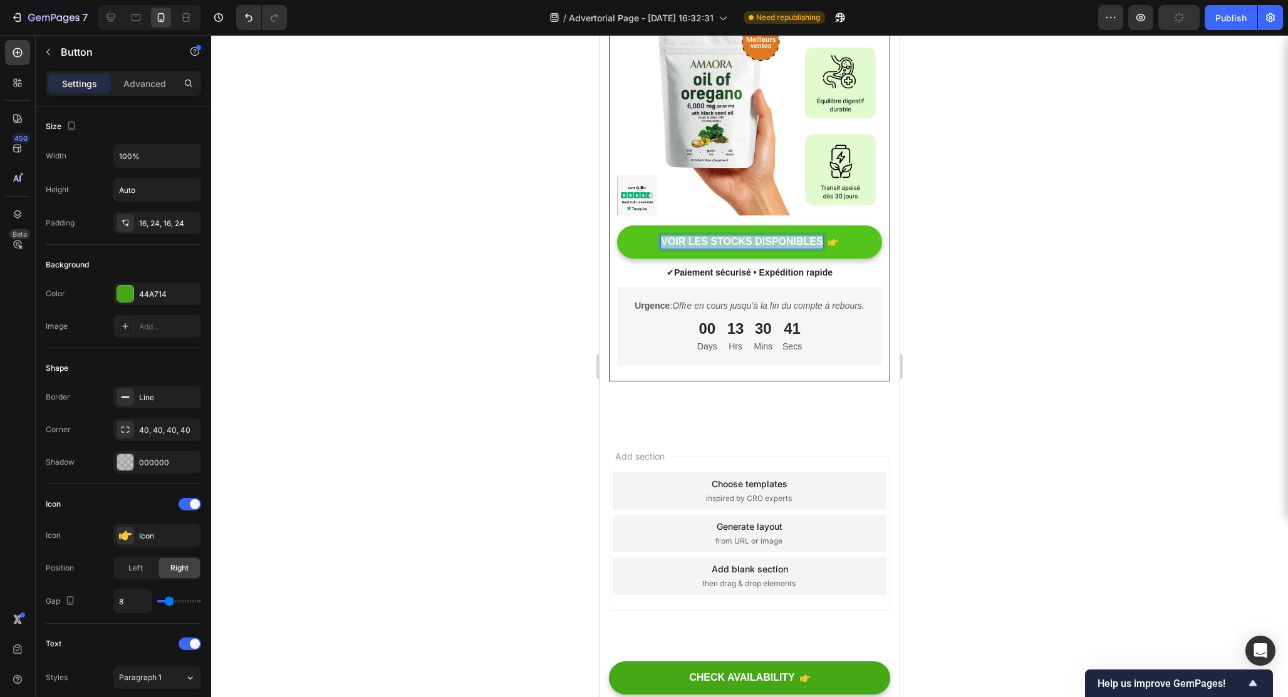
click at [719, 237] on p "VOIR LES STOCKS DISPONIBLES" at bounding box center [742, 242] width 162 height 13
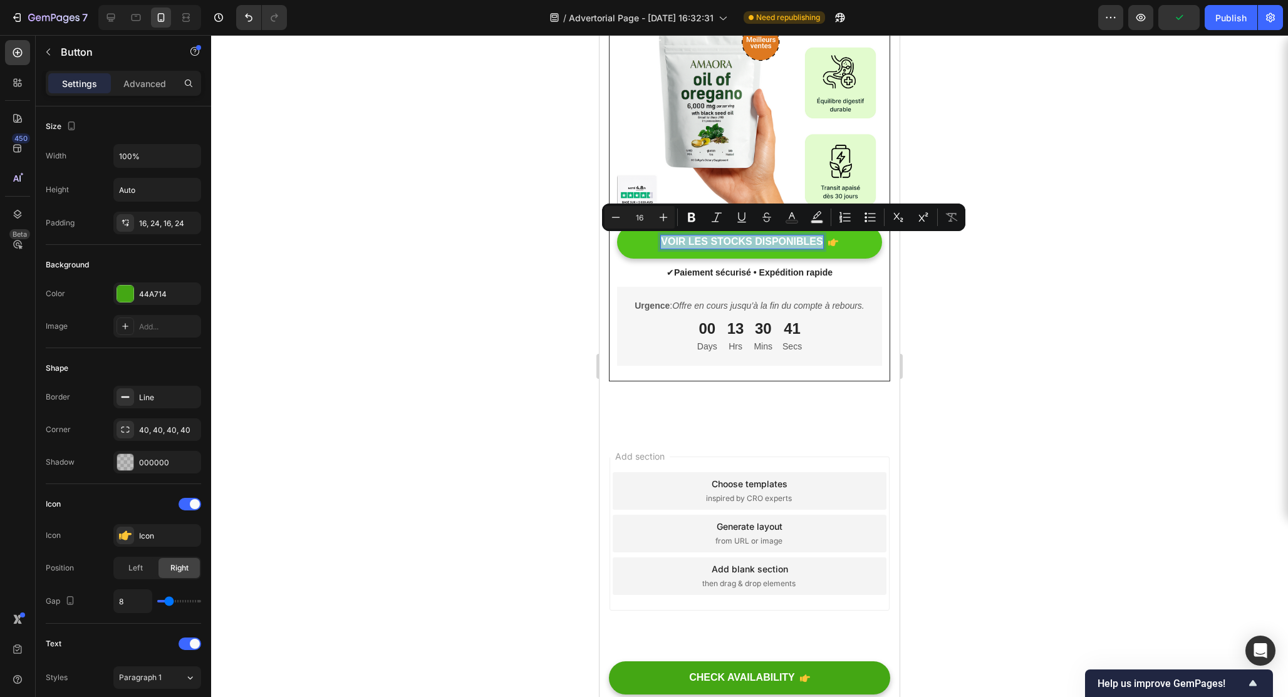
copy p "VOIR LES STOCKS DISPONIBLES"
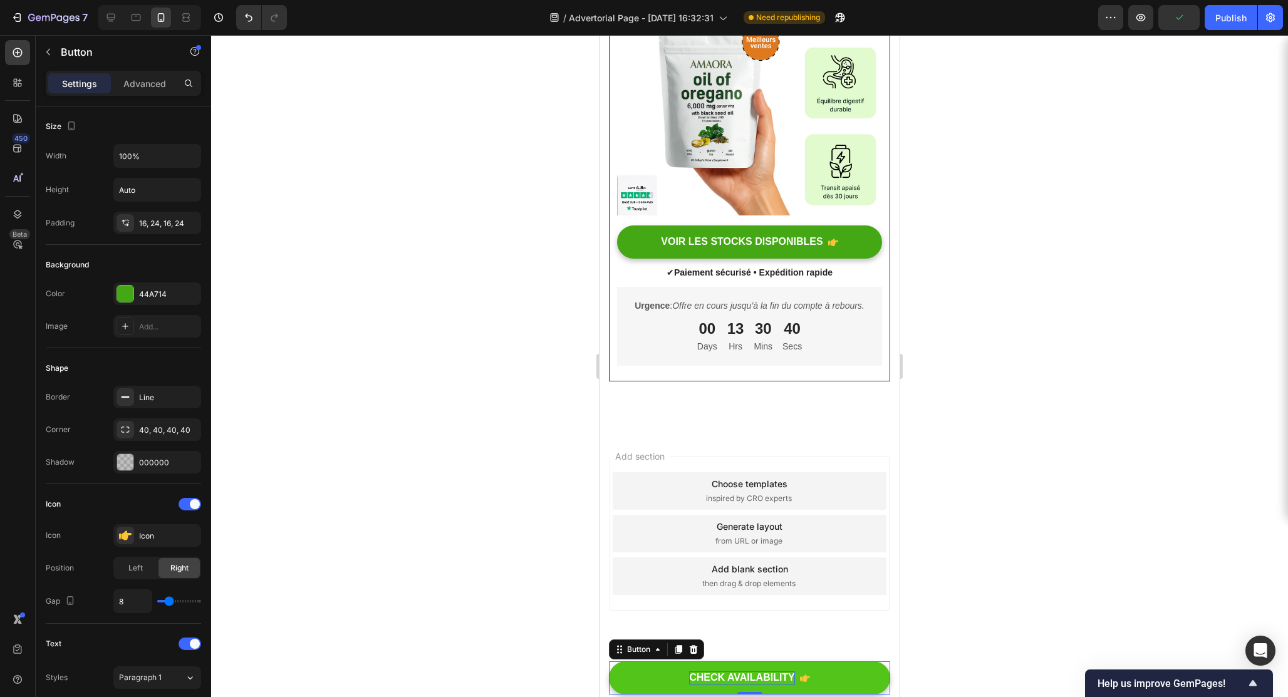
click at [717, 677] on div "CHECK AVAILABILITY" at bounding box center [742, 678] width 106 height 13
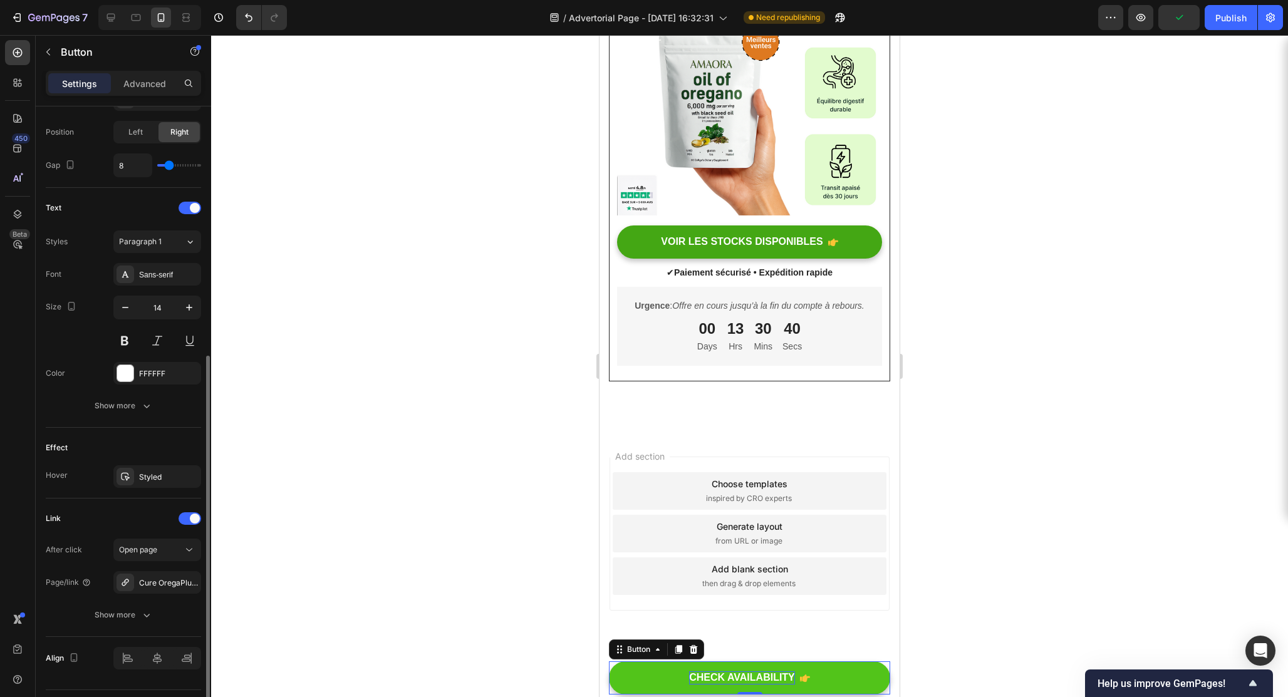
click at [717, 677] on div "CHECK AVAILABILITY" at bounding box center [742, 678] width 106 height 13
click at [717, 677] on p "CHECK AVAILABILITY" at bounding box center [742, 678] width 106 height 13
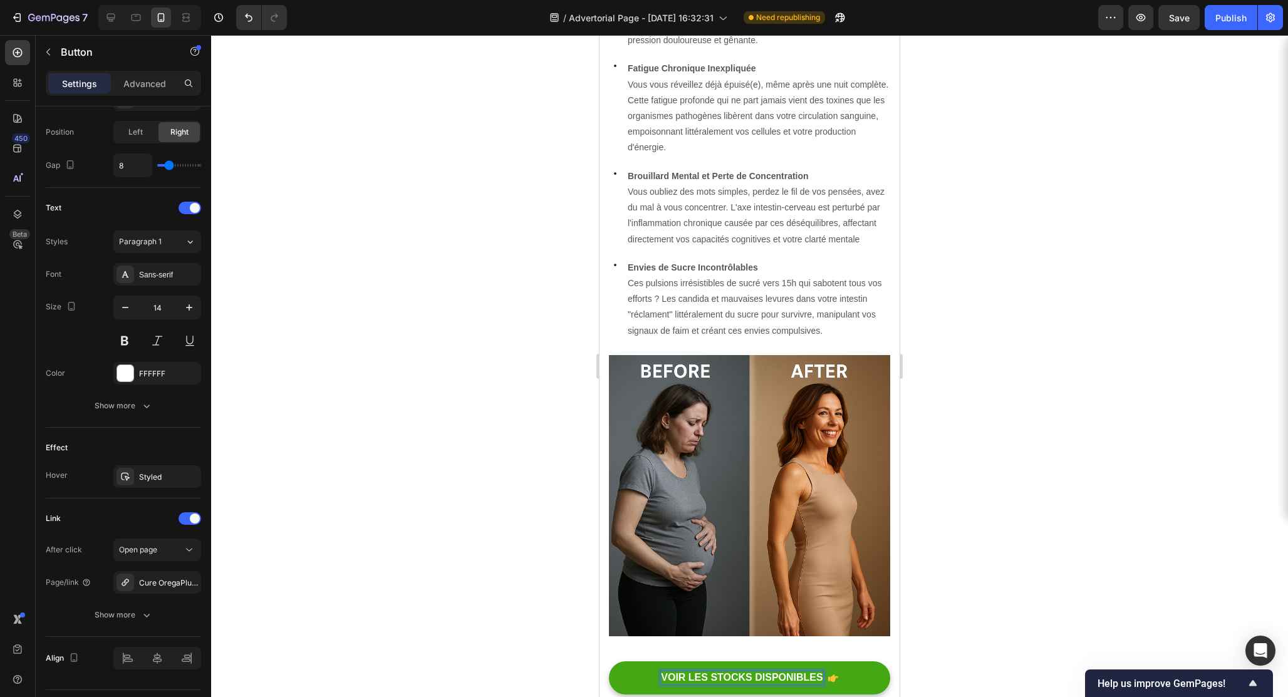
scroll to position [934, 0]
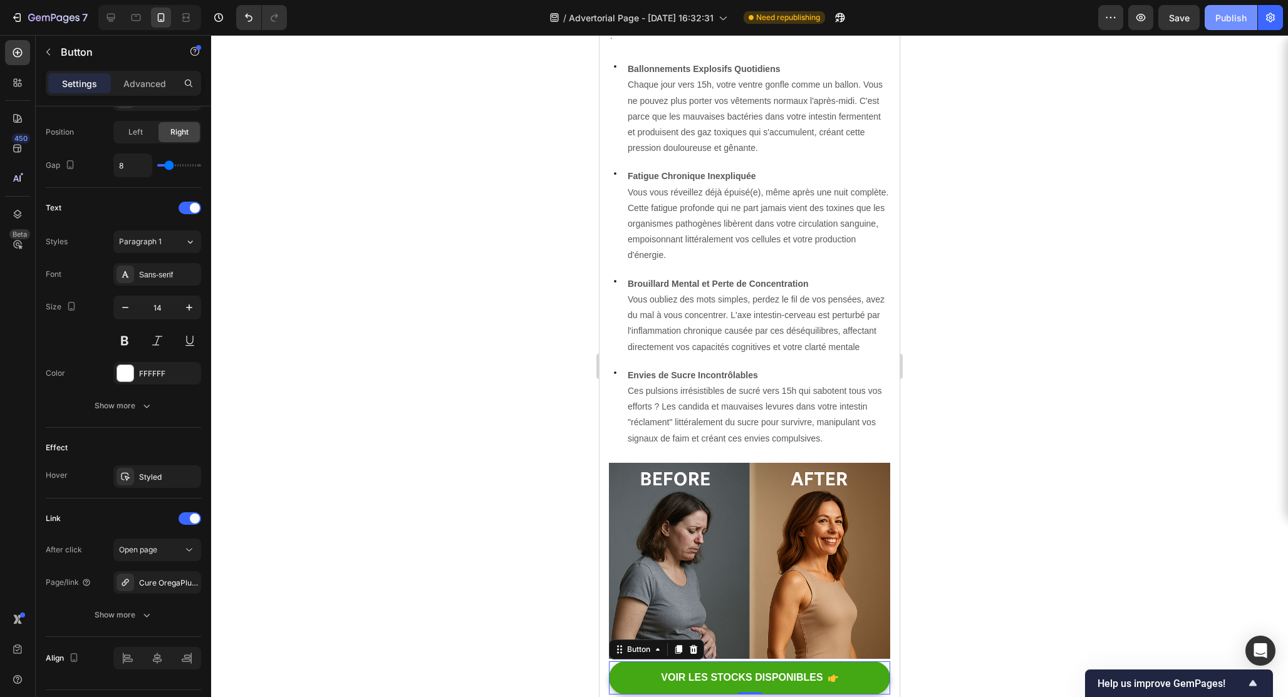
click at [1245, 23] on div "Publish" at bounding box center [1230, 17] width 31 height 13
